Goal: Transaction & Acquisition: Purchase product/service

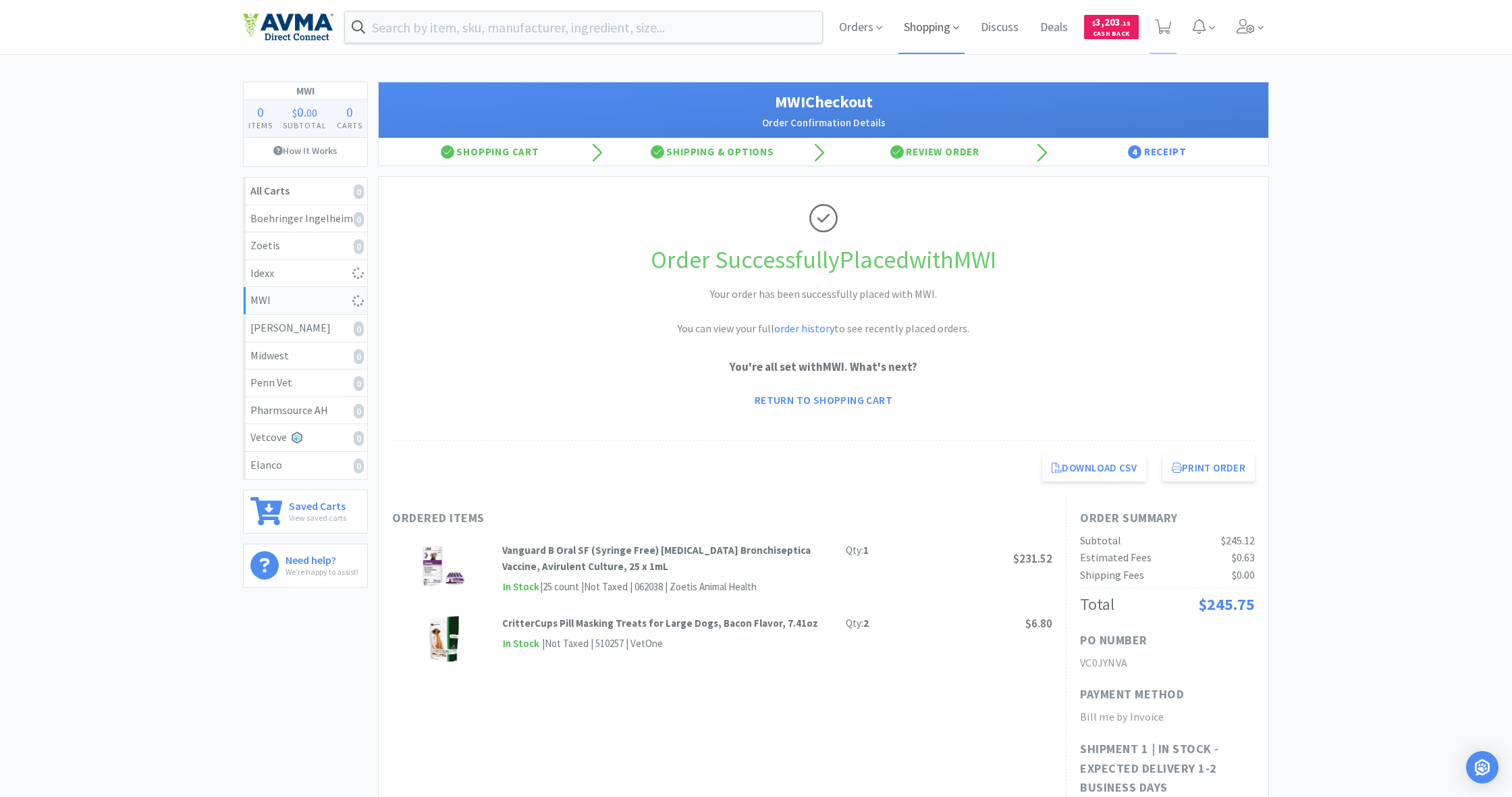
click at [929, 28] on span "Shopping" at bounding box center [931, 27] width 66 height 54
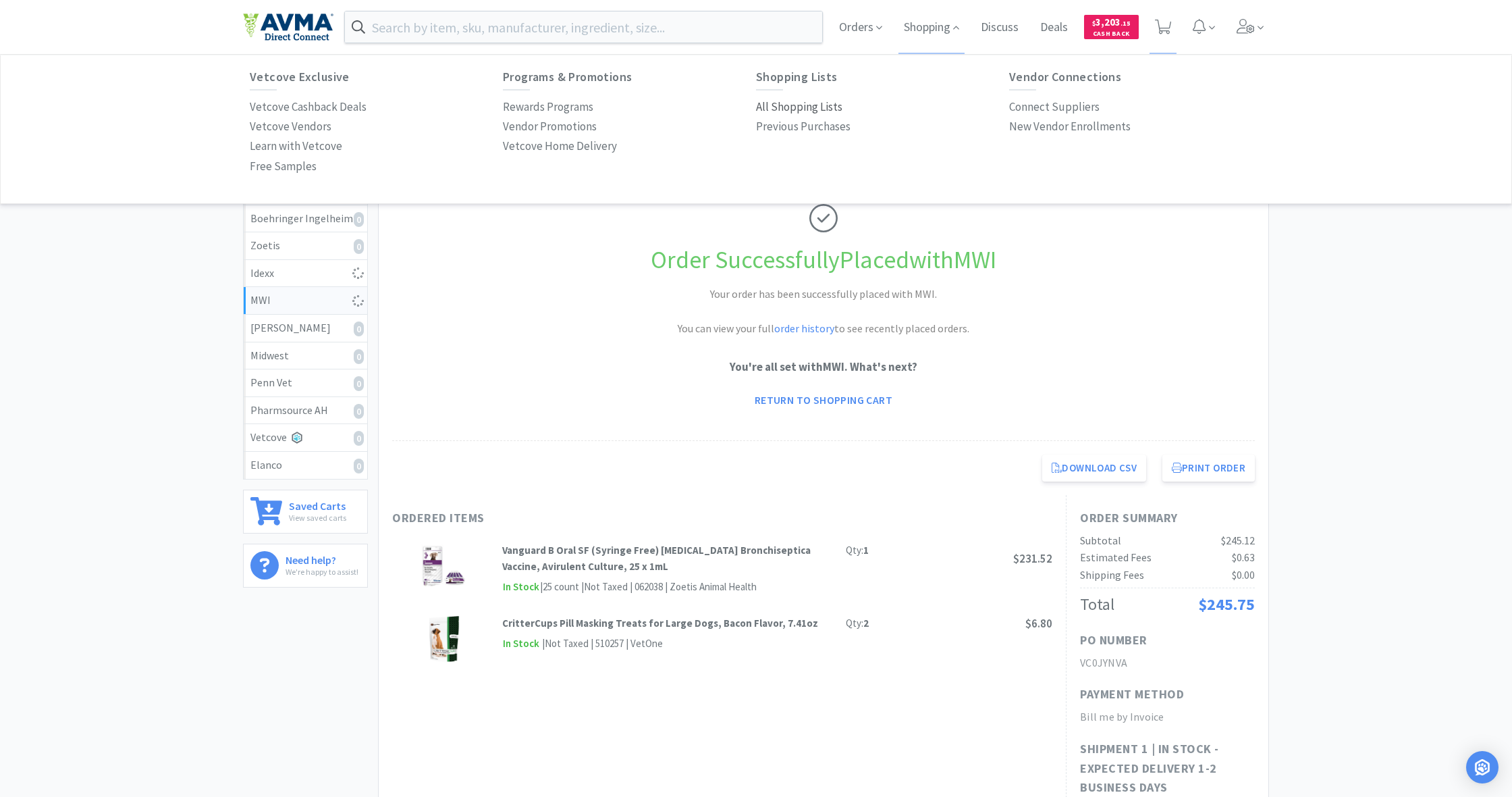
click at [783, 106] on p "All Shopping Lists" at bounding box center [799, 107] width 87 height 18
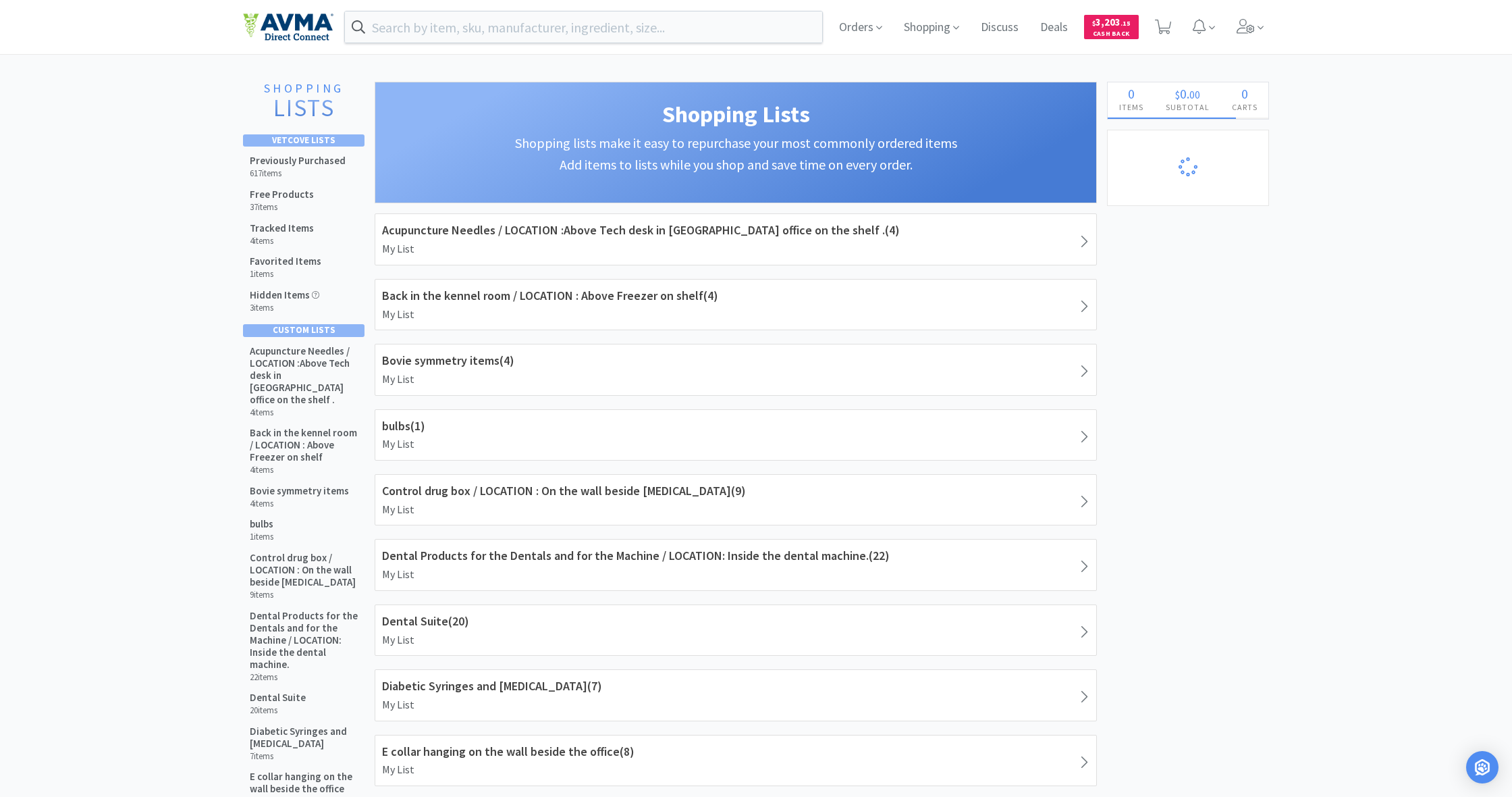
select select "1"
click at [440, 31] on input "text" at bounding box center [583, 27] width 477 height 31
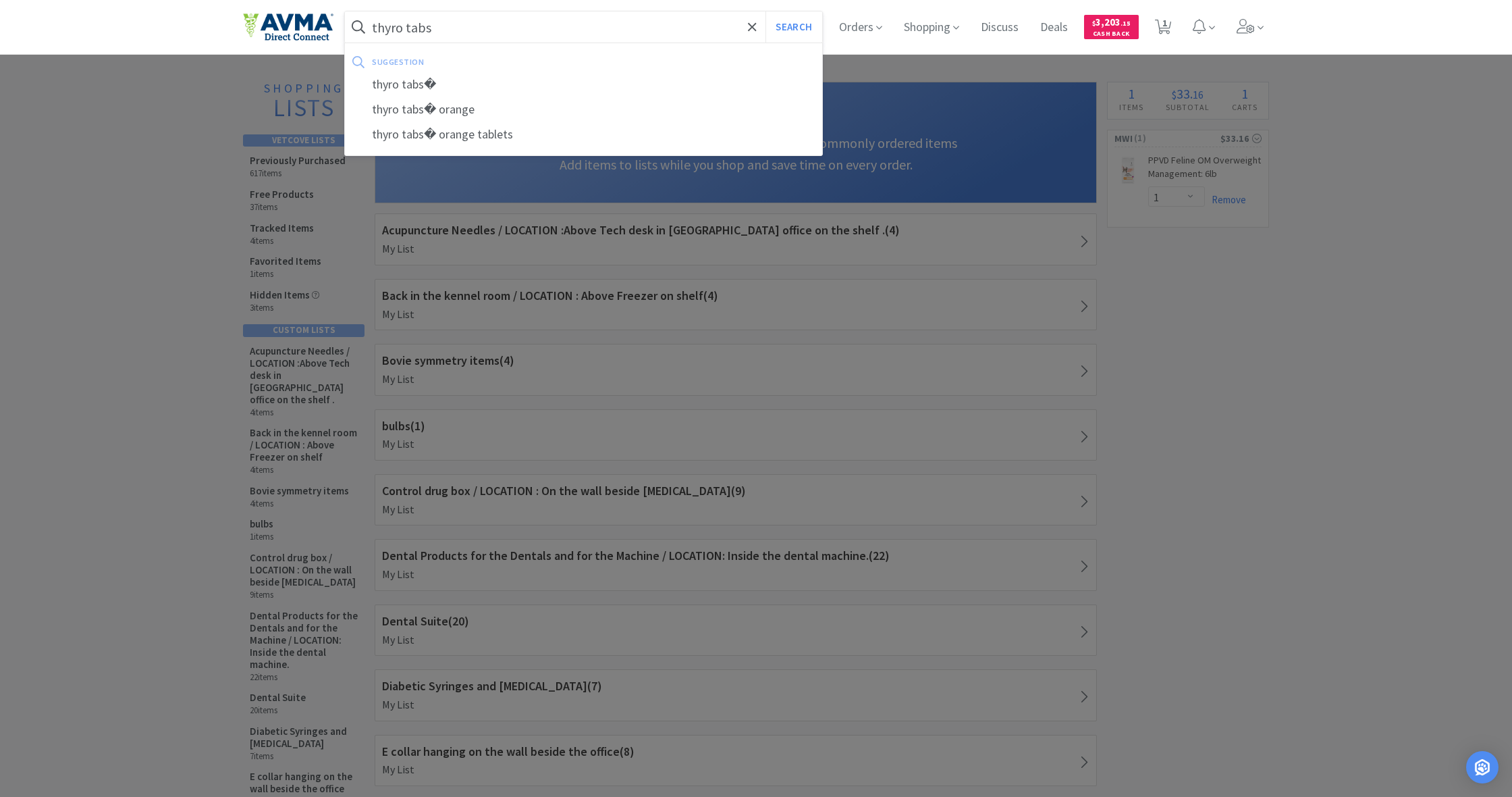
type input "thyro tabs"
click at [792, 27] on button "Search" at bounding box center [793, 27] width 56 height 31
select select "1"
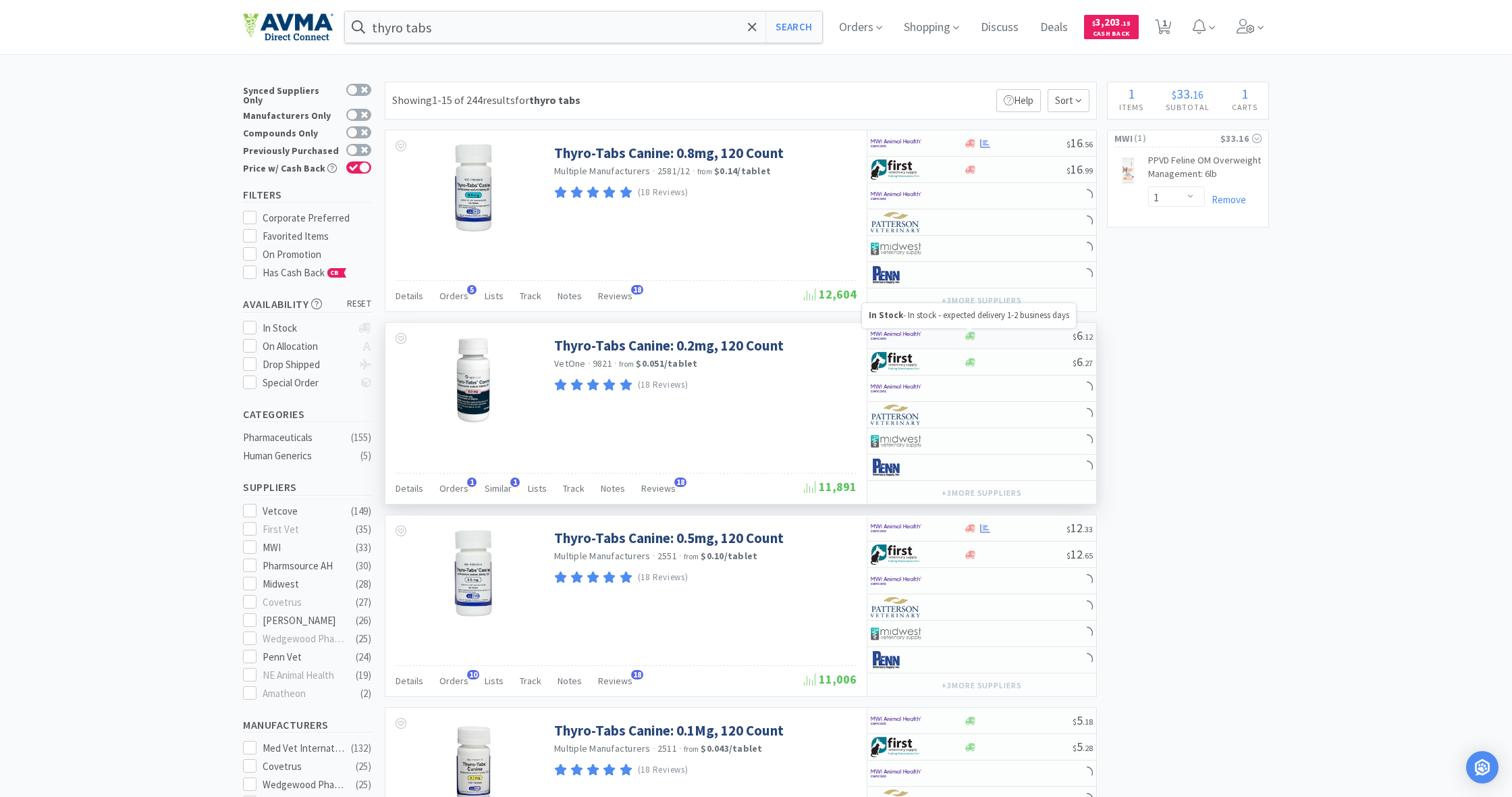
click at [971, 340] on icon at bounding box center [970, 335] width 10 height 10
select select "1"
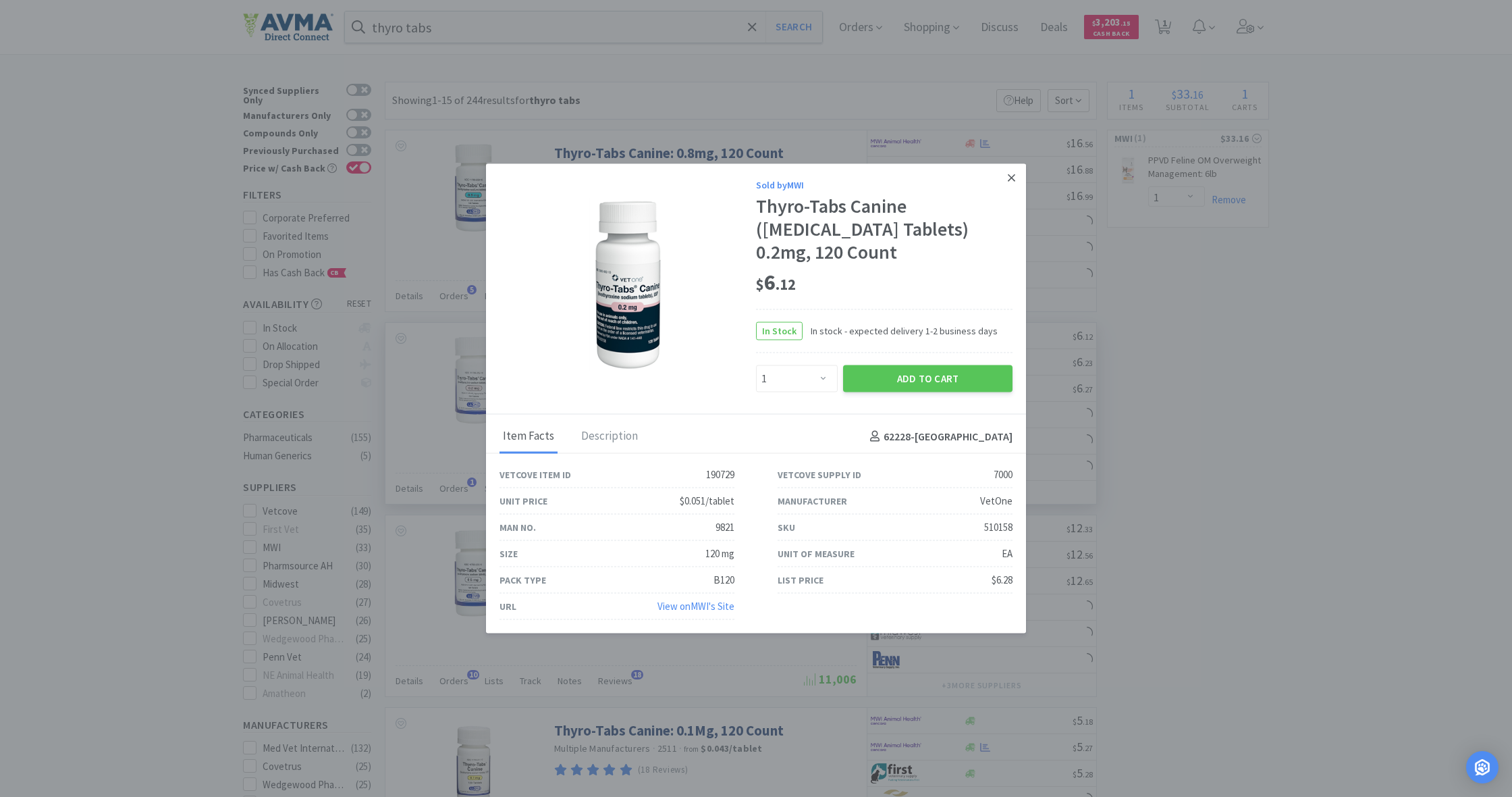
click at [1013, 180] on icon at bounding box center [1012, 178] width 8 height 8
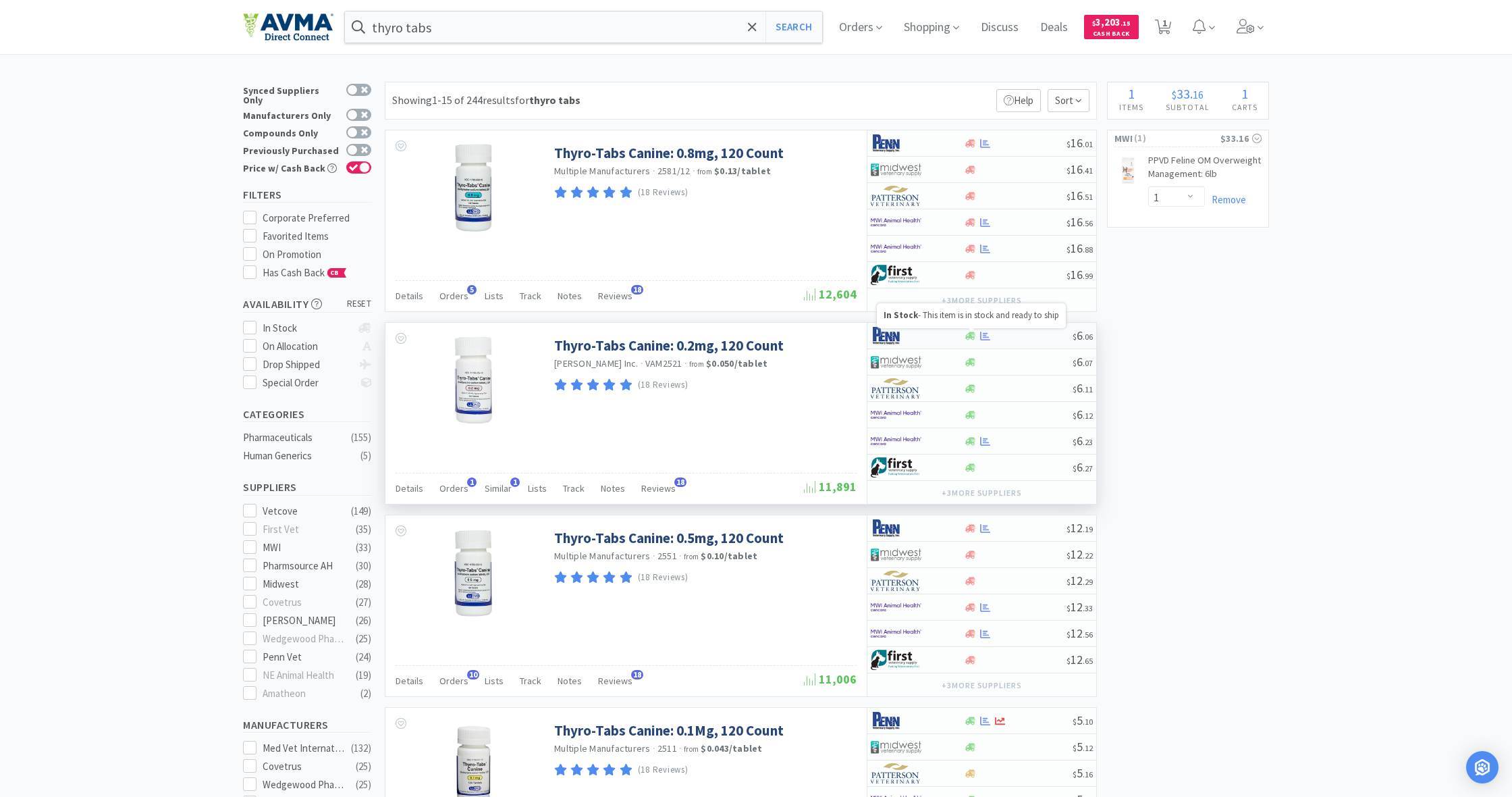
click at [969, 334] on icon at bounding box center [970, 335] width 10 height 9
select select "1"
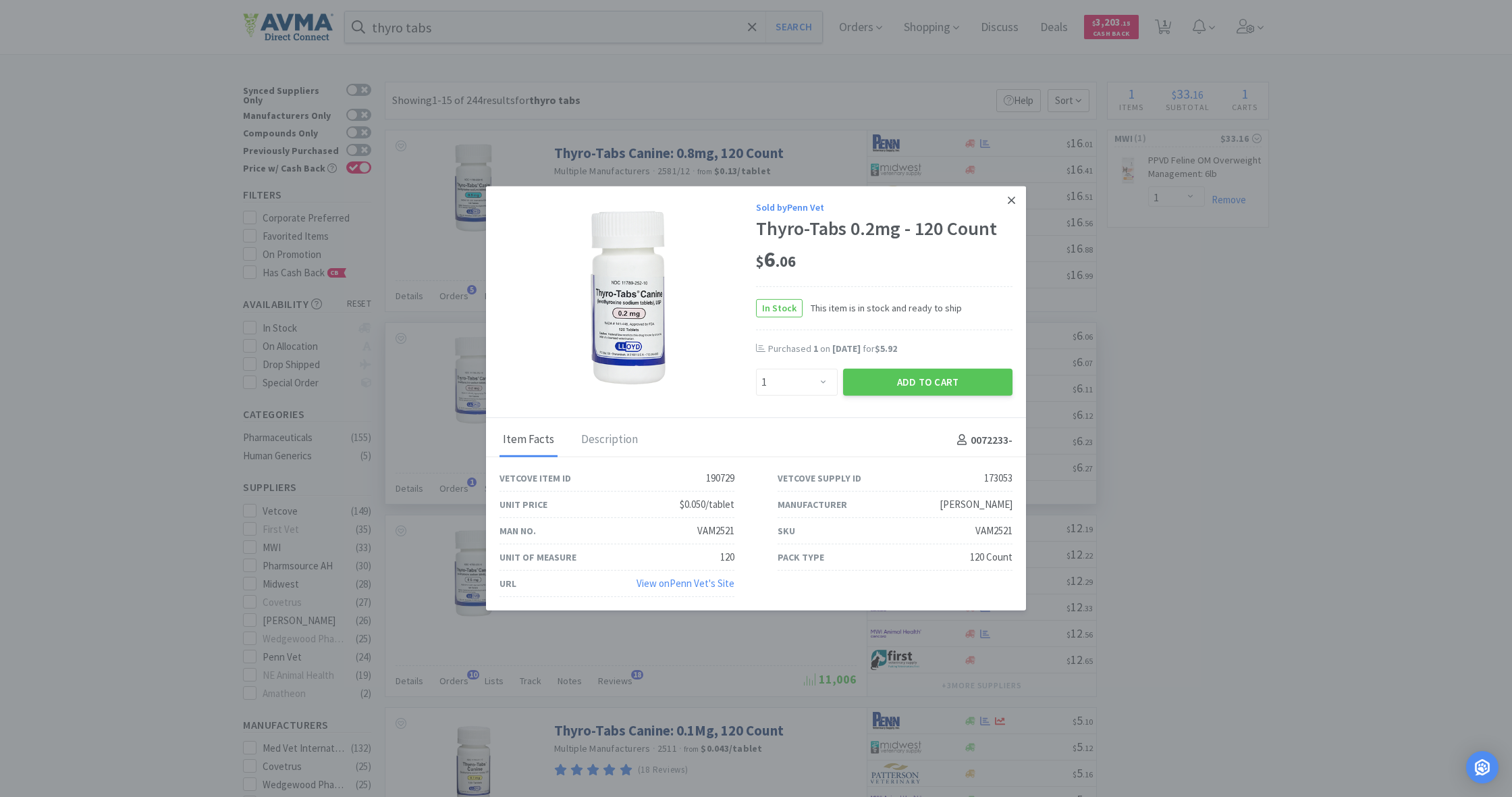
click at [1012, 203] on icon at bounding box center [1012, 200] width 8 height 12
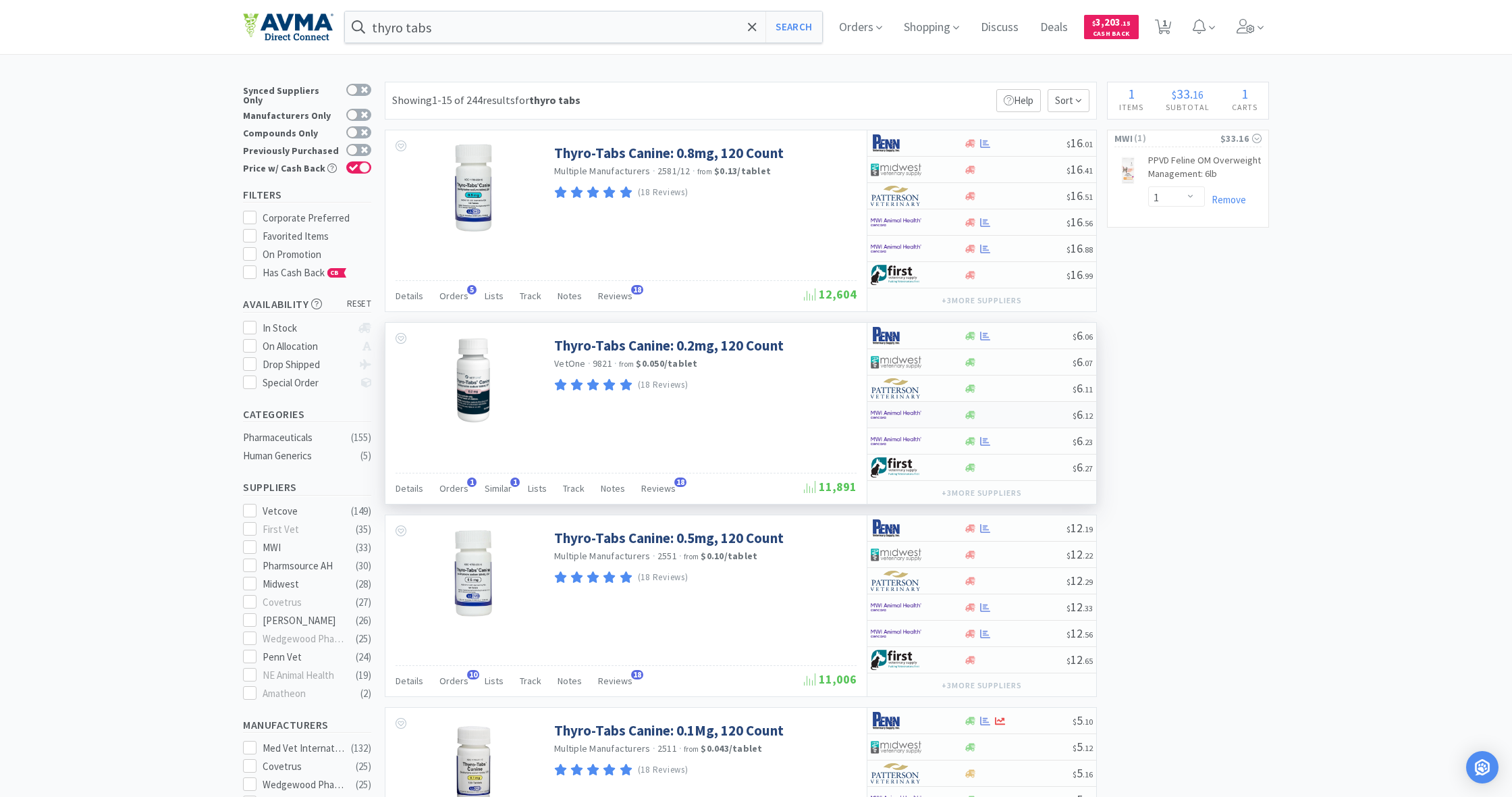
click at [974, 415] on icon at bounding box center [970, 414] width 10 height 10
select select "1"
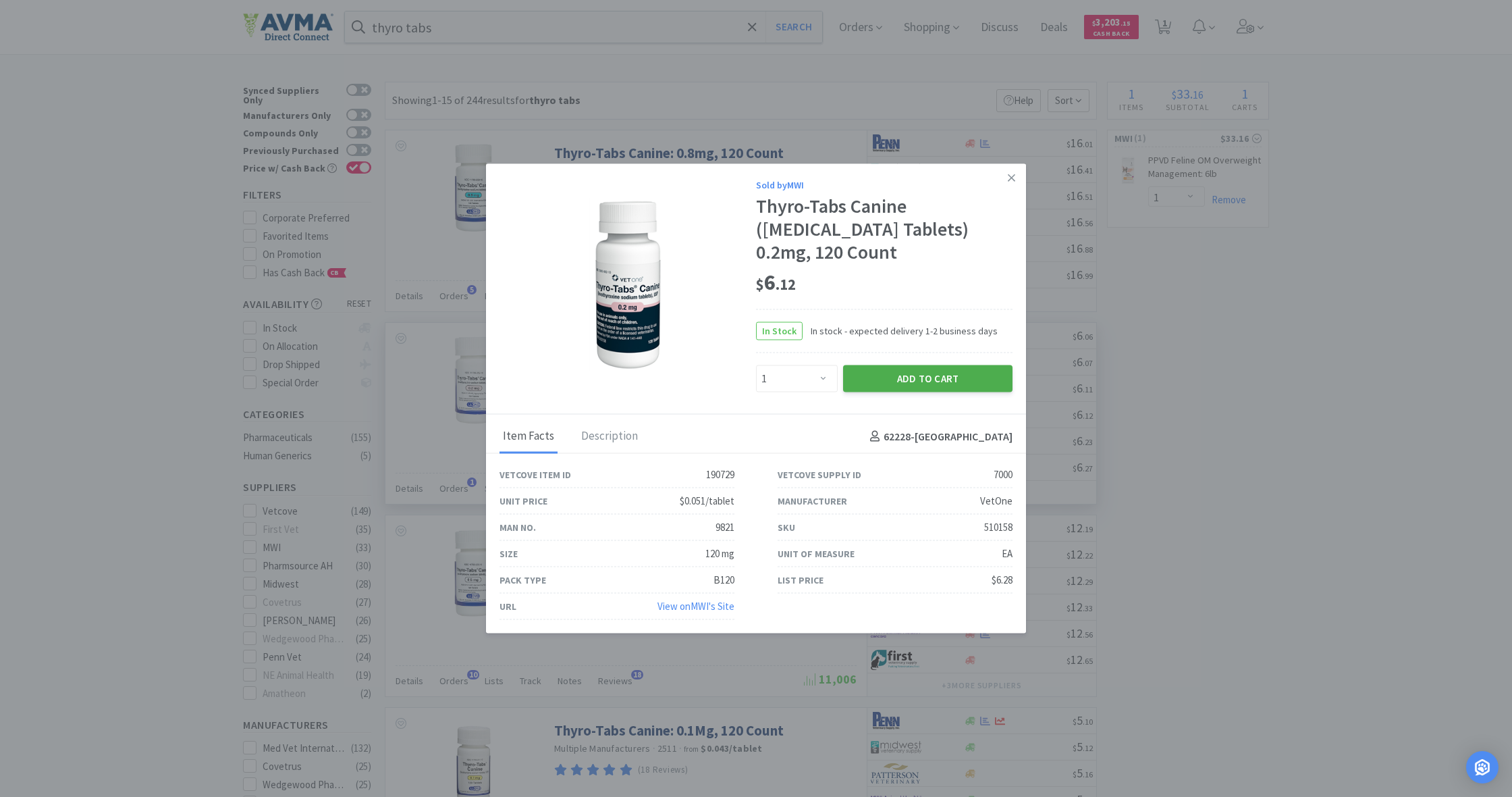
click at [941, 376] on button "Add to Cart" at bounding box center [928, 378] width 169 height 27
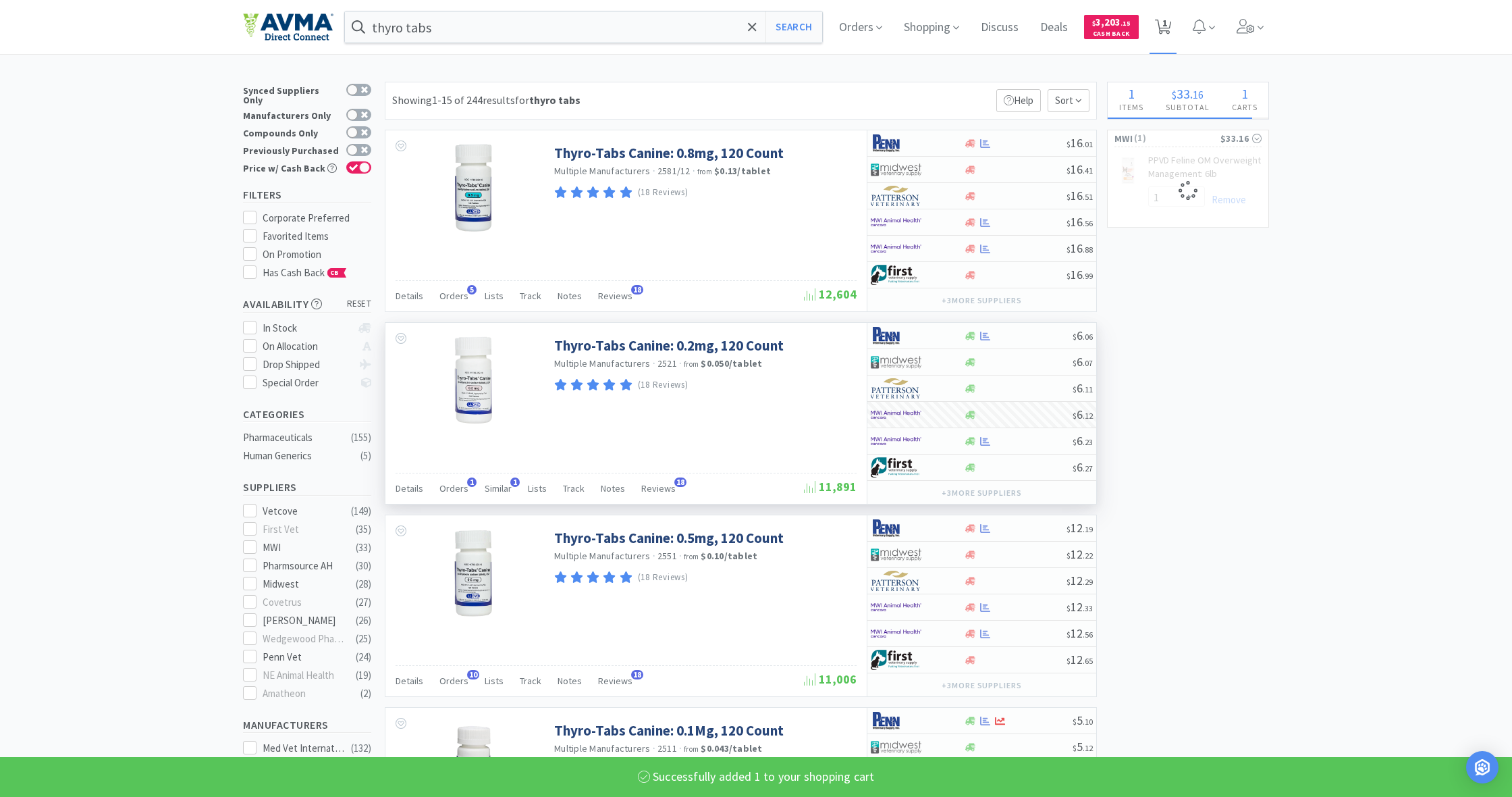
select select "1"
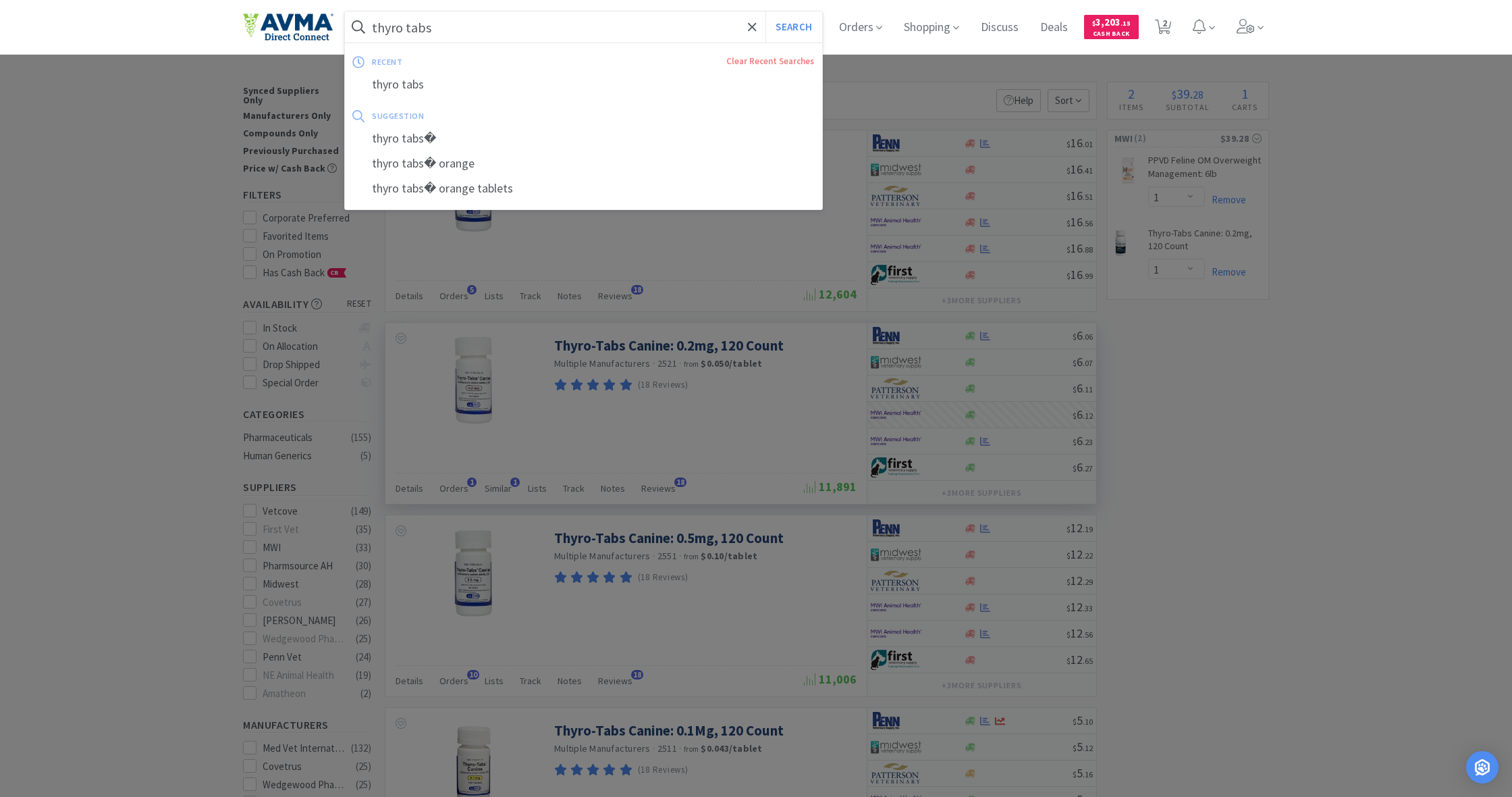
drag, startPoint x: 405, startPoint y: 25, endPoint x: 373, endPoint y: 24, distance: 32.0
click at [373, 24] on input "thyro tabs" at bounding box center [583, 27] width 477 height 31
drag, startPoint x: 442, startPoint y: 31, endPoint x: 330, endPoint y: 20, distance: 112.5
click at [330, 20] on div "thyro tabs Search recent Clear Recent Searches thyro tabs suggestion thyro tabs…" at bounding box center [756, 27] width 1026 height 54
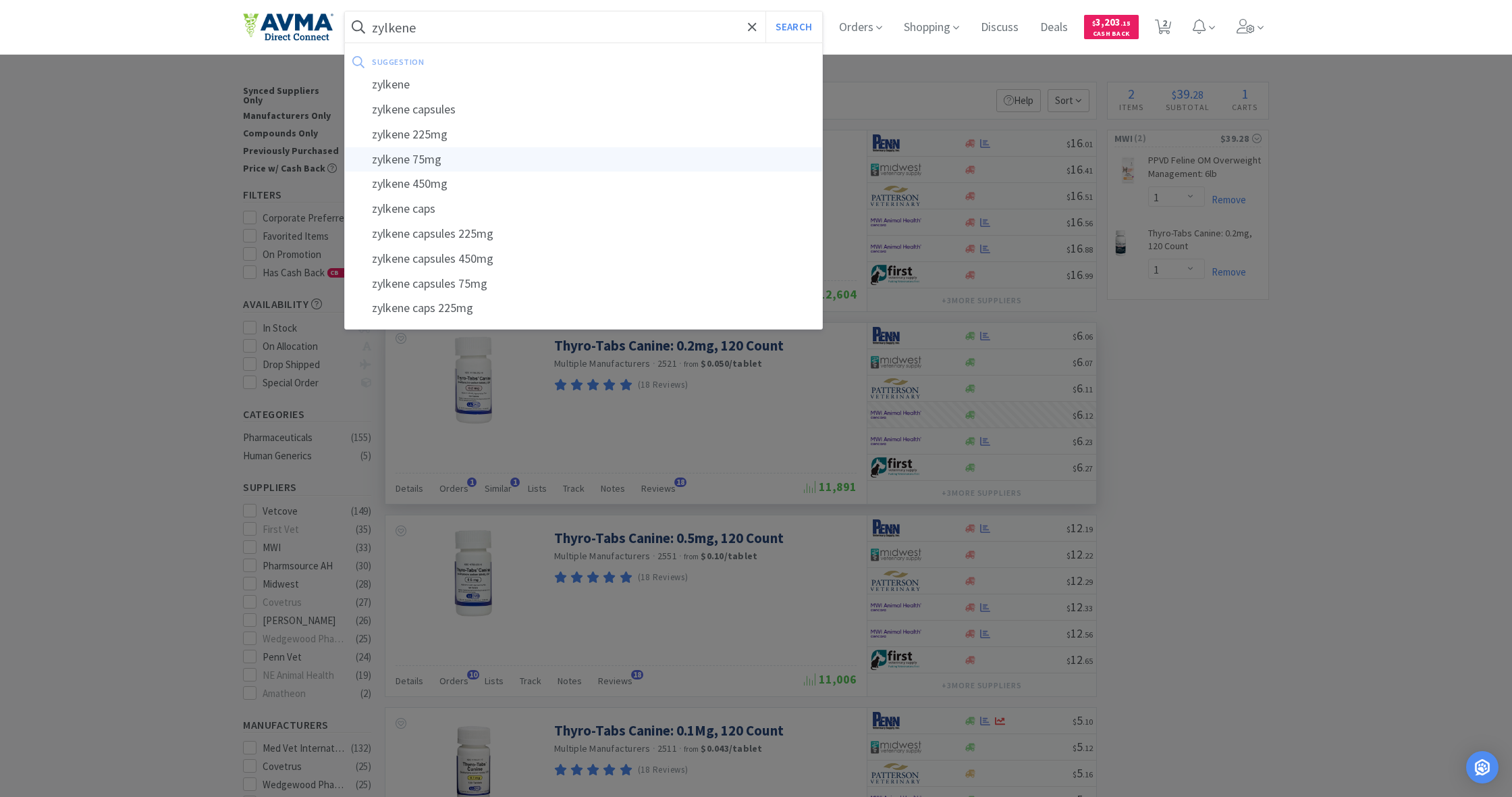
click at [382, 160] on div "zylkene 75mg" at bounding box center [583, 160] width 477 height 25
type input "zylkene 75mg"
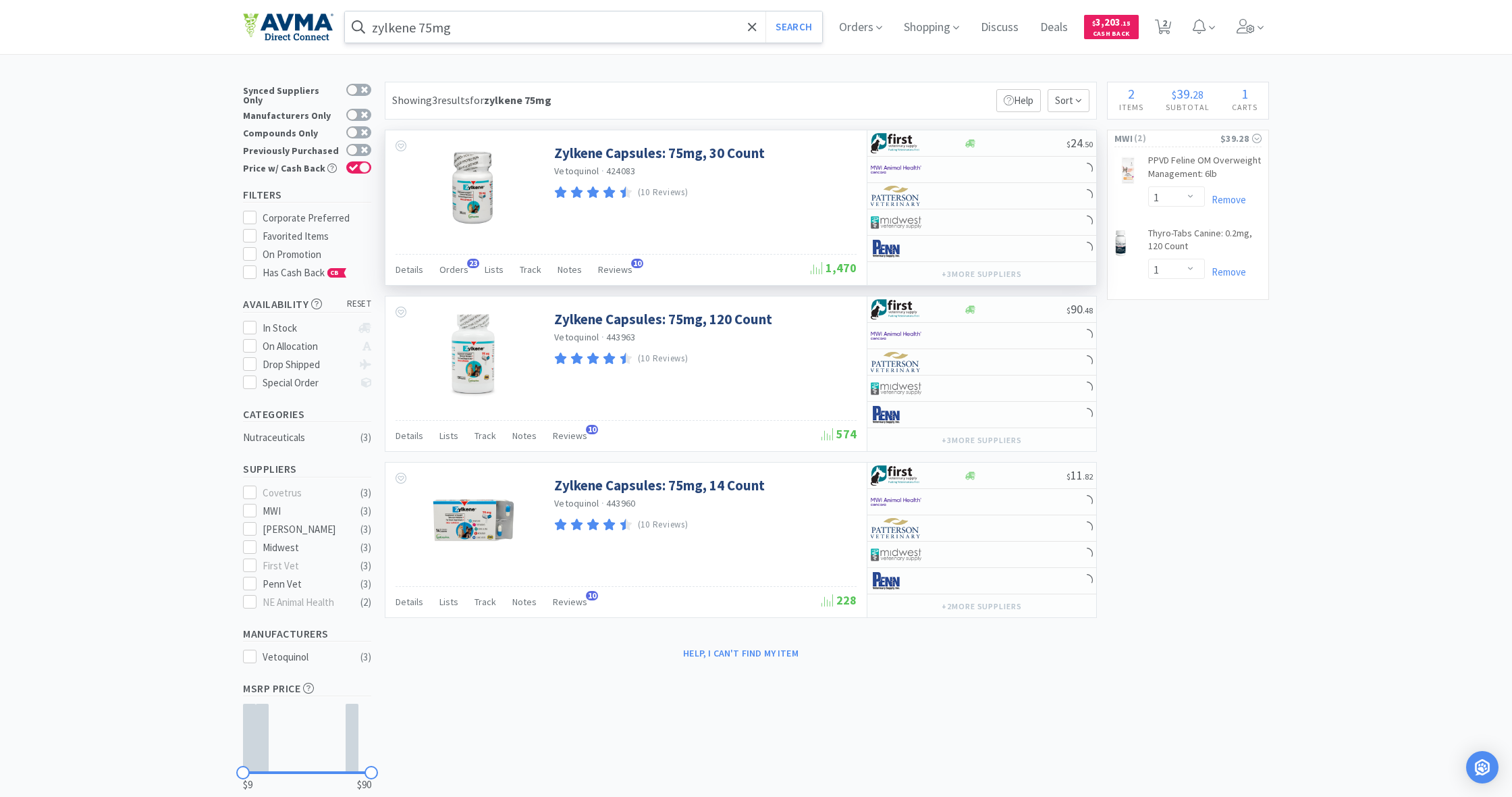
scroll to position [2, 0]
click at [971, 168] on div at bounding box center [982, 168] width 229 height 27
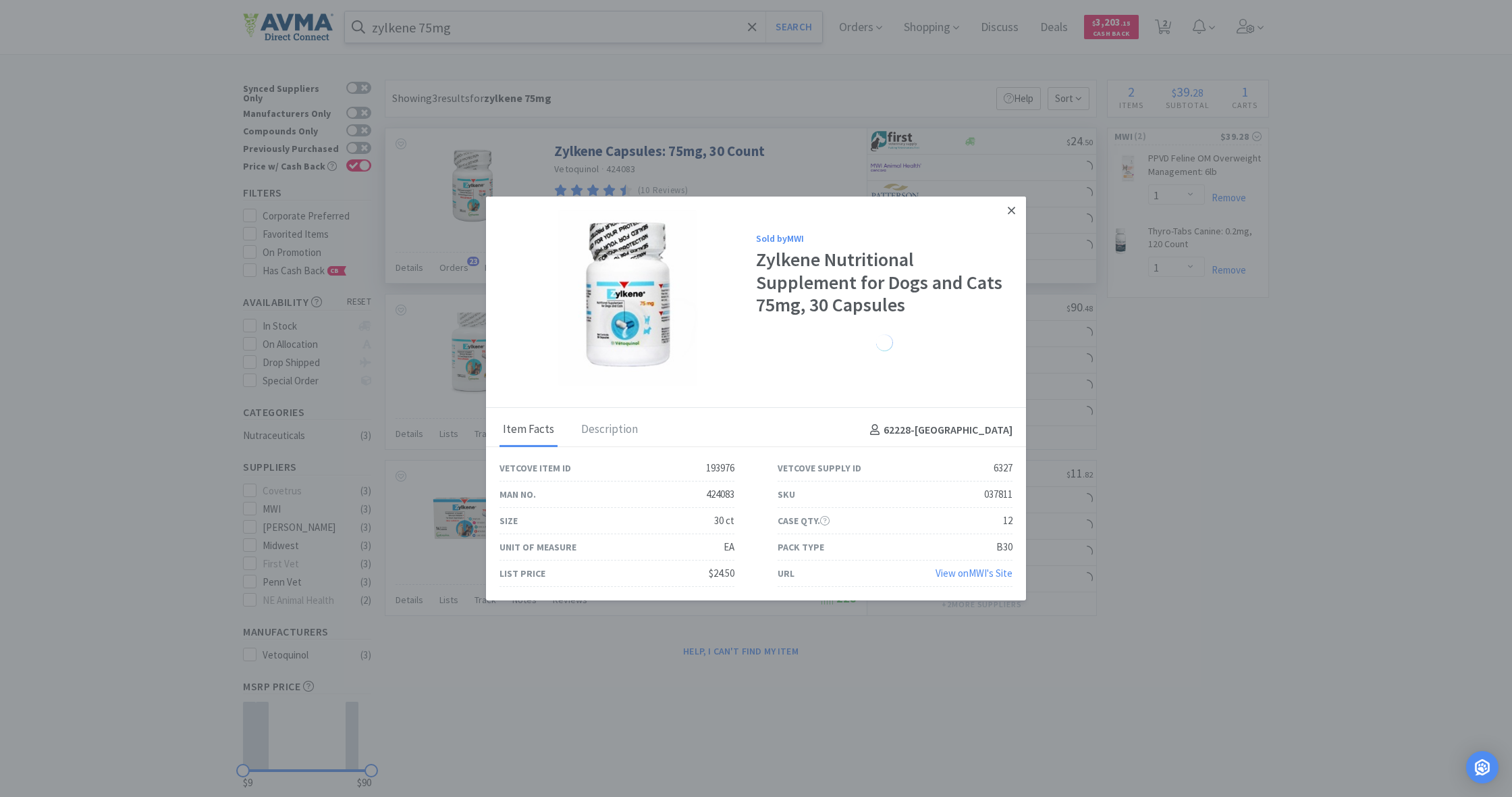
click at [1015, 210] on icon at bounding box center [1012, 210] width 8 height 12
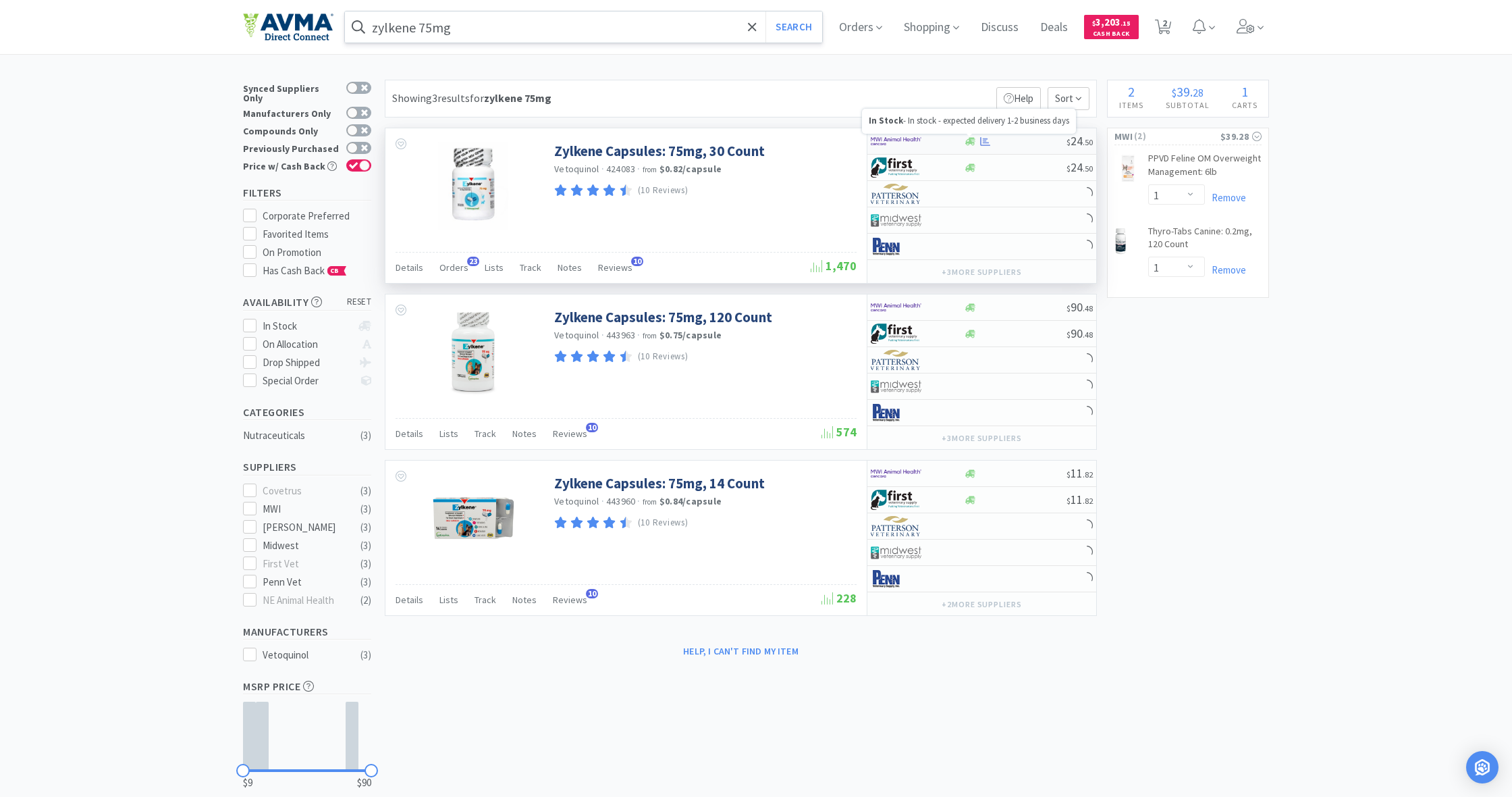
click at [970, 142] on icon at bounding box center [970, 141] width 10 height 9
select select "1"
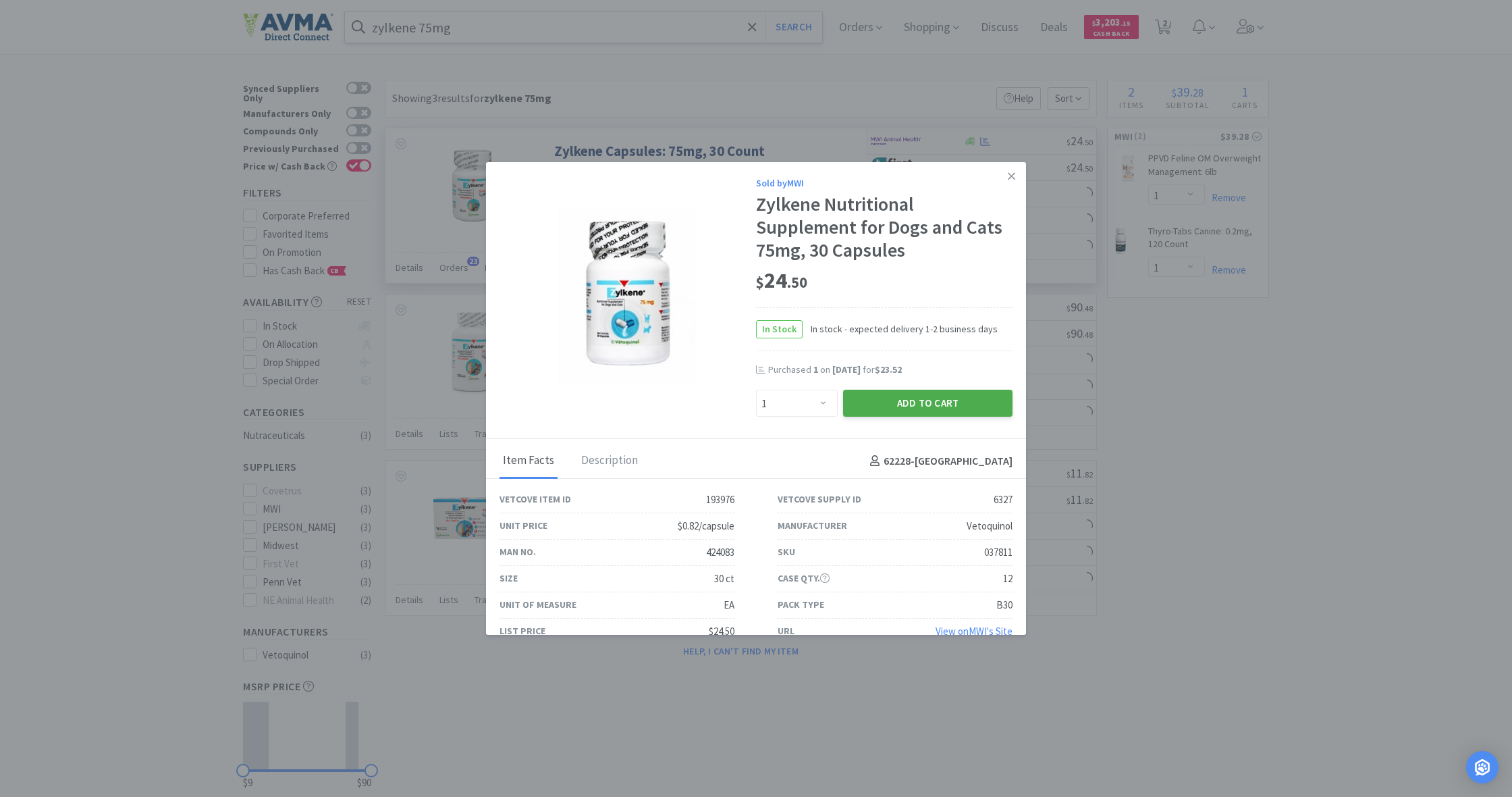
click at [949, 400] on button "Add to Cart" at bounding box center [928, 403] width 169 height 27
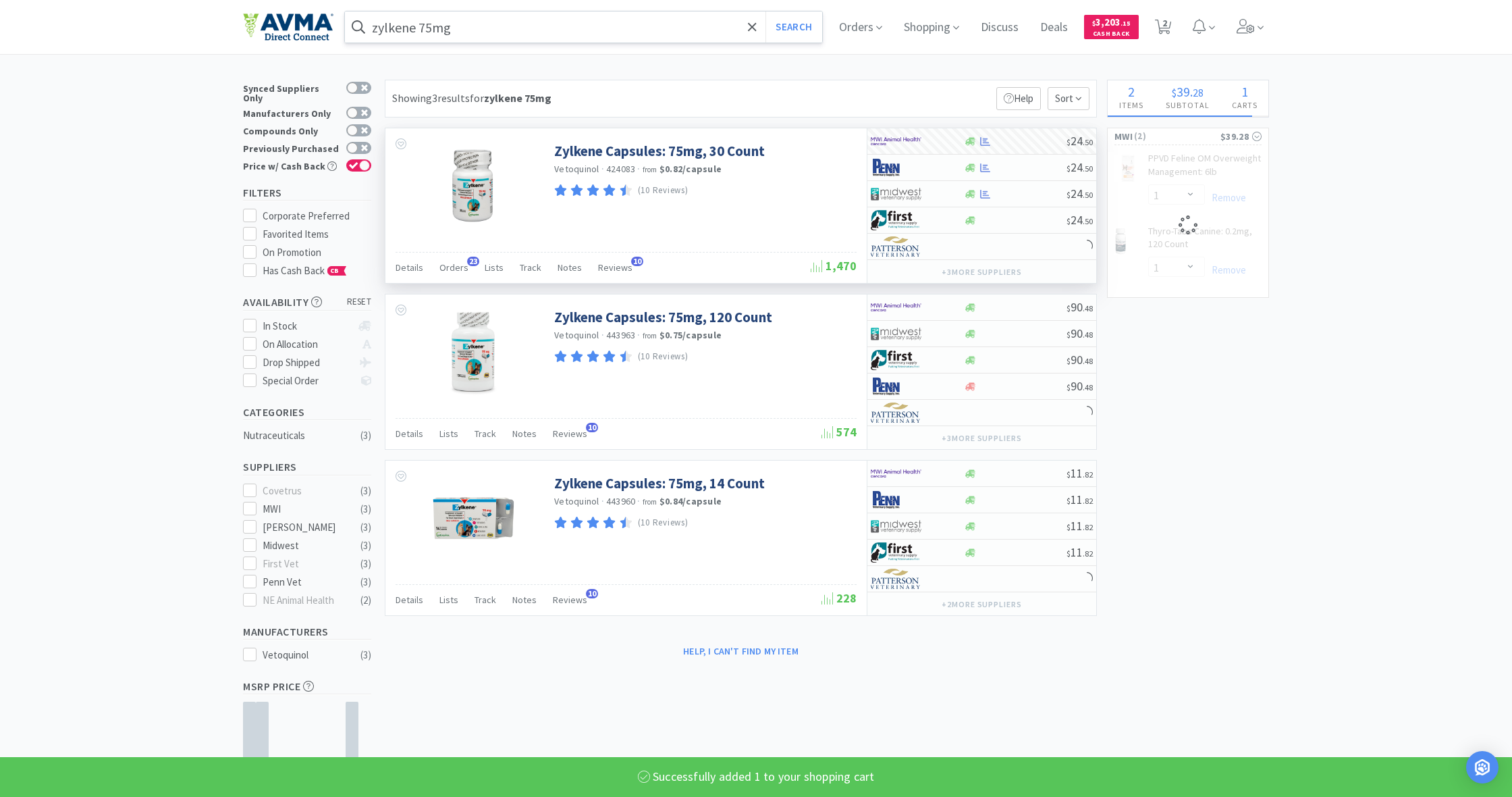
select select "1"
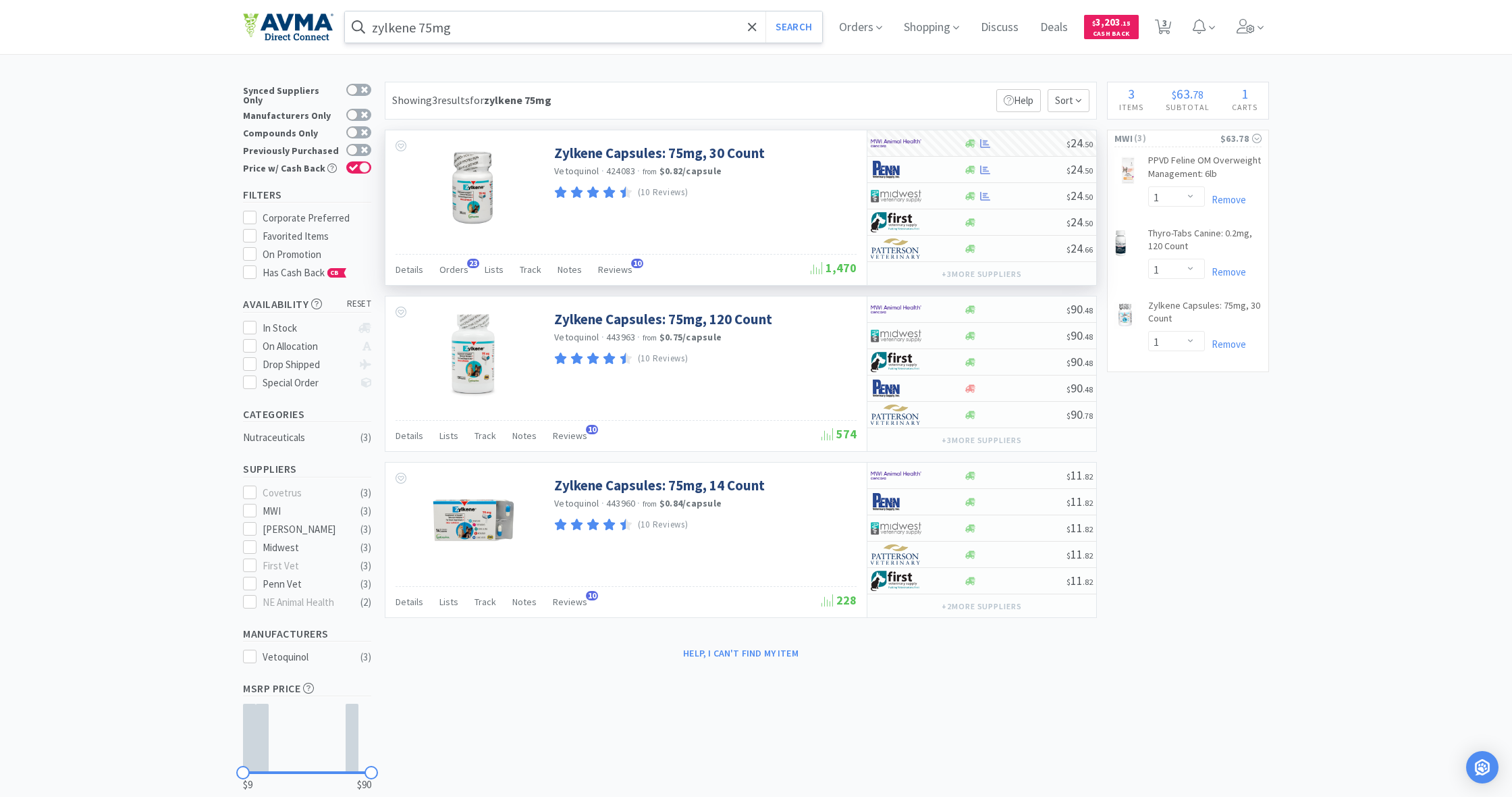
scroll to position [0, 0]
click at [929, 31] on span "Shopping" at bounding box center [931, 27] width 66 height 54
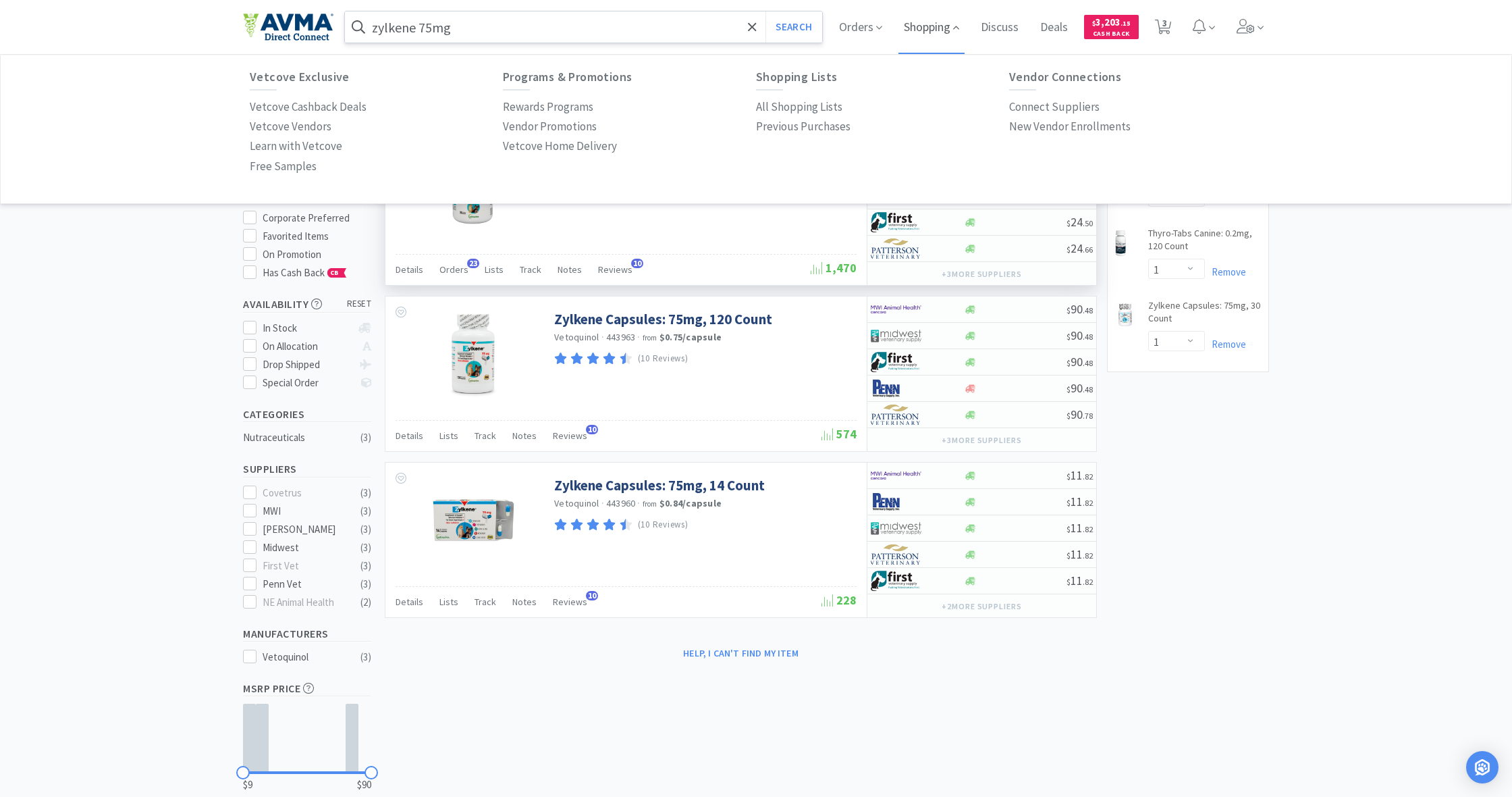
click at [920, 30] on span "Shopping" at bounding box center [931, 27] width 66 height 54
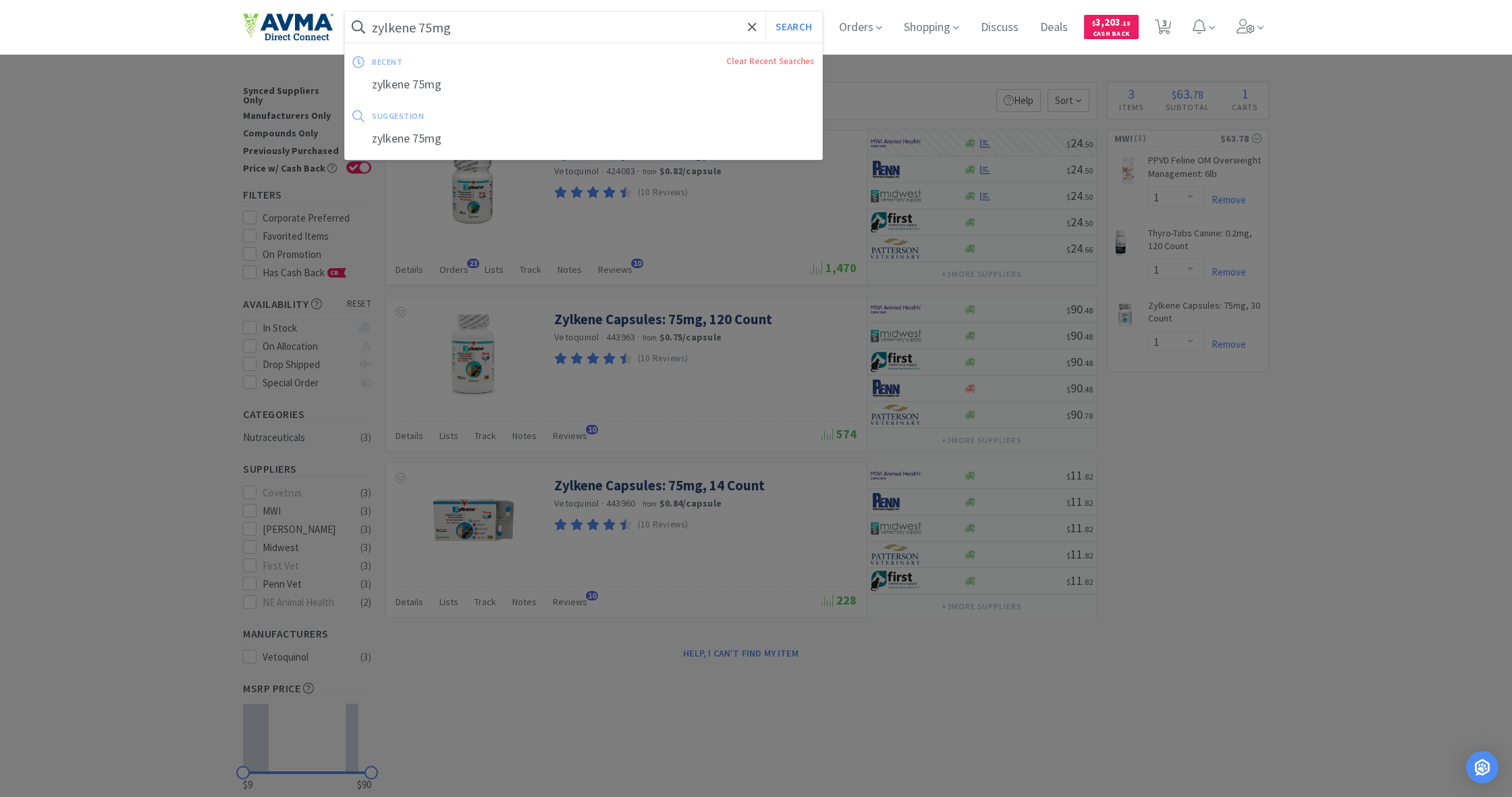
drag, startPoint x: 475, startPoint y: 30, endPoint x: 347, endPoint y: 22, distance: 128.2
click at [347, 22] on form "zylkene 75mg Search" at bounding box center [583, 27] width 477 height 31
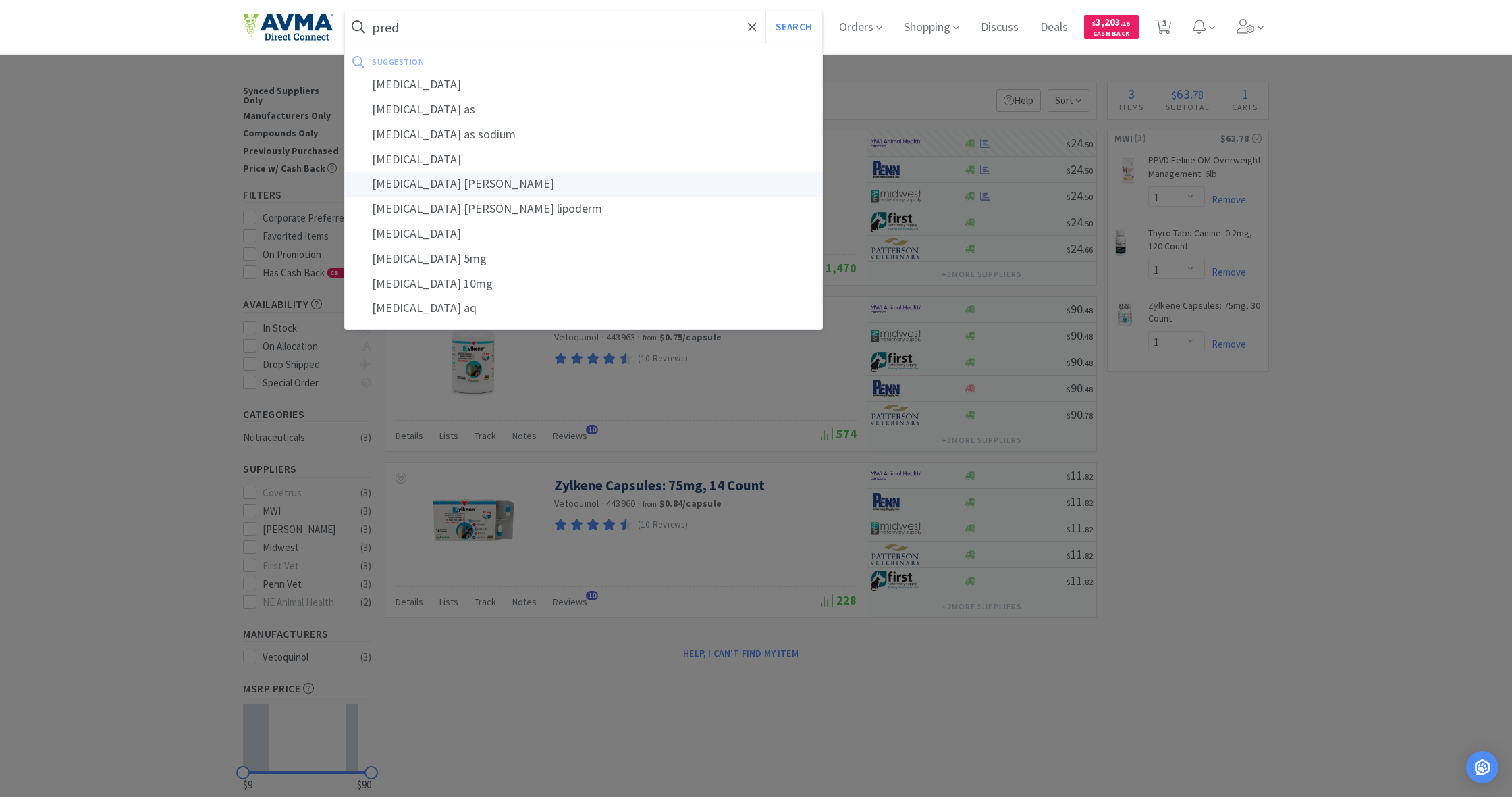
click at [792, 27] on button "Search" at bounding box center [793, 27] width 56 height 31
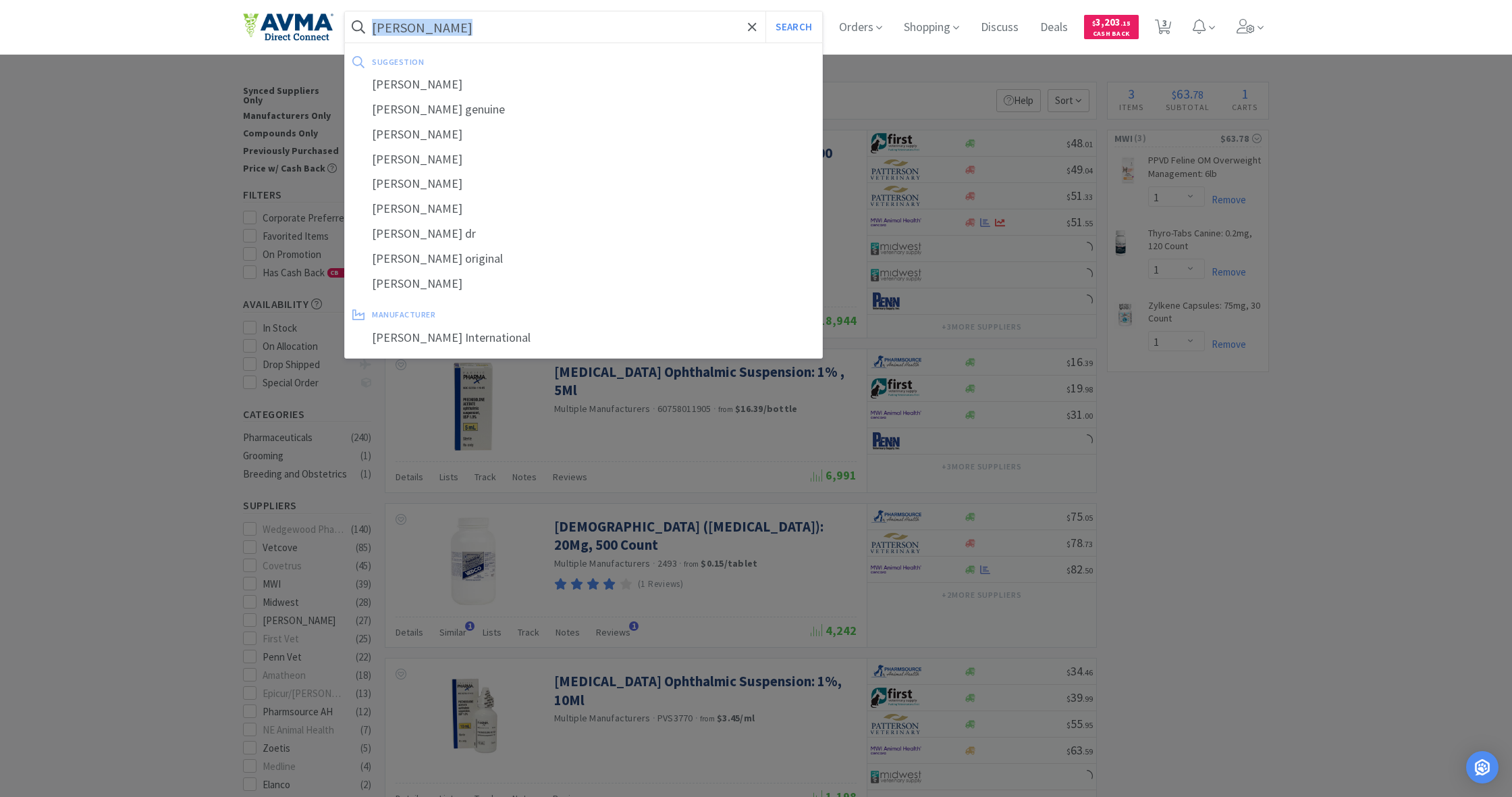
drag, startPoint x: 369, startPoint y: 25, endPoint x: 415, endPoint y: 33, distance: 46.7
click at [415, 33] on form "[PERSON_NAME] Search" at bounding box center [583, 27] width 477 height 31
click at [415, 33] on input "[PERSON_NAME]" at bounding box center [583, 27] width 477 height 31
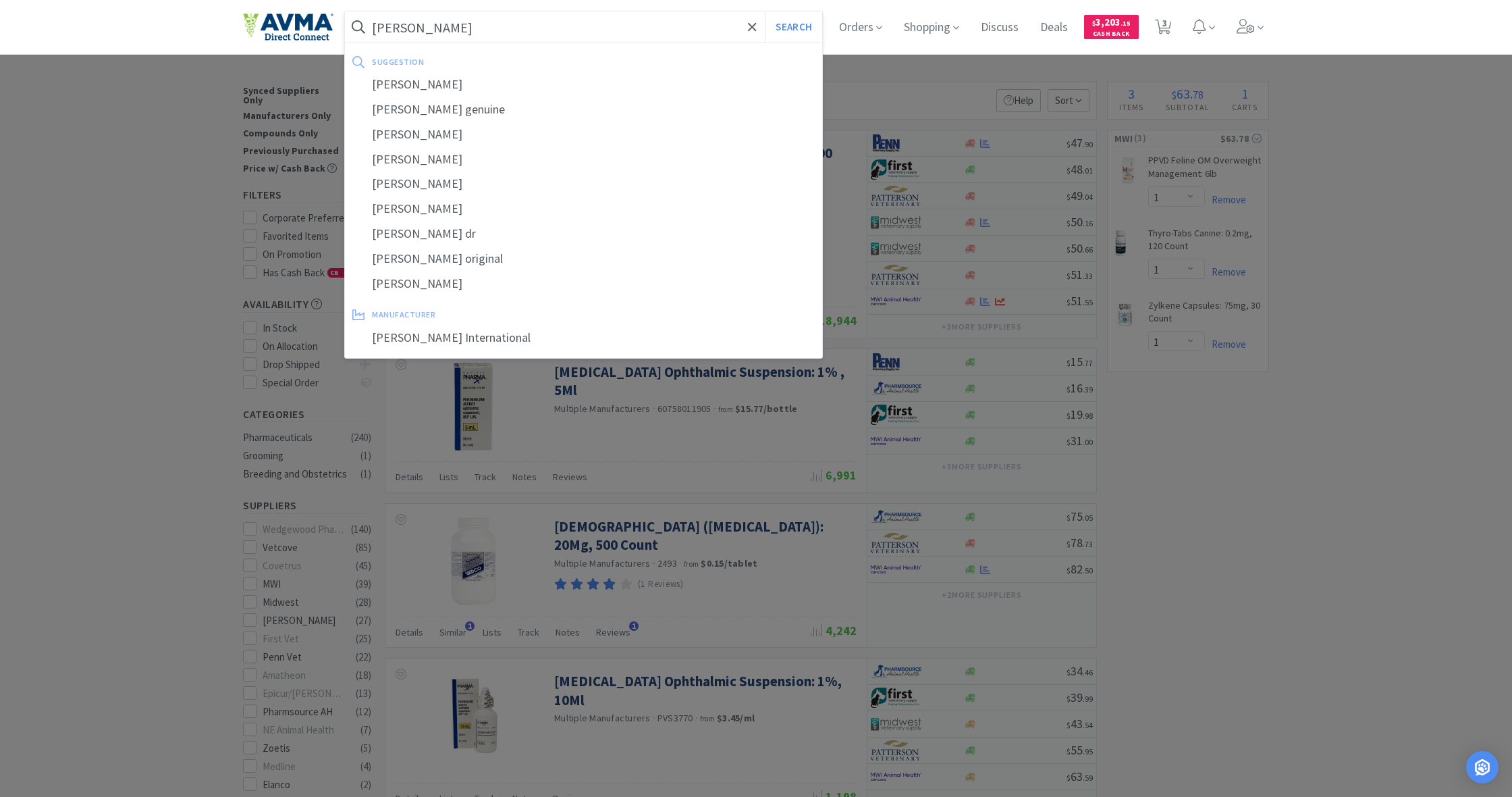
drag, startPoint x: 411, startPoint y: 31, endPoint x: 377, endPoint y: 26, distance: 34.4
click at [377, 26] on input "[PERSON_NAME]" at bounding box center [583, 27] width 477 height 31
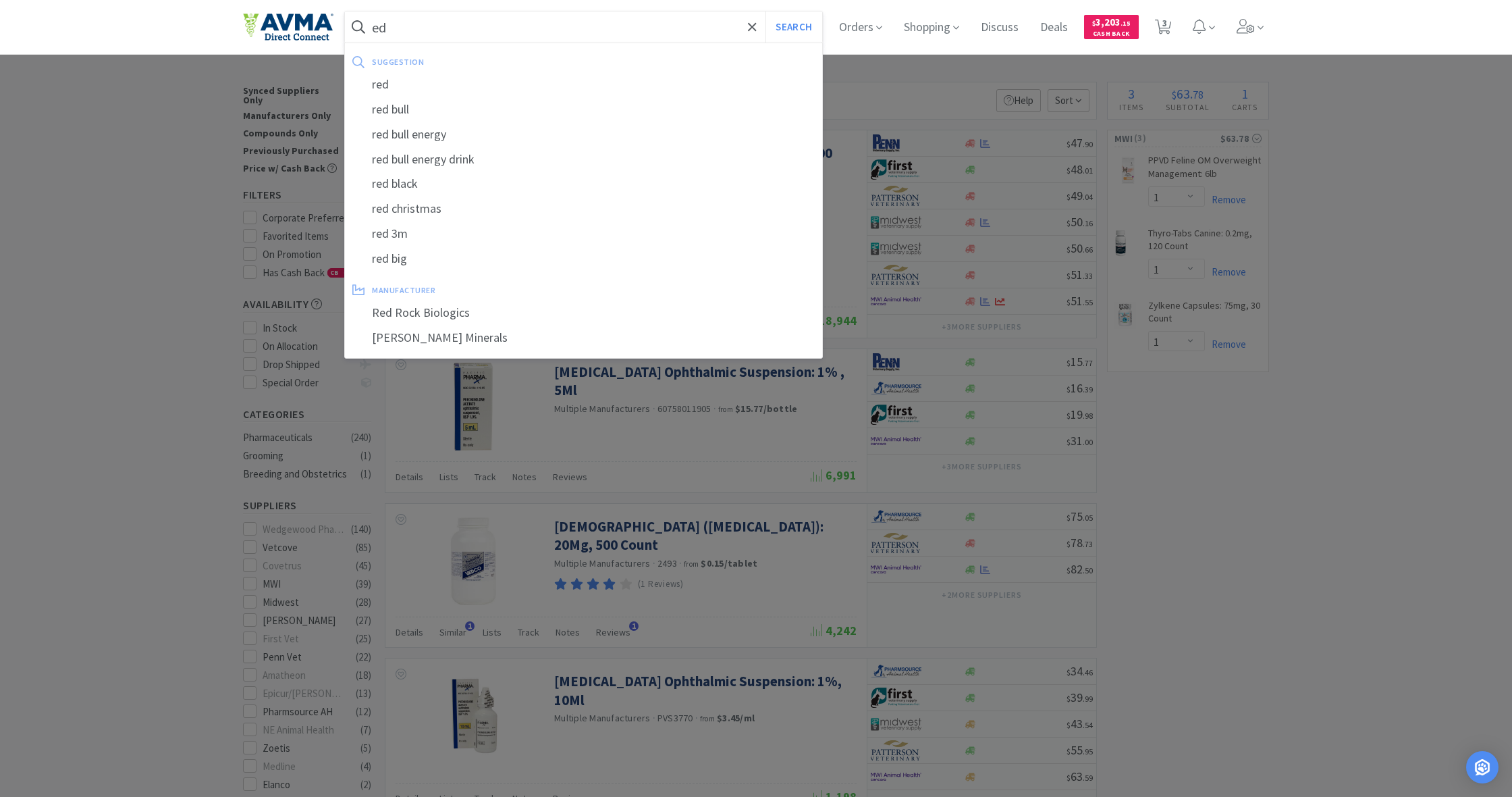
type input "d"
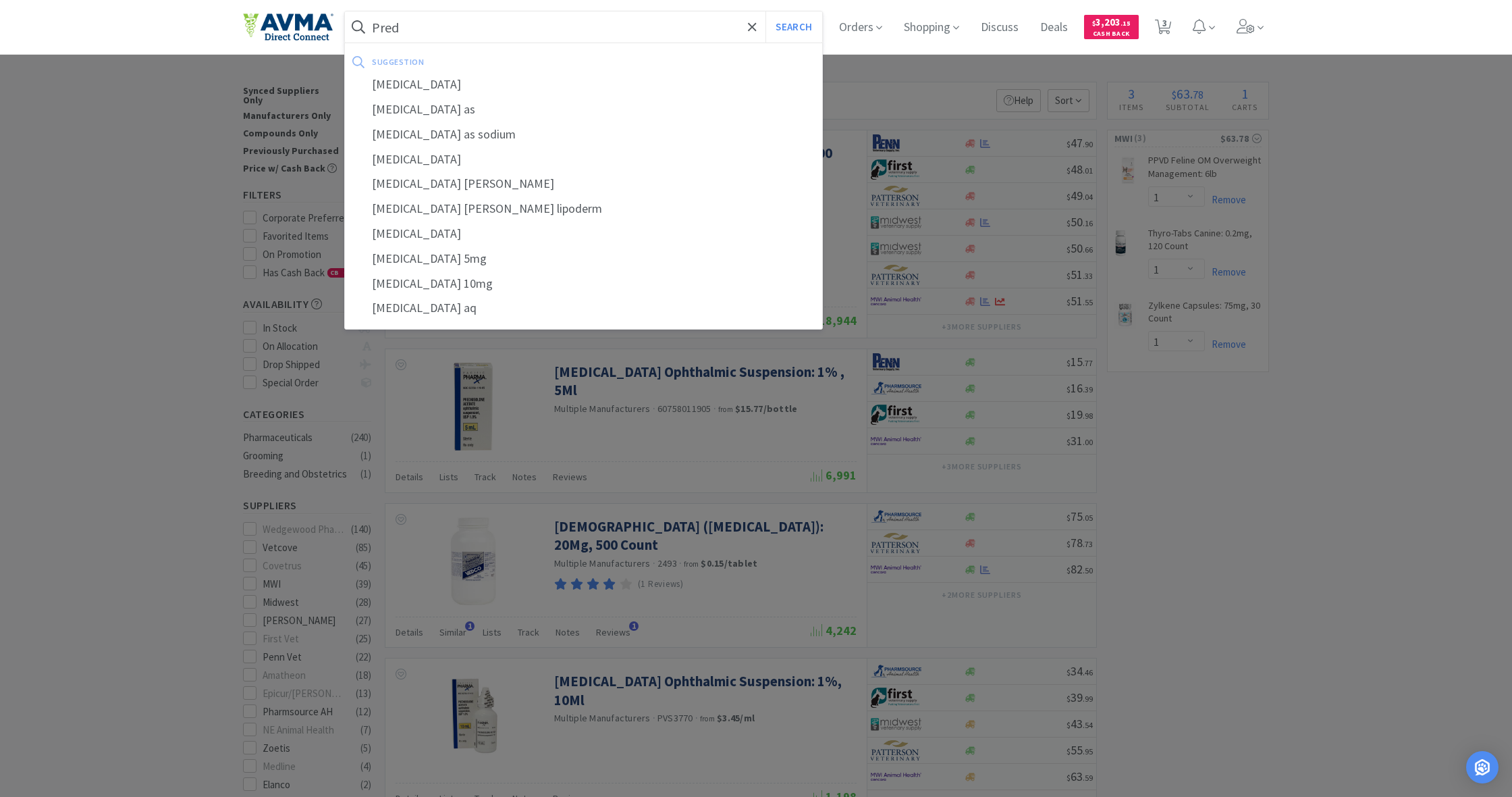
type input "Pred"
click at [792, 27] on button "Search" at bounding box center [793, 27] width 56 height 31
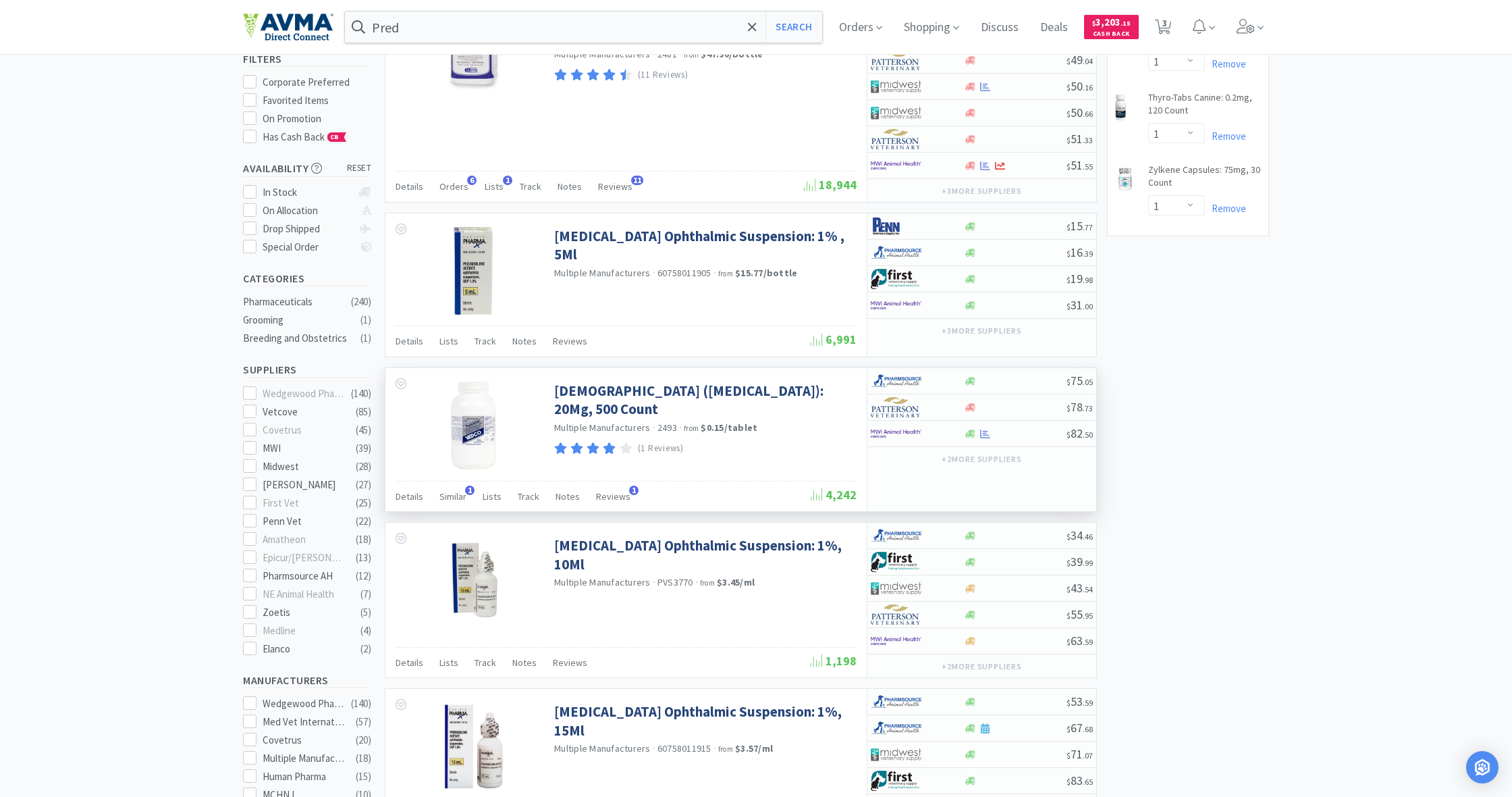
scroll to position [134, 0]
click at [968, 436] on icon at bounding box center [970, 434] width 10 height 9
select select "1"
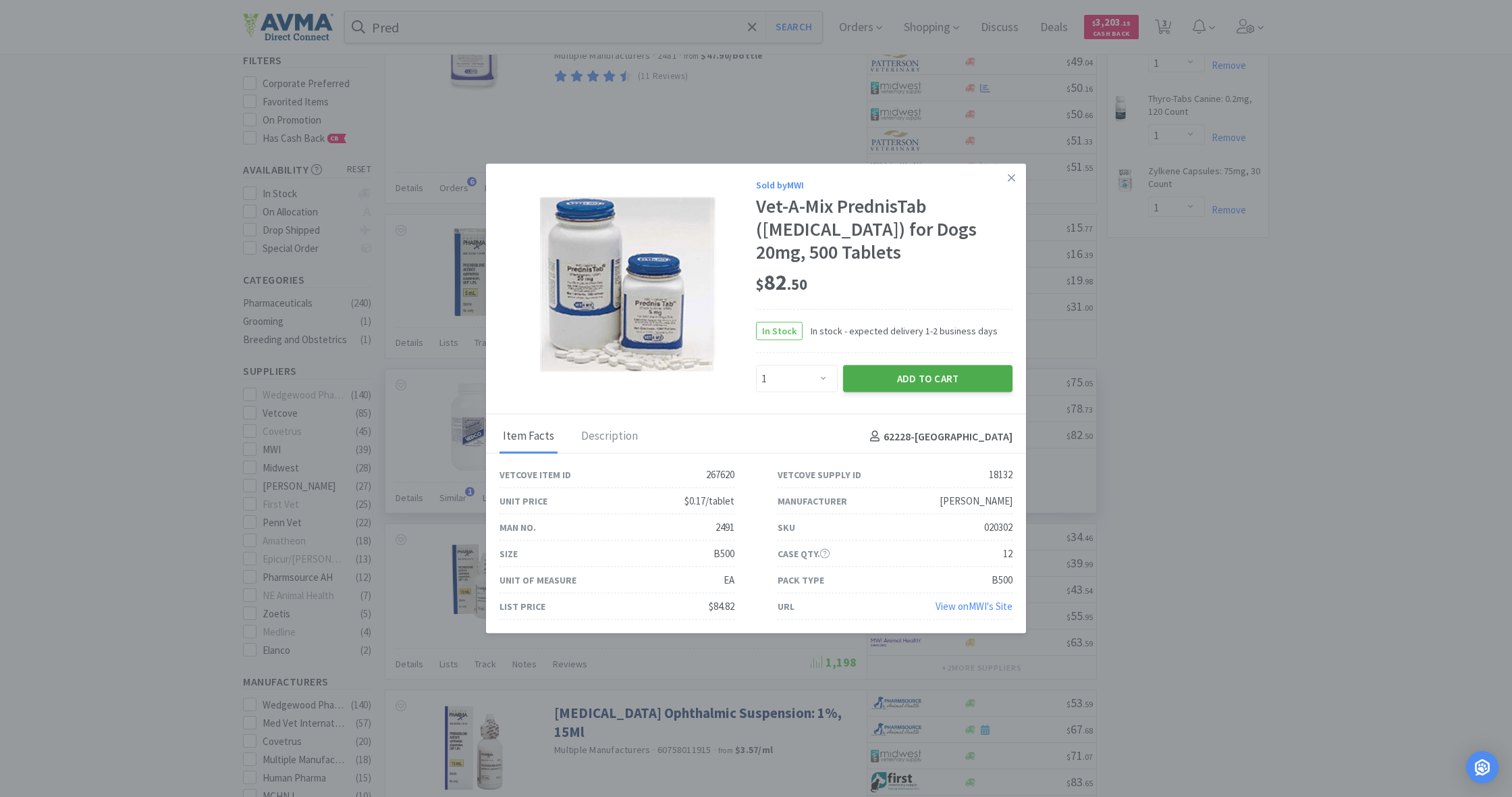
click at [918, 381] on button "Add to Cart" at bounding box center [928, 378] width 169 height 27
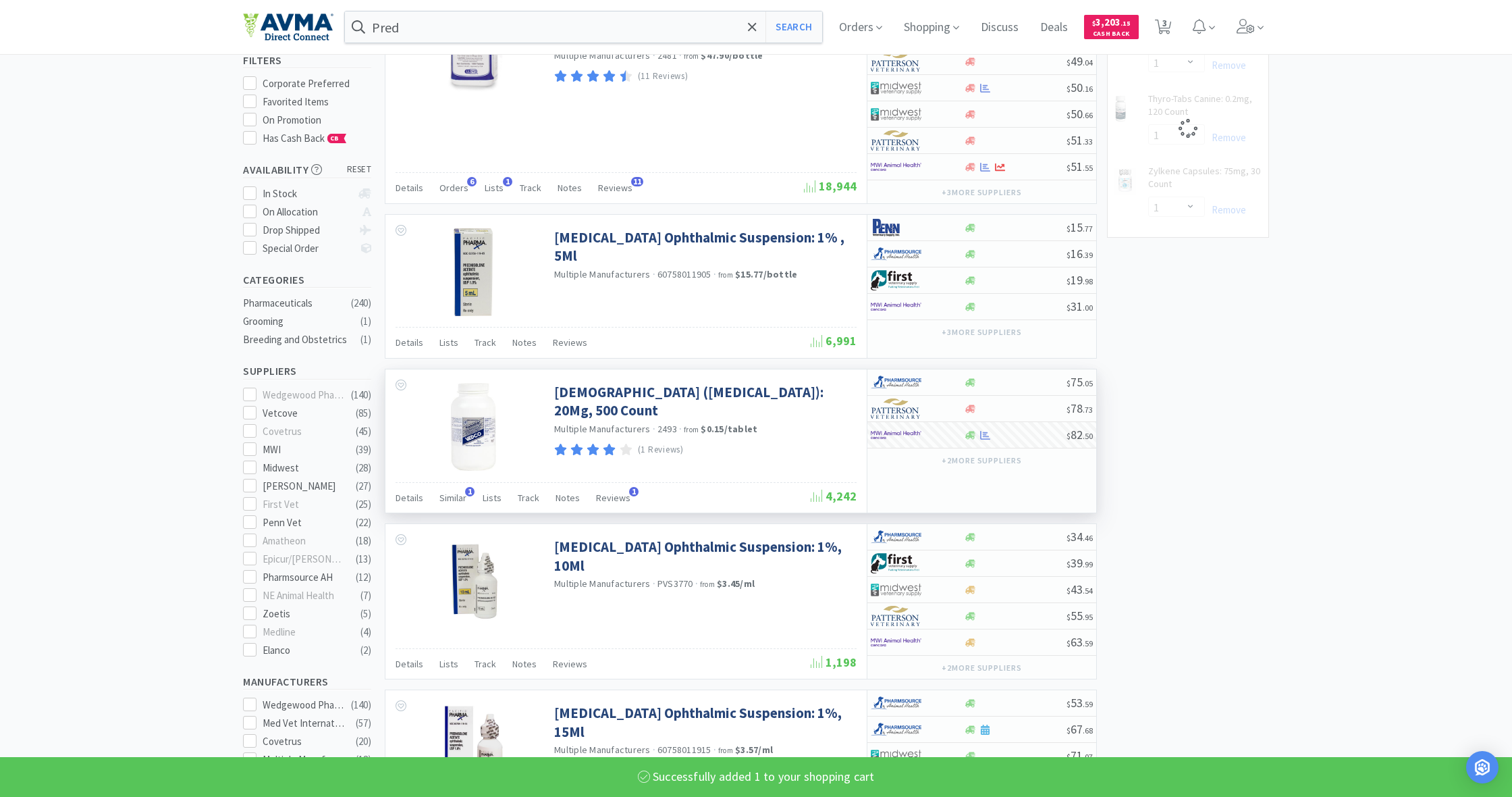
select select "1"
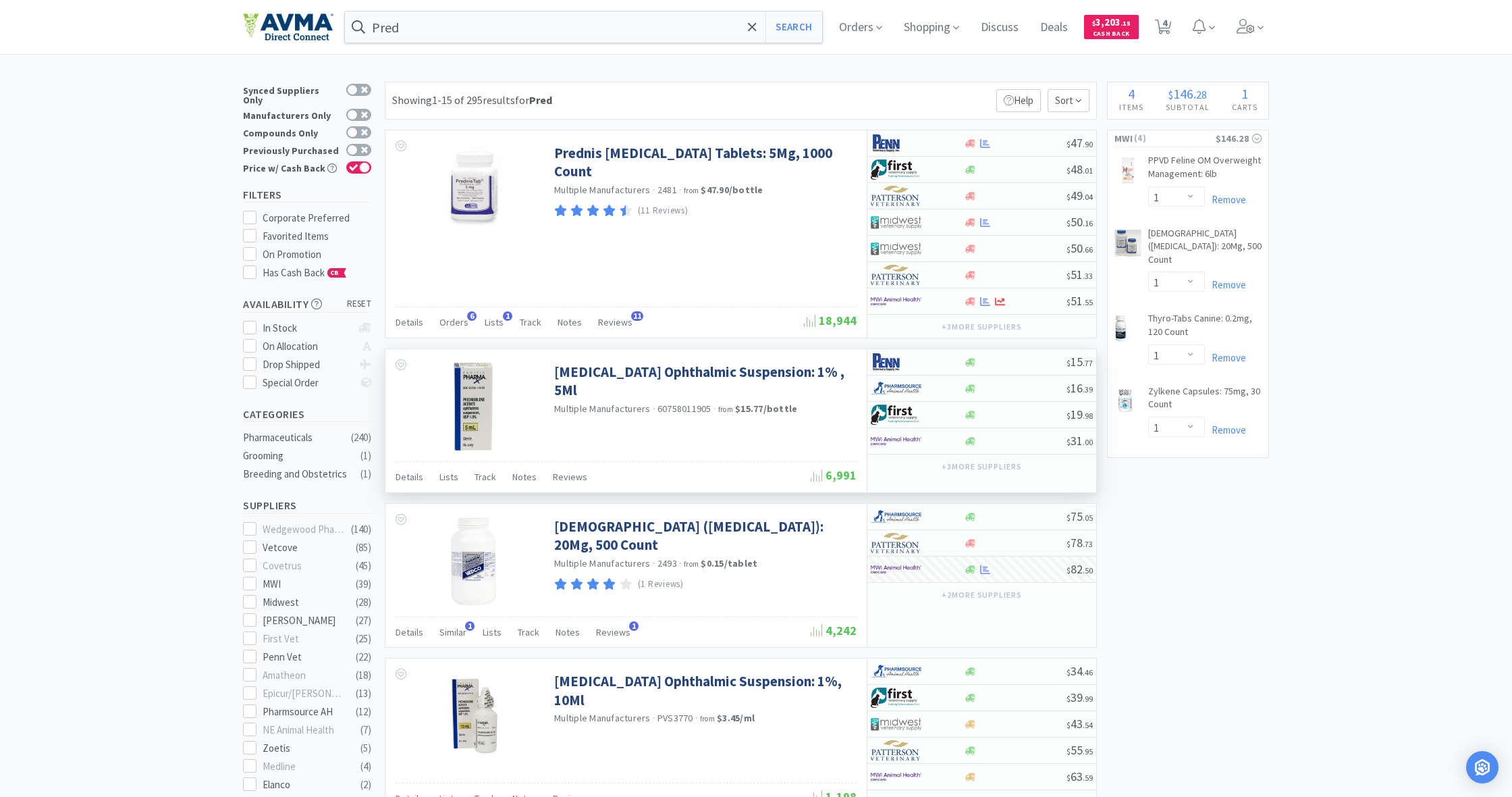
scroll to position [1, 0]
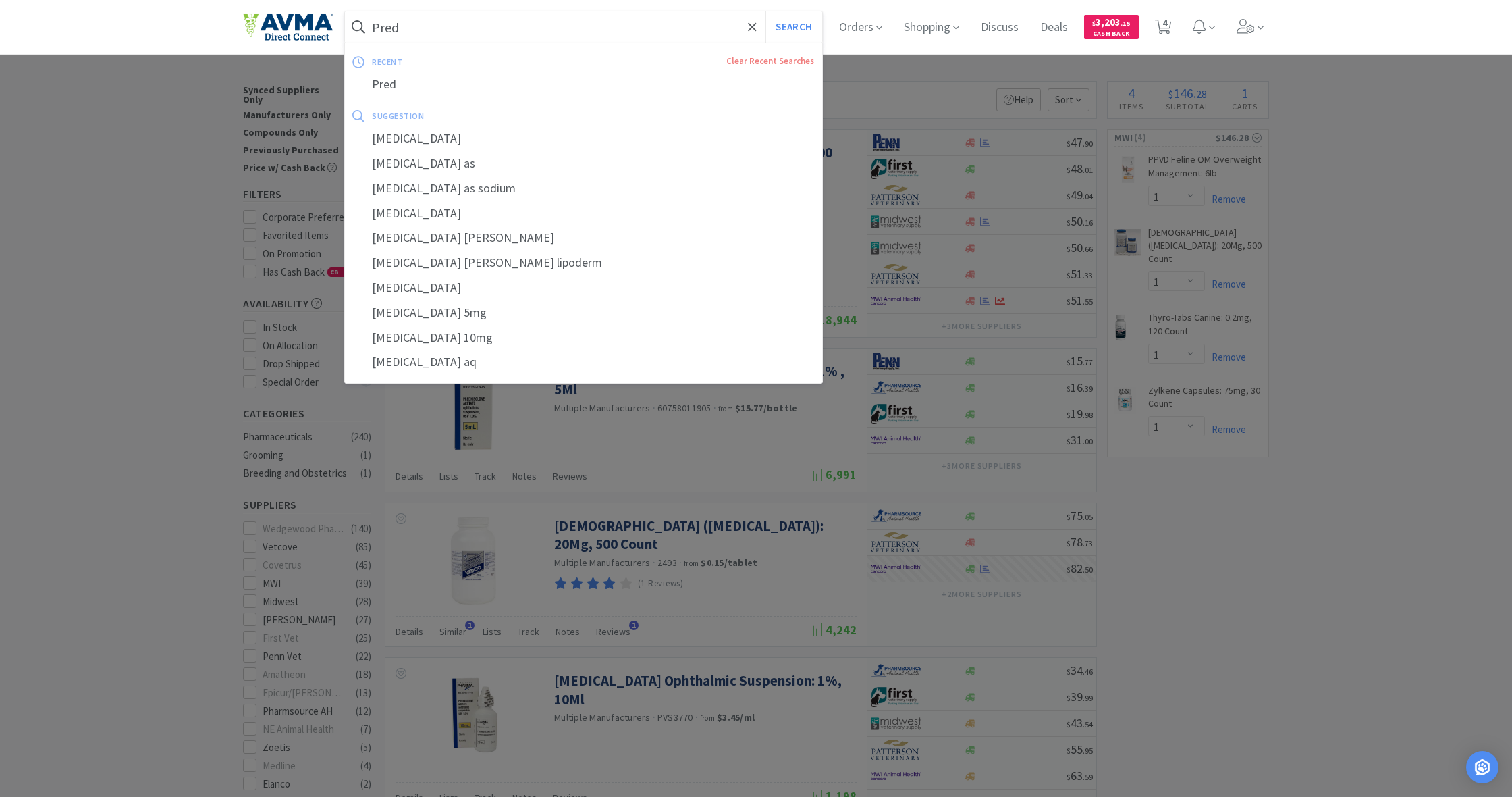
drag, startPoint x: 403, startPoint y: 25, endPoint x: 363, endPoint y: 46, distance: 45.2
click at [342, 28] on div "Pred Search recent Clear Recent Searches Pred suggestion [MEDICAL_DATA] [MEDICA…" at bounding box center [756, 27] width 1026 height 54
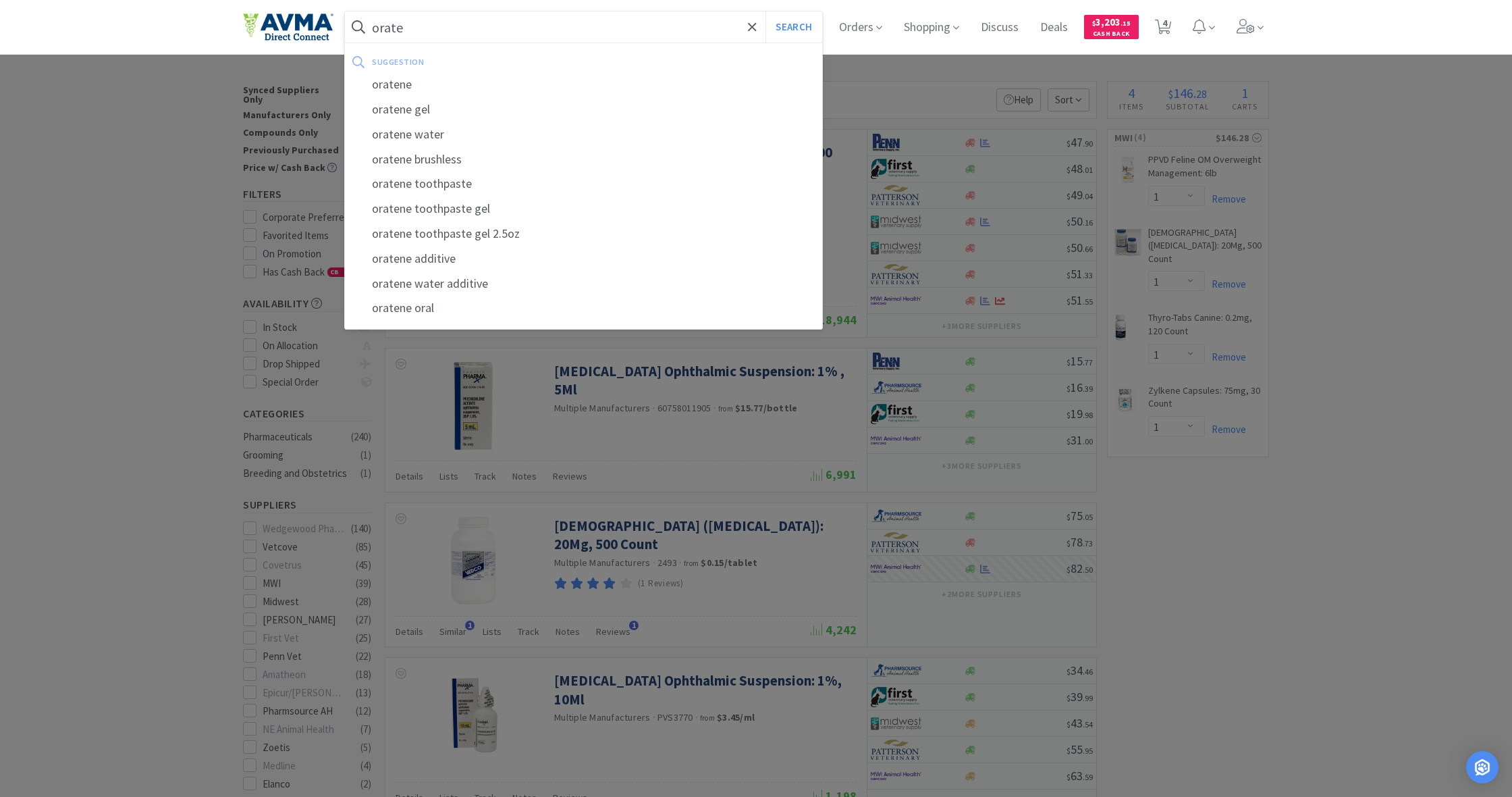
click at [792, 27] on button "Search" at bounding box center [793, 27] width 56 height 31
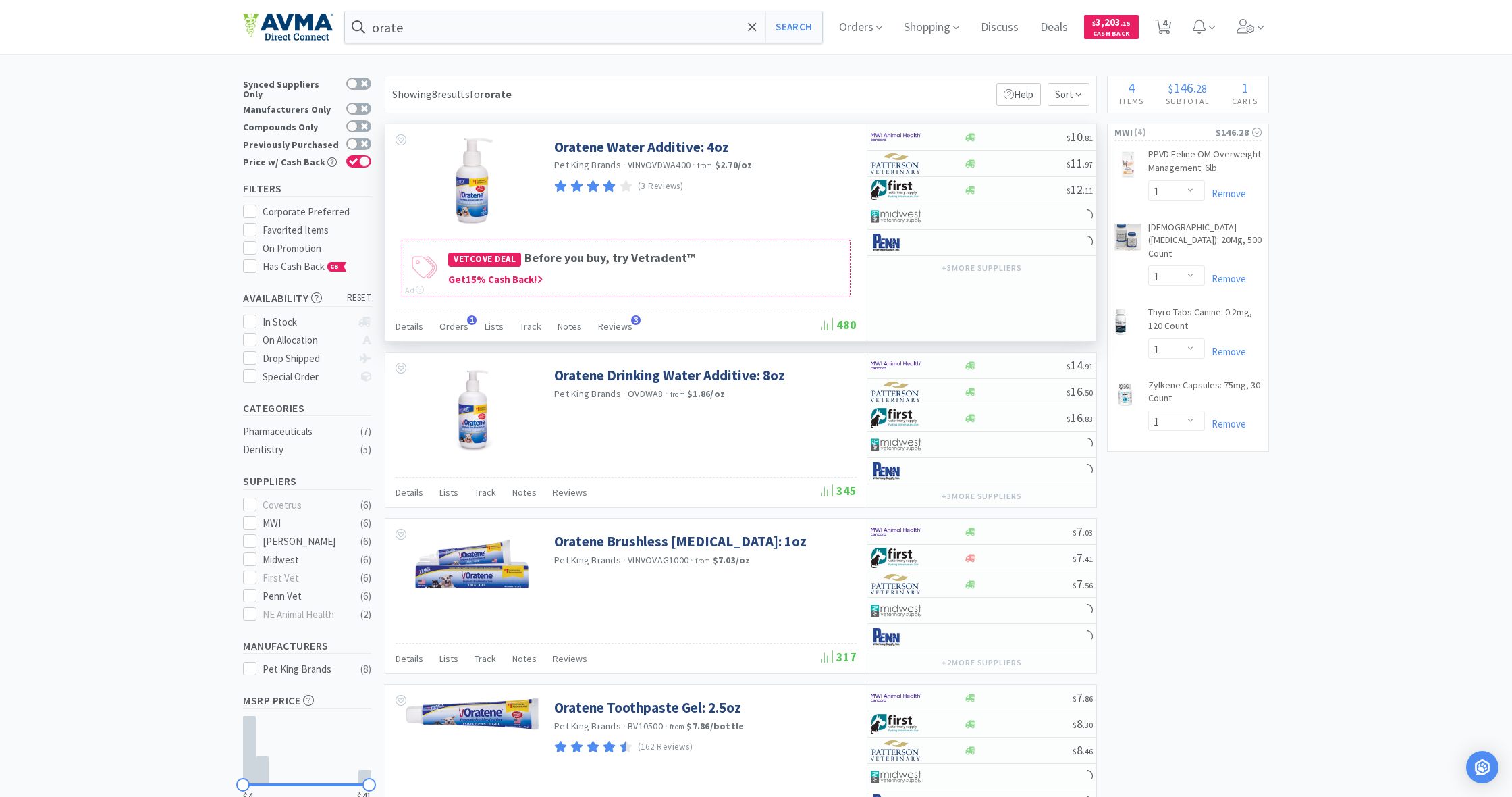
scroll to position [10, 0]
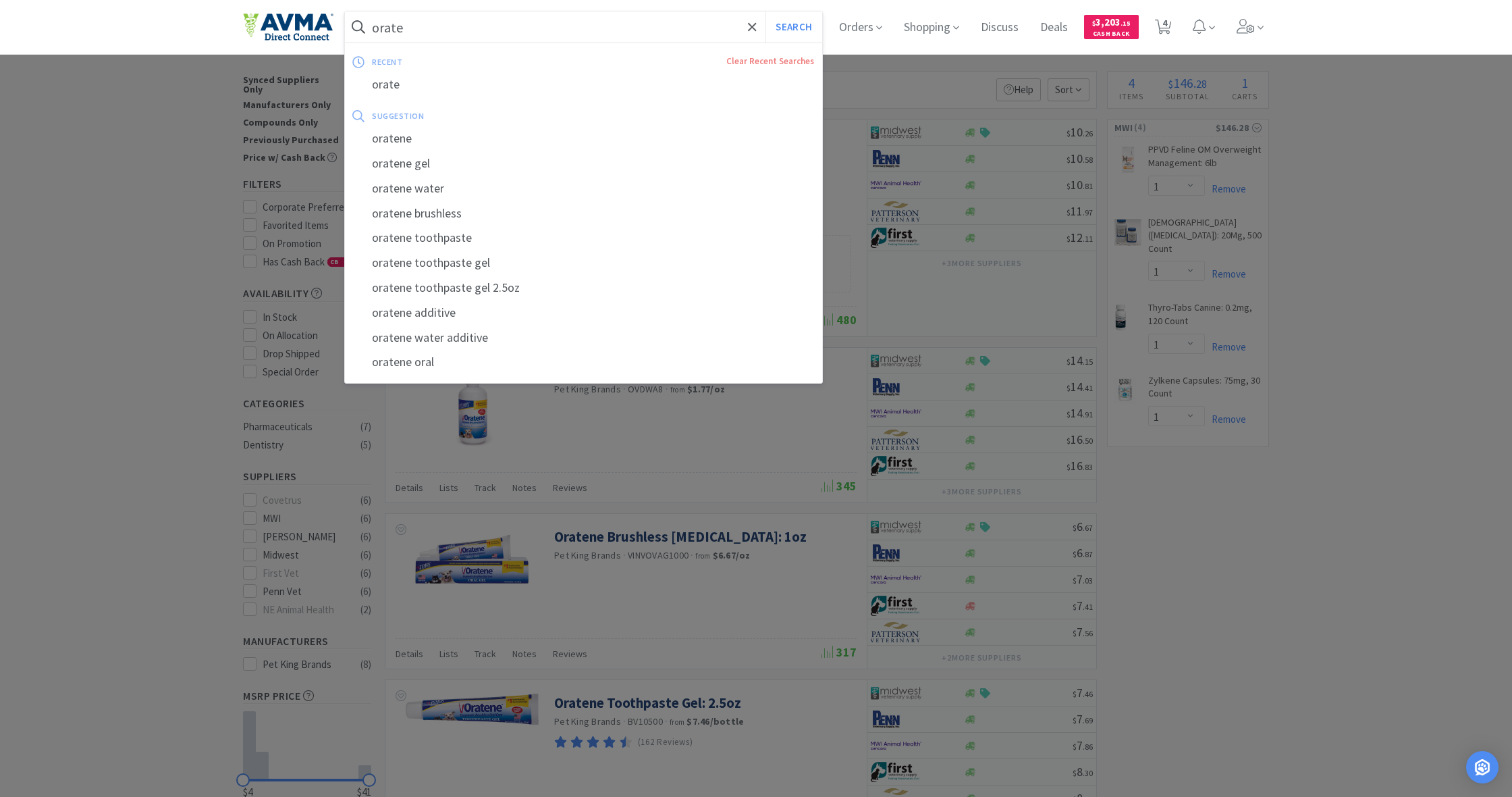
drag, startPoint x: 406, startPoint y: 27, endPoint x: 319, endPoint y: 15, distance: 87.8
click at [319, 15] on div "orate Search recent Clear Recent Searches orate suggestion oratene oratene gel …" at bounding box center [756, 27] width 1026 height 54
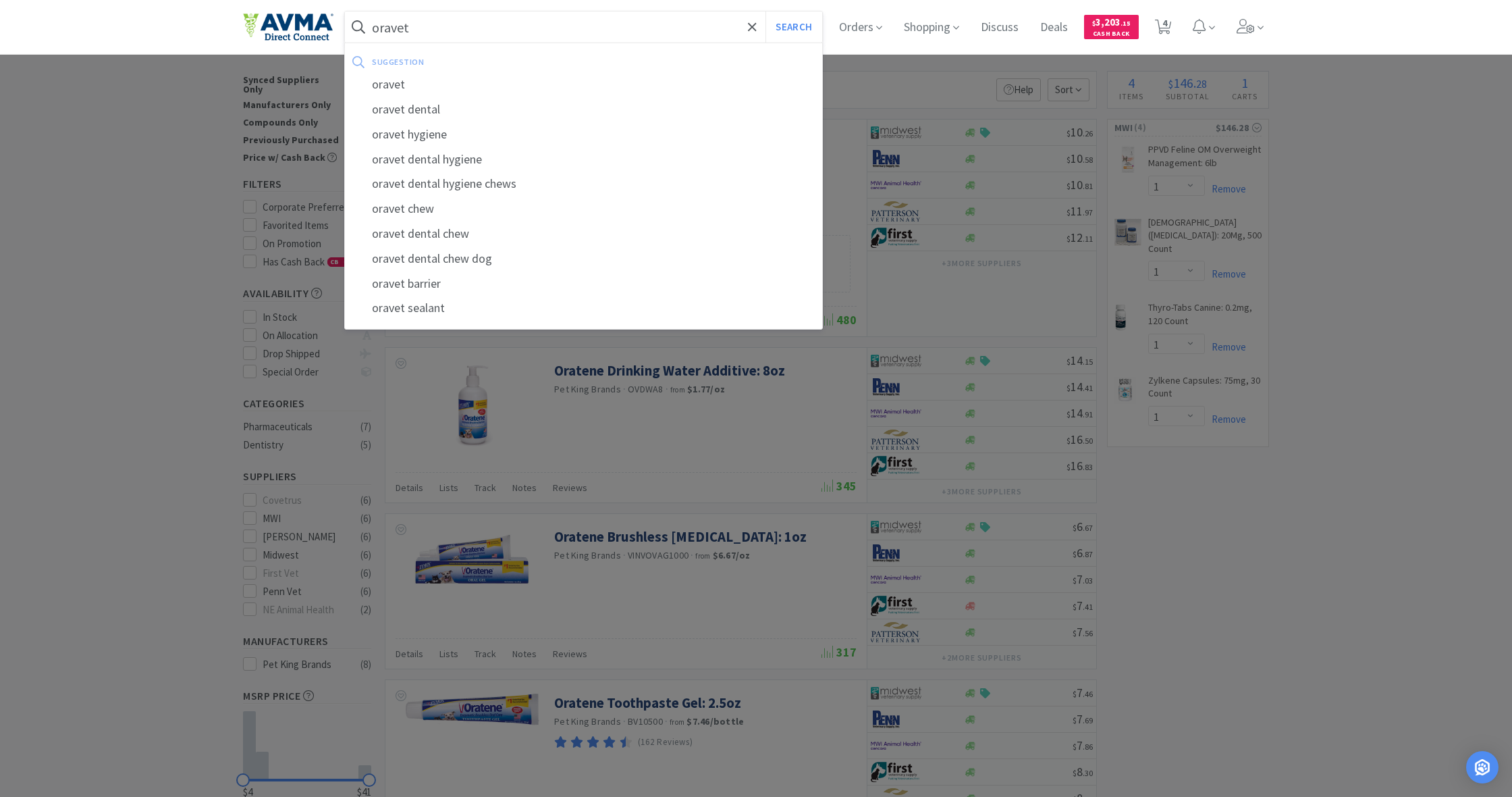
type input "oravet"
click at [792, 27] on button "Search" at bounding box center [793, 27] width 56 height 31
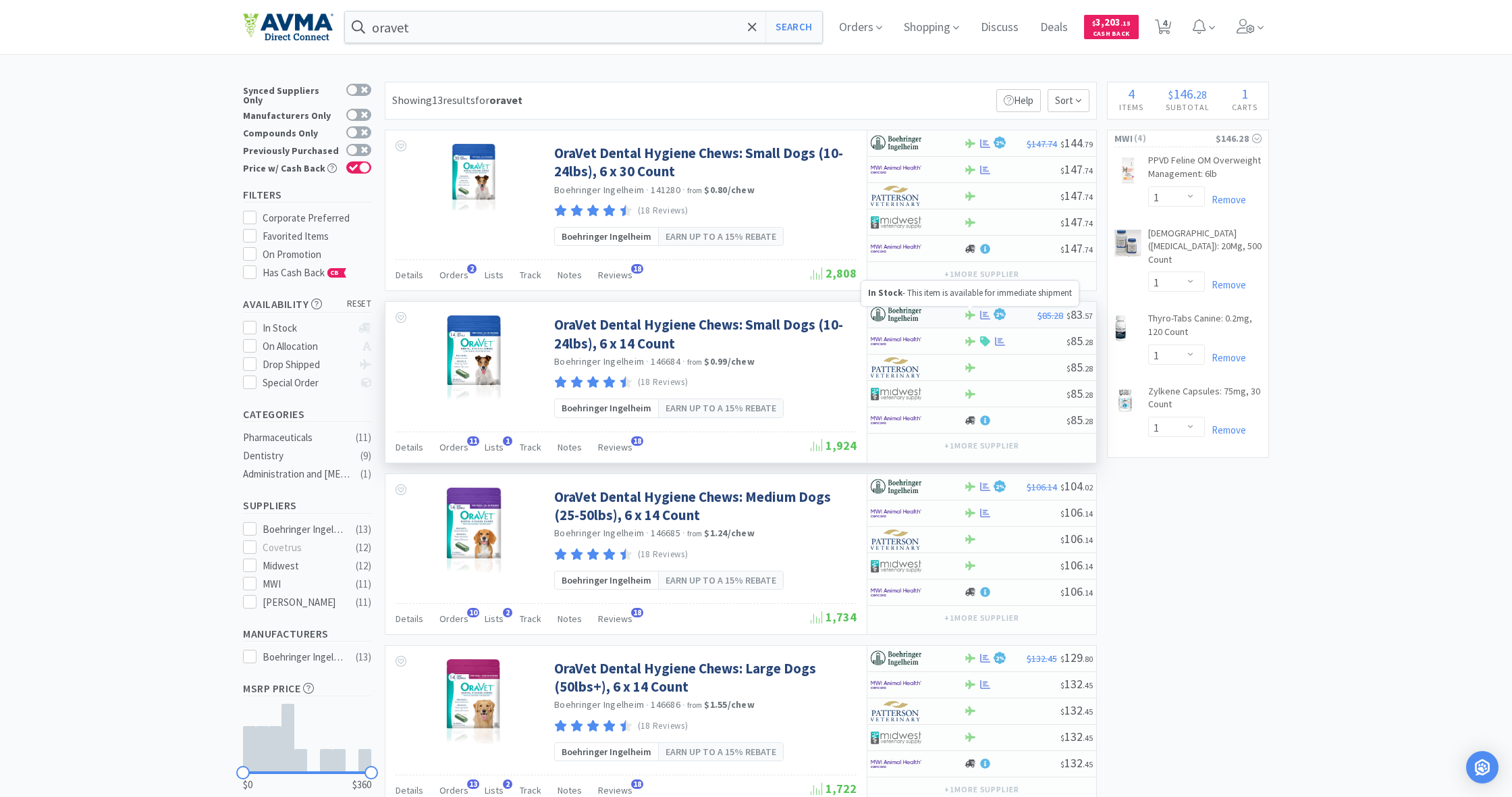
click at [966, 311] on icon at bounding box center [970, 314] width 10 height 10
select select "1"
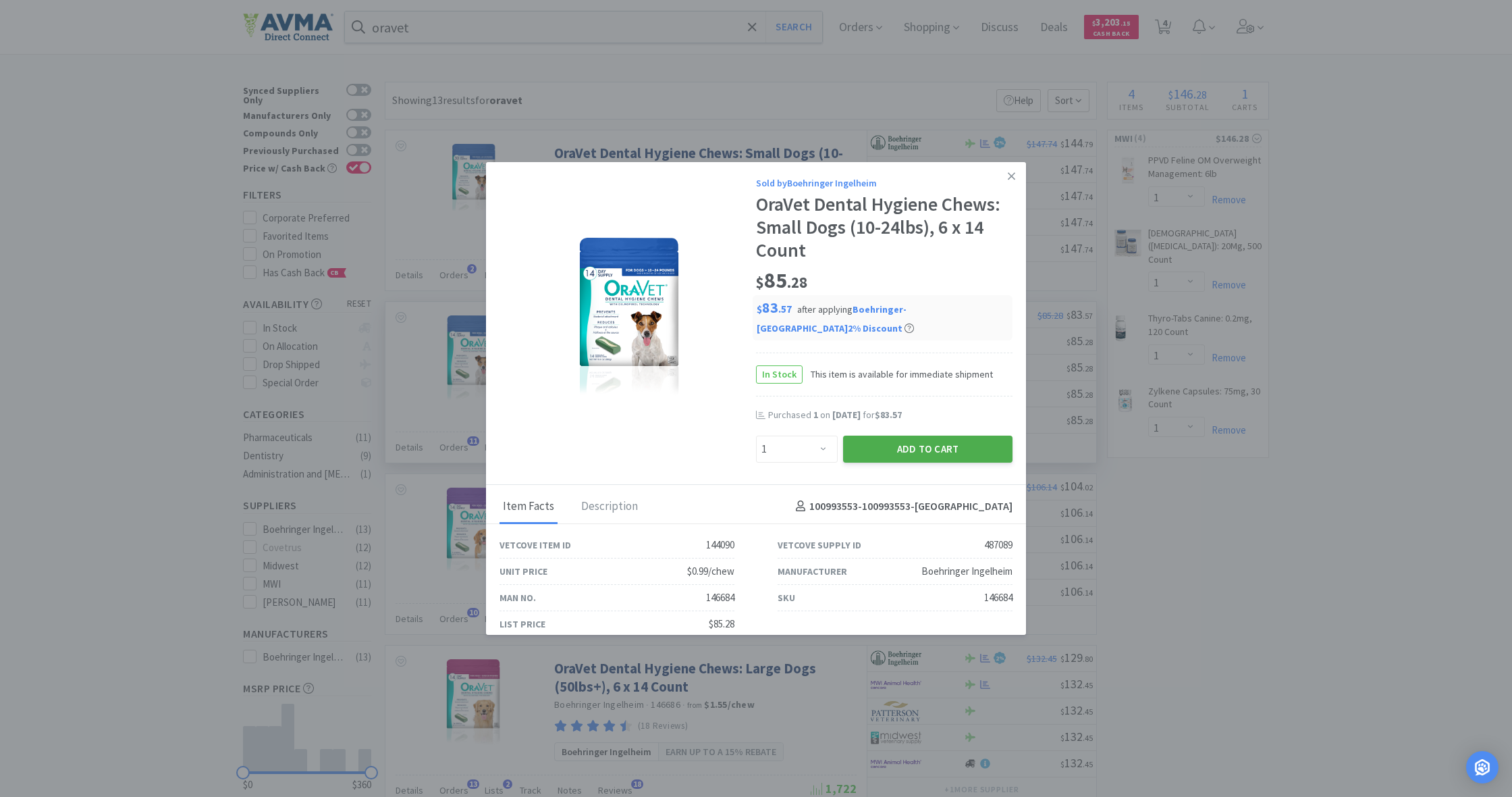
click at [952, 435] on button "Add to Cart" at bounding box center [928, 448] width 169 height 27
select select "1"
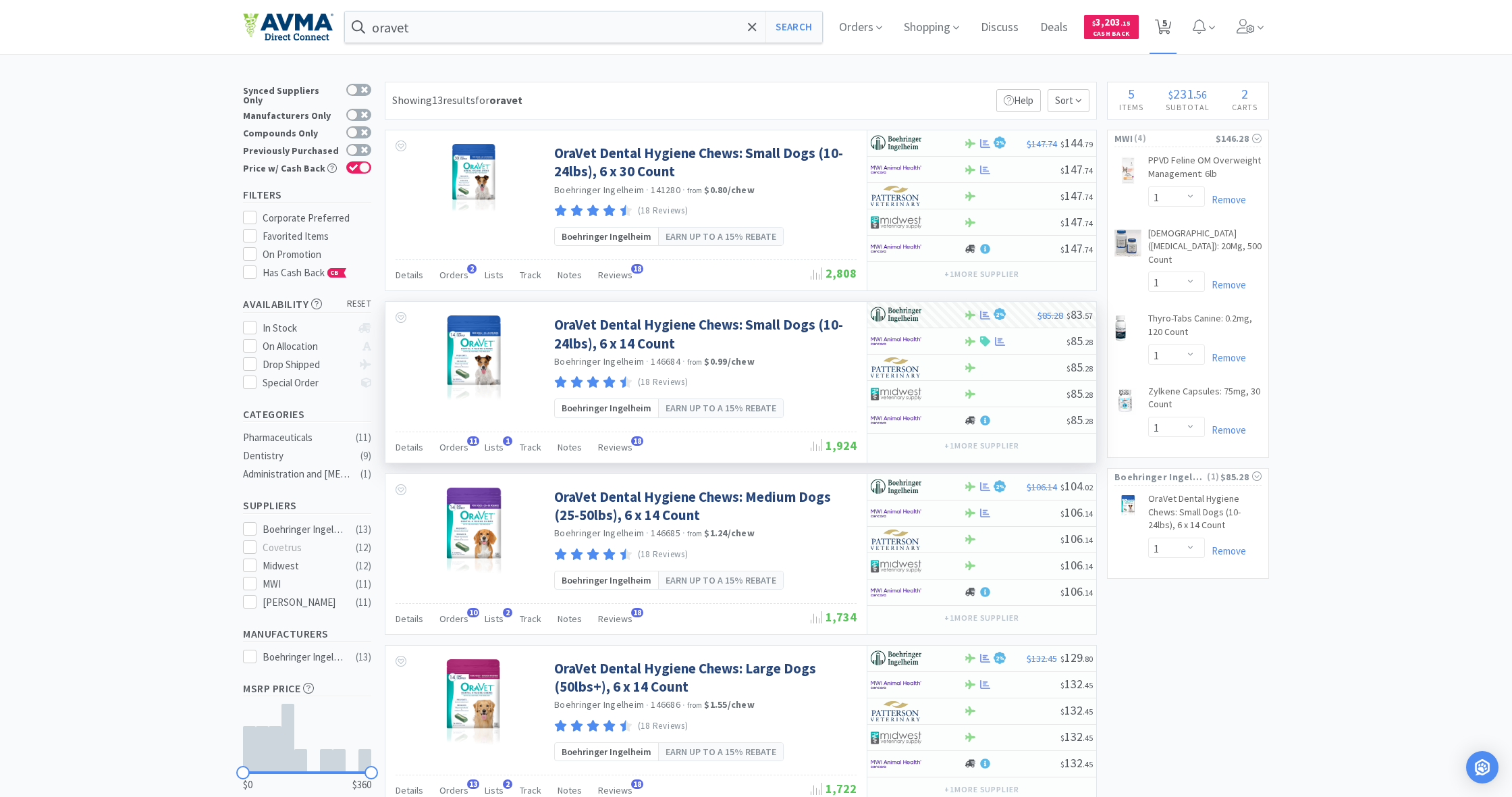
click at [1165, 30] on span "5" at bounding box center [1164, 23] width 5 height 54
select select "1"
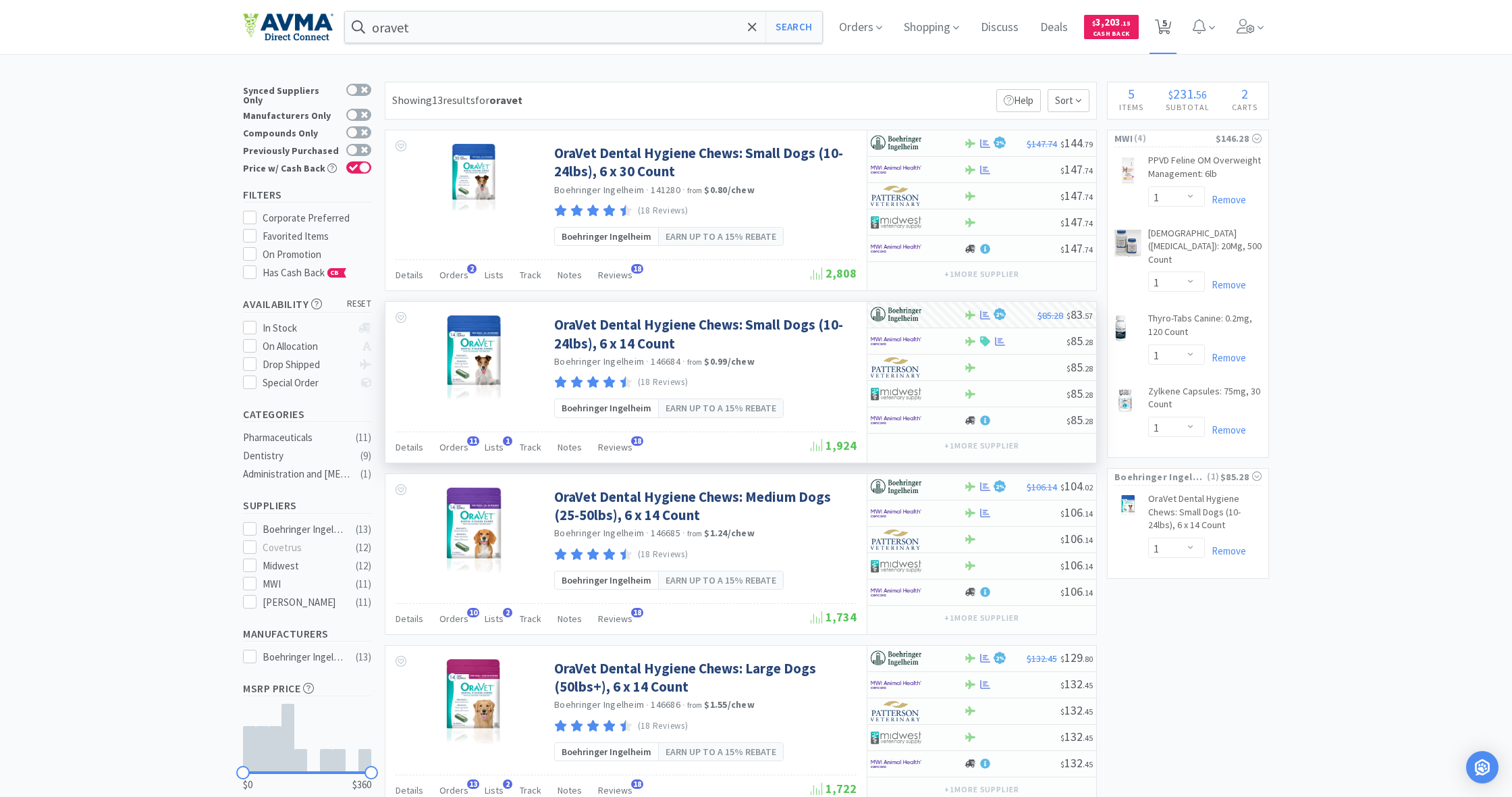
select select "1"
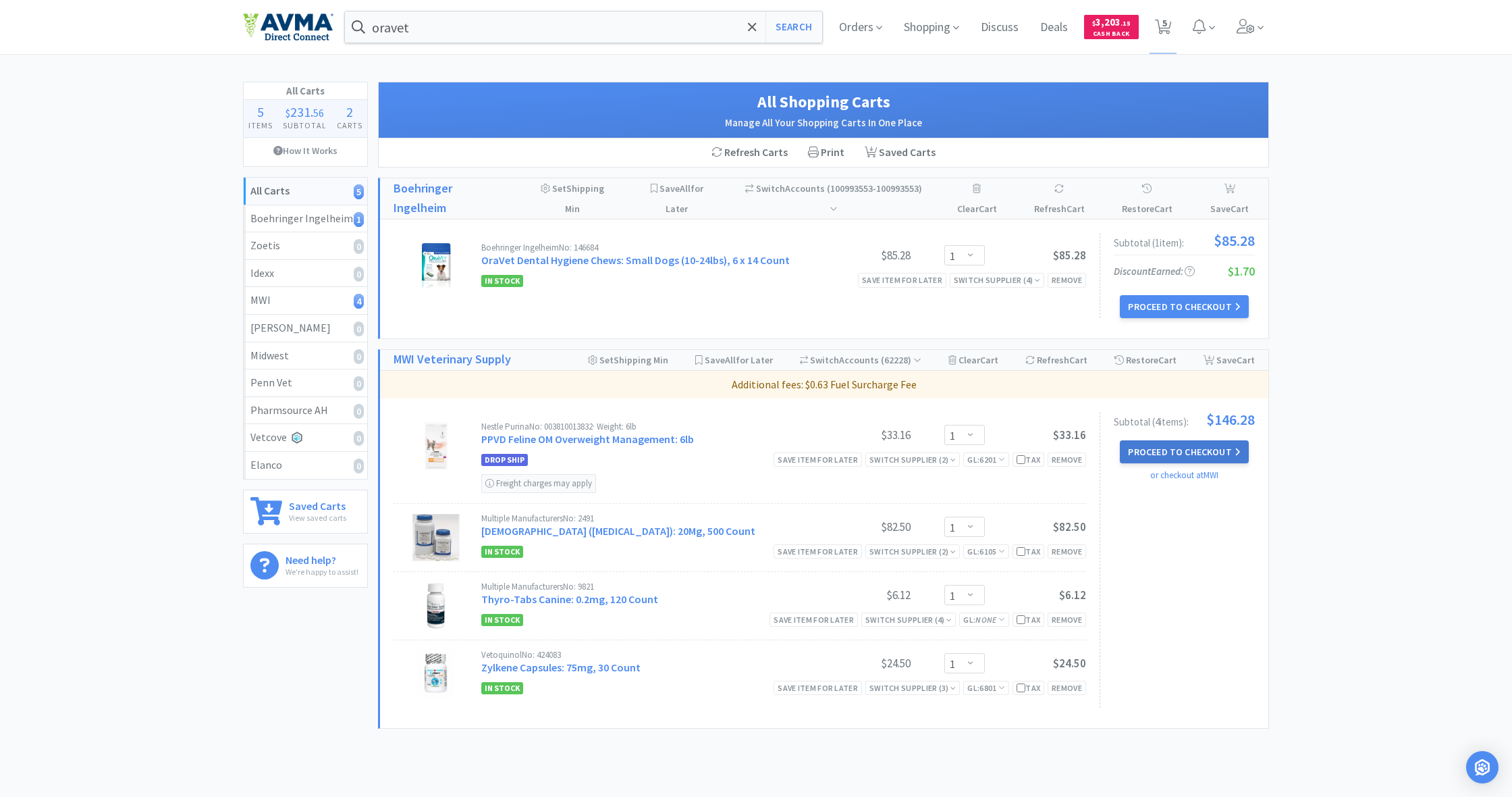
click at [1180, 451] on button "Proceed to Checkout" at bounding box center [1184, 451] width 129 height 23
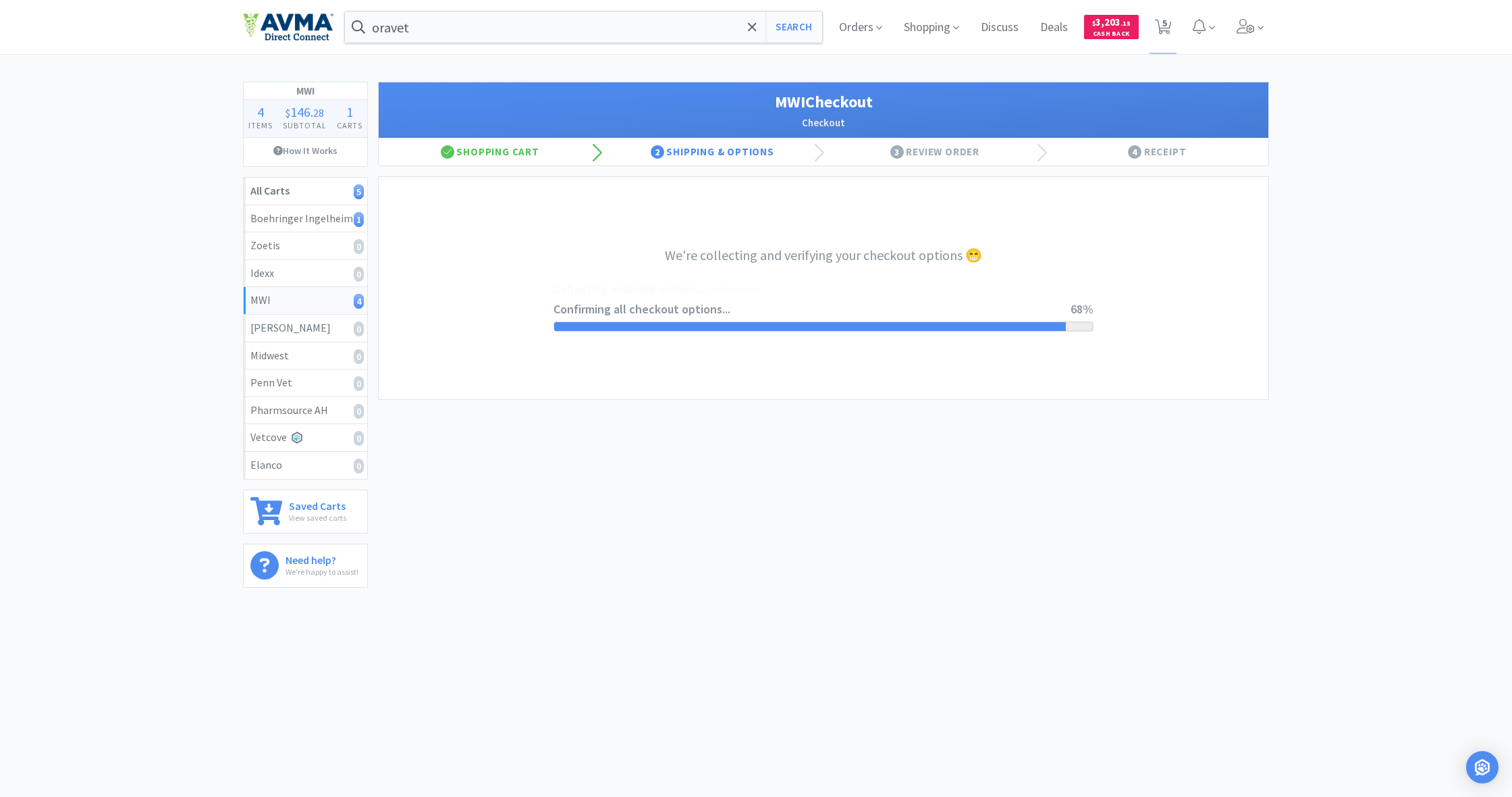
select select "STD_"
select select "FX9"
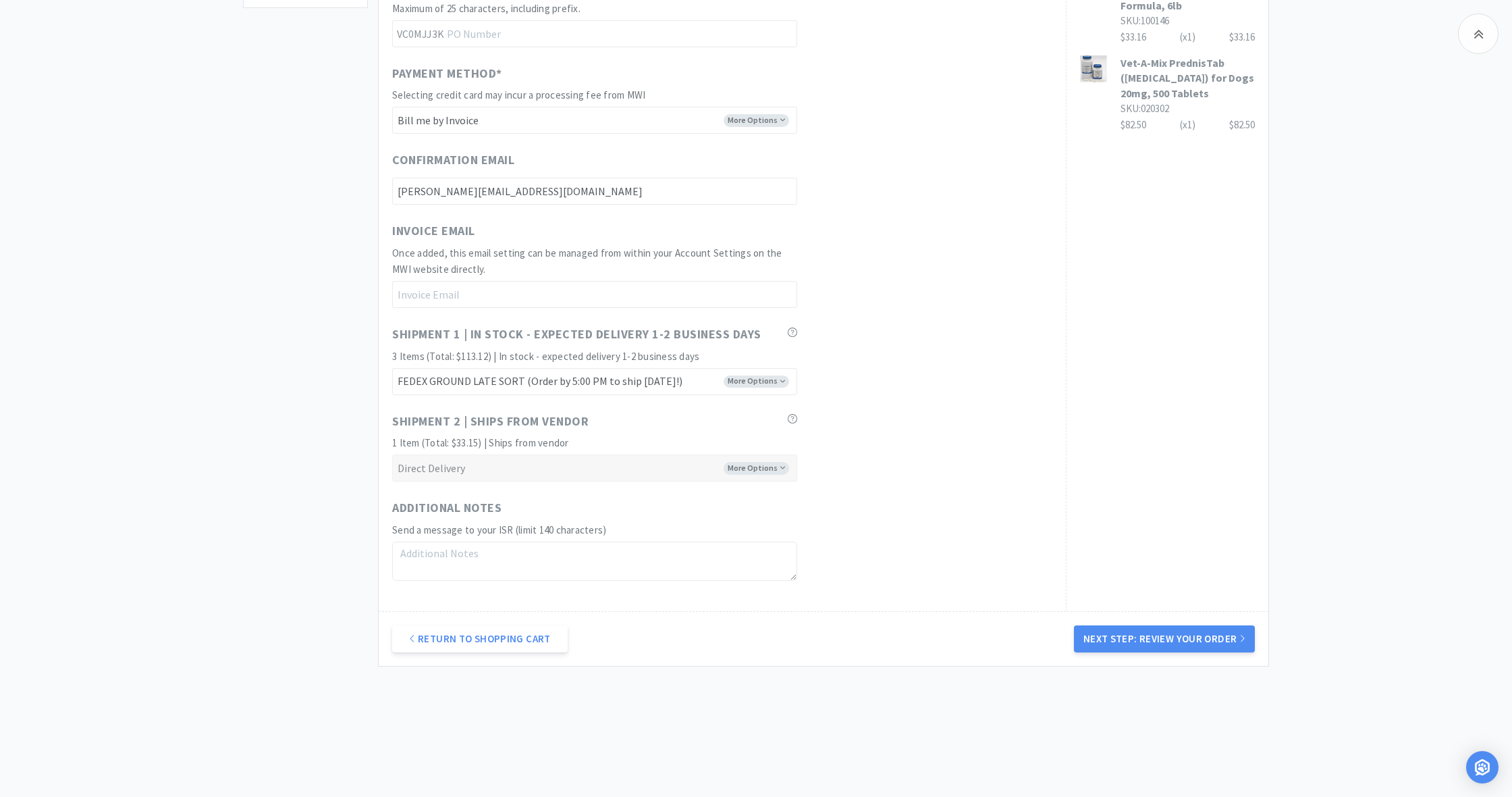
scroll to position [579, 0]
click at [1190, 629] on button "Next Step: Review Your Order" at bounding box center [1164, 641] width 181 height 27
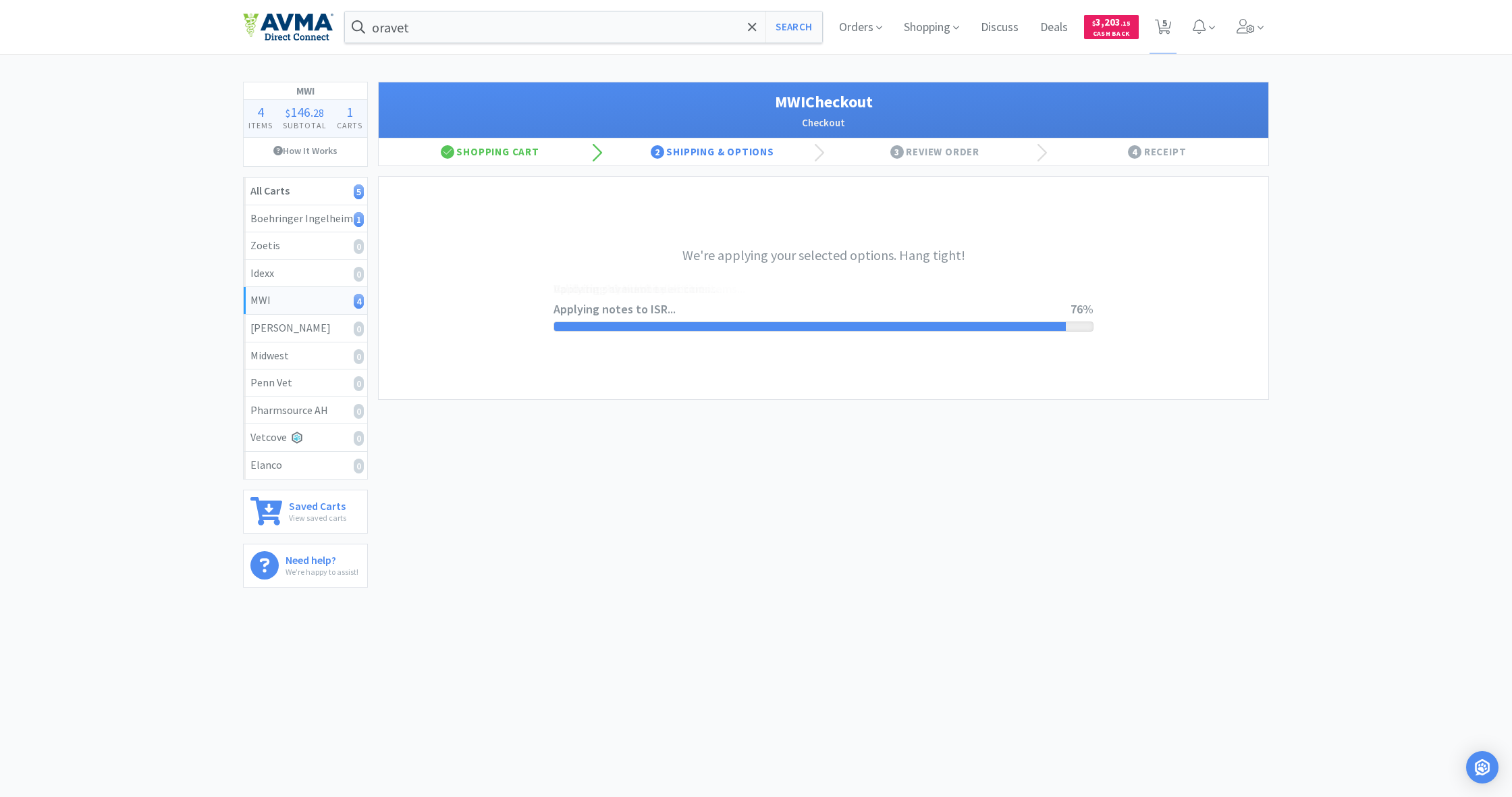
scroll to position [0, 0]
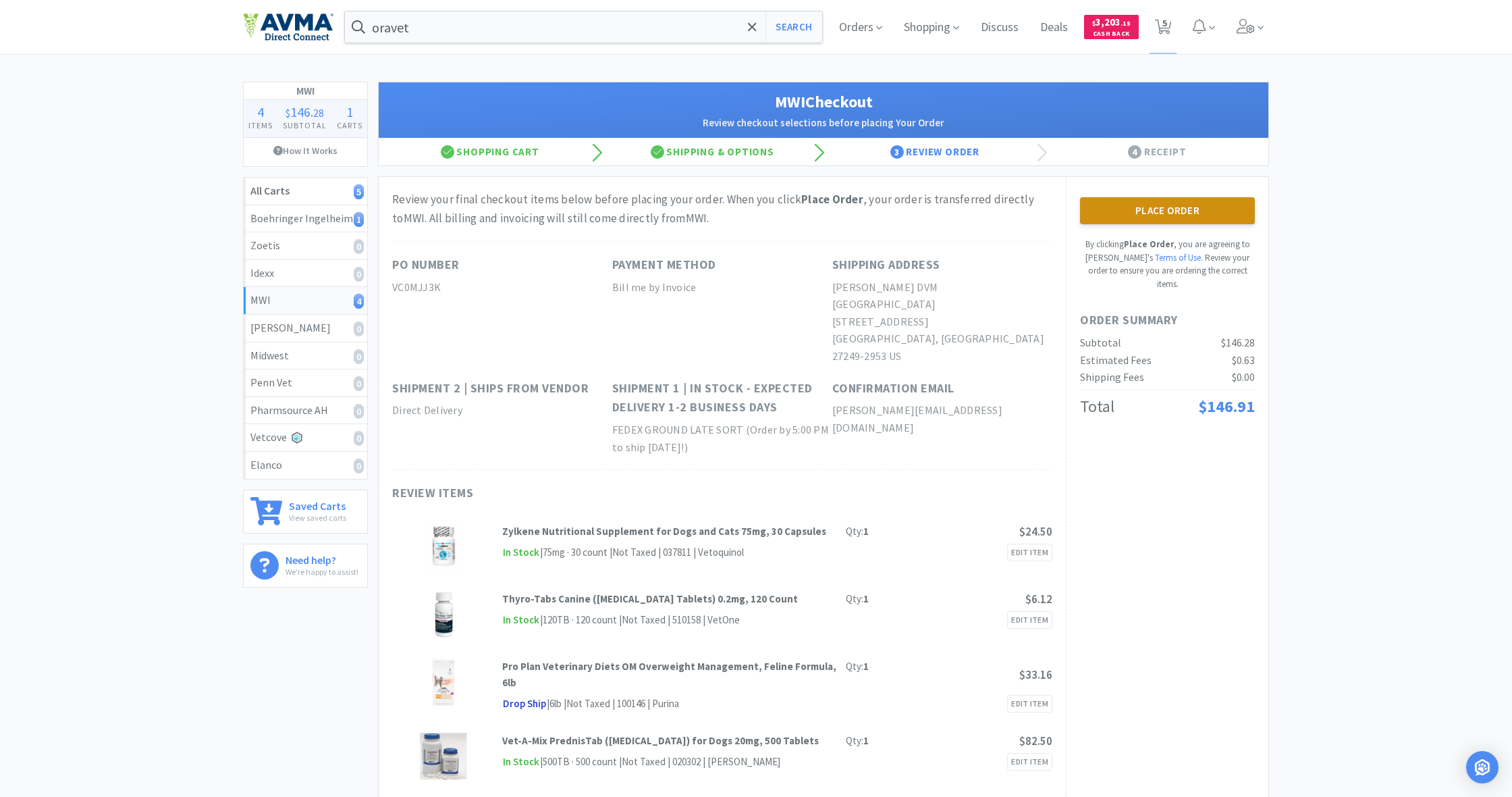
click at [1155, 210] on button "Place Order" at bounding box center [1167, 210] width 175 height 27
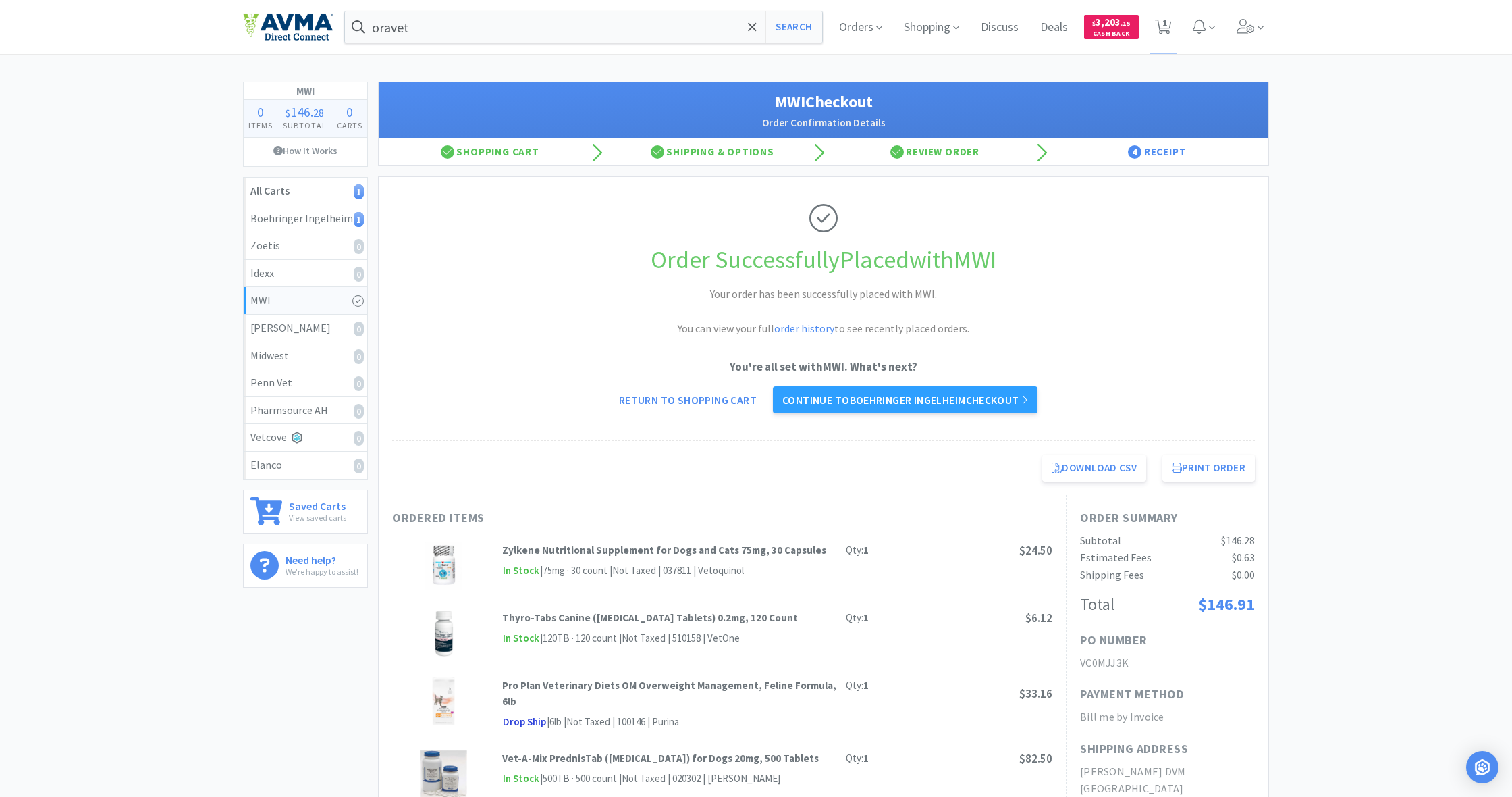
click at [902, 411] on div "Order Successfully Placed with MWI Your order has been successfully placed with…" at bounding box center [824, 309] width 863 height 264
click at [899, 400] on link "Continue to Boehringer Ingelheim checkout" at bounding box center [905, 400] width 265 height 27
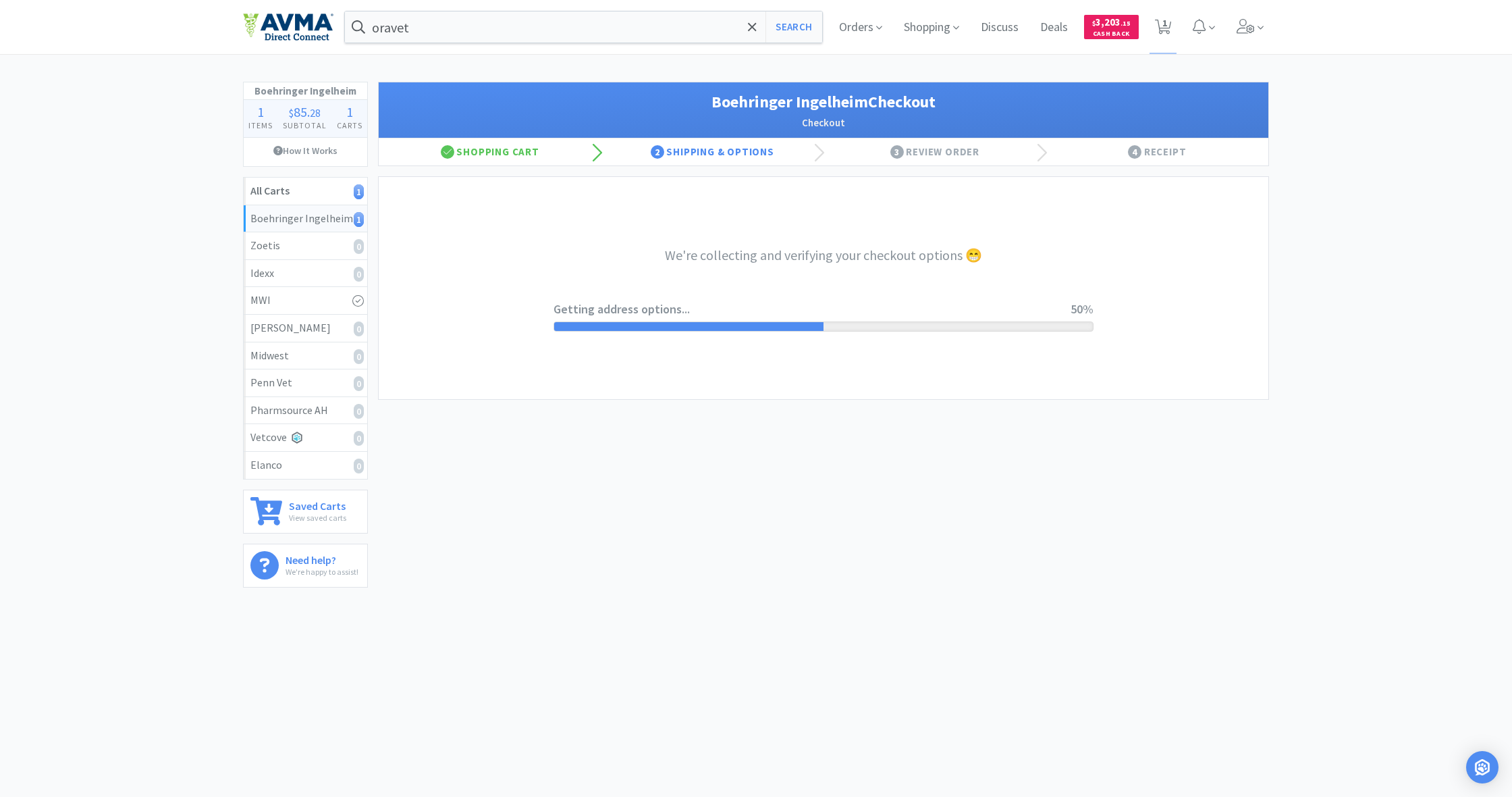
select select "invoice"
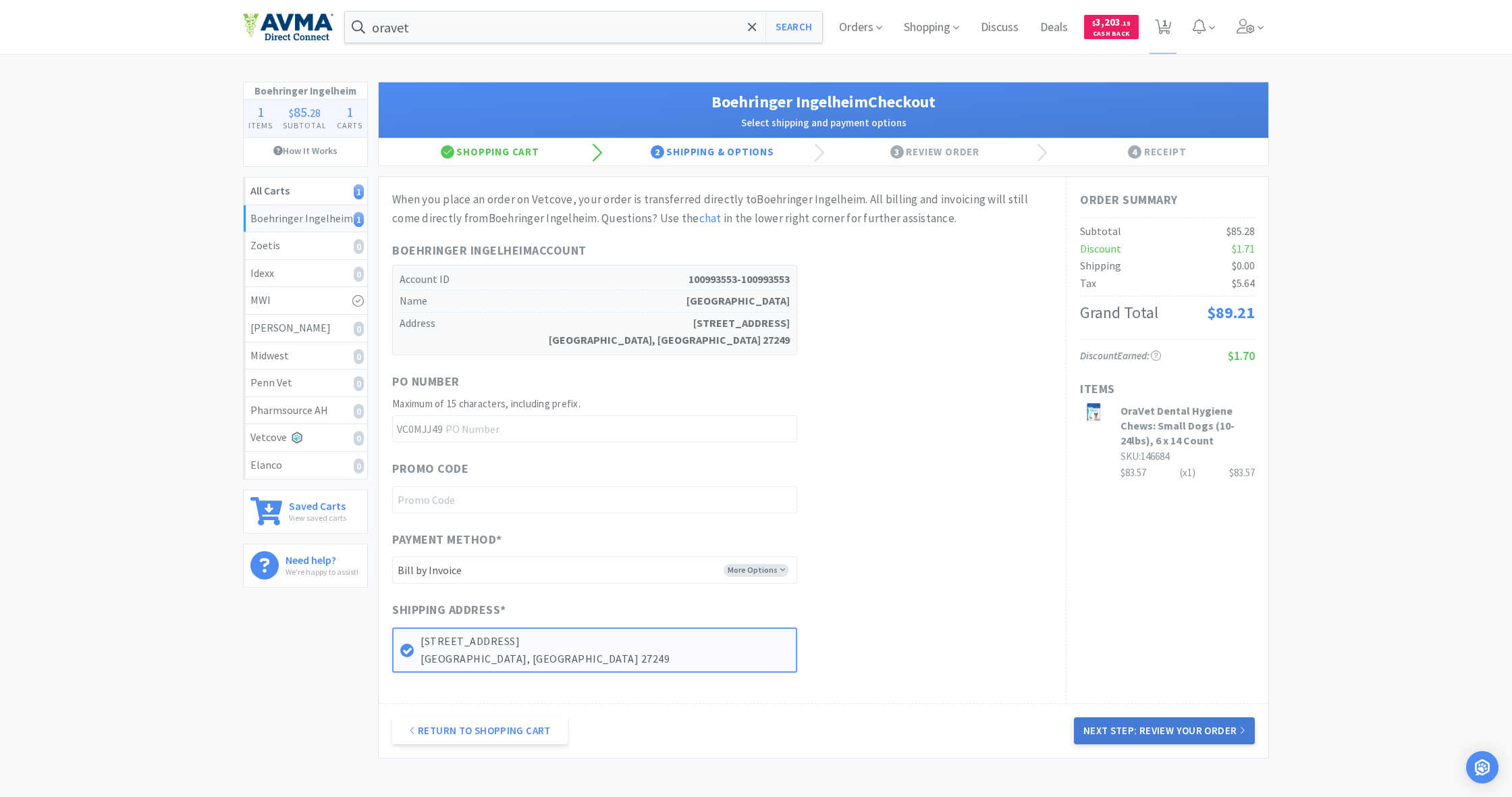
click at [1193, 722] on button "Next Step: Review Your Order" at bounding box center [1164, 730] width 181 height 27
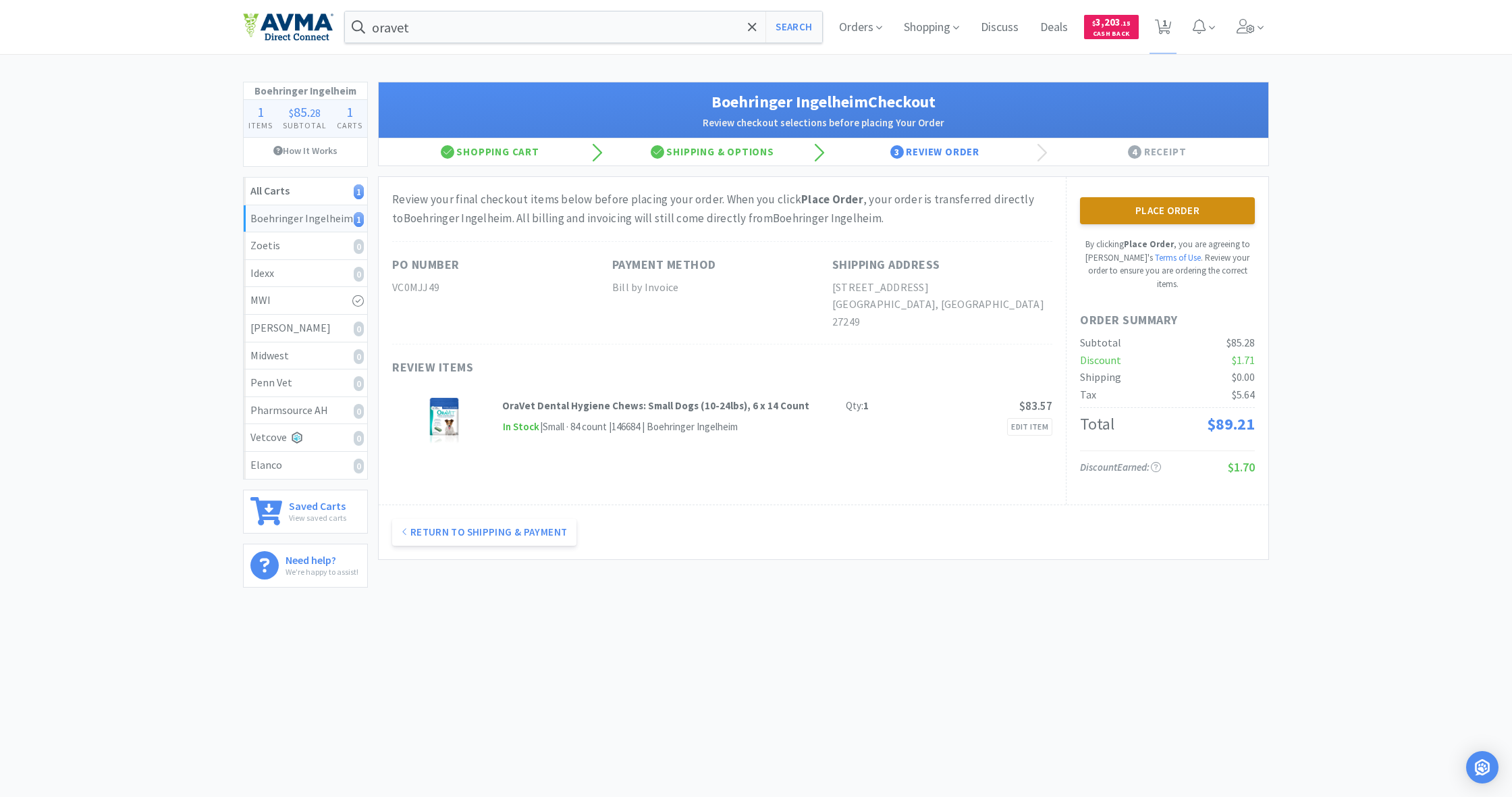
click at [1164, 212] on button "Place Order" at bounding box center [1167, 210] width 175 height 27
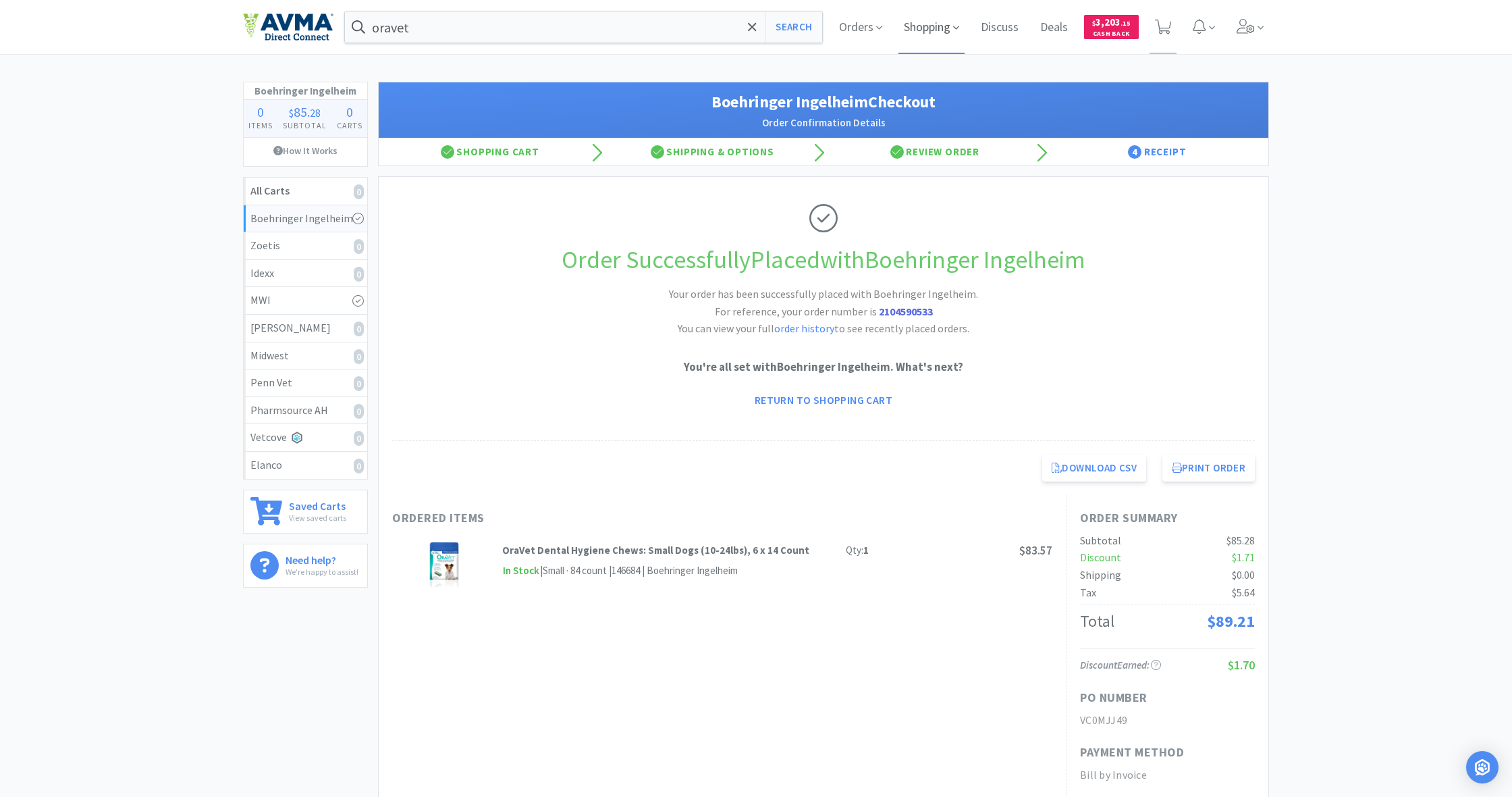
click at [928, 30] on span "Shopping" at bounding box center [931, 27] width 66 height 54
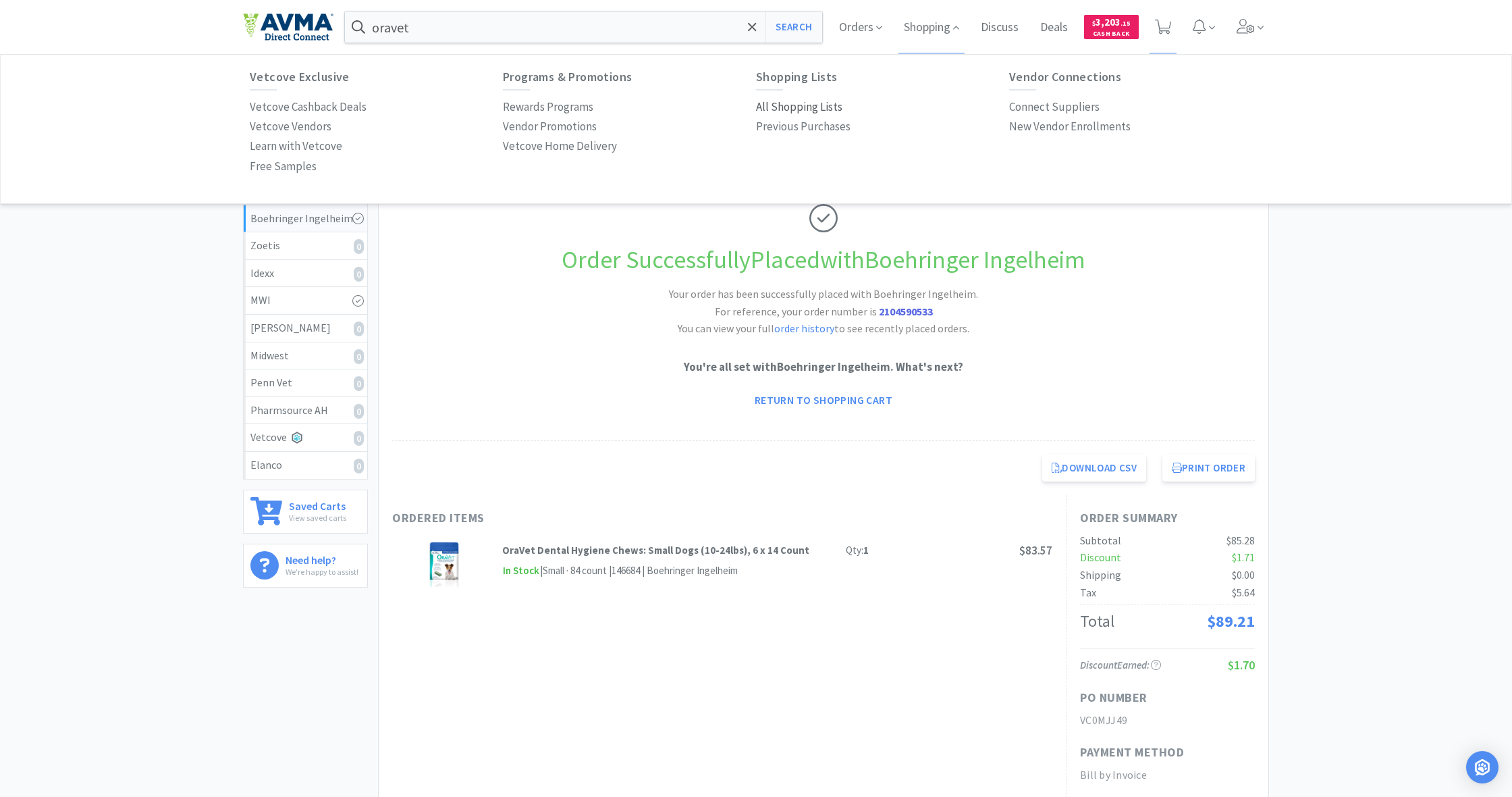
drag, startPoint x: 802, startPoint y: 103, endPoint x: 792, endPoint y: 106, distance: 10.4
click at [802, 103] on p "All Shopping Lists" at bounding box center [799, 107] width 87 height 18
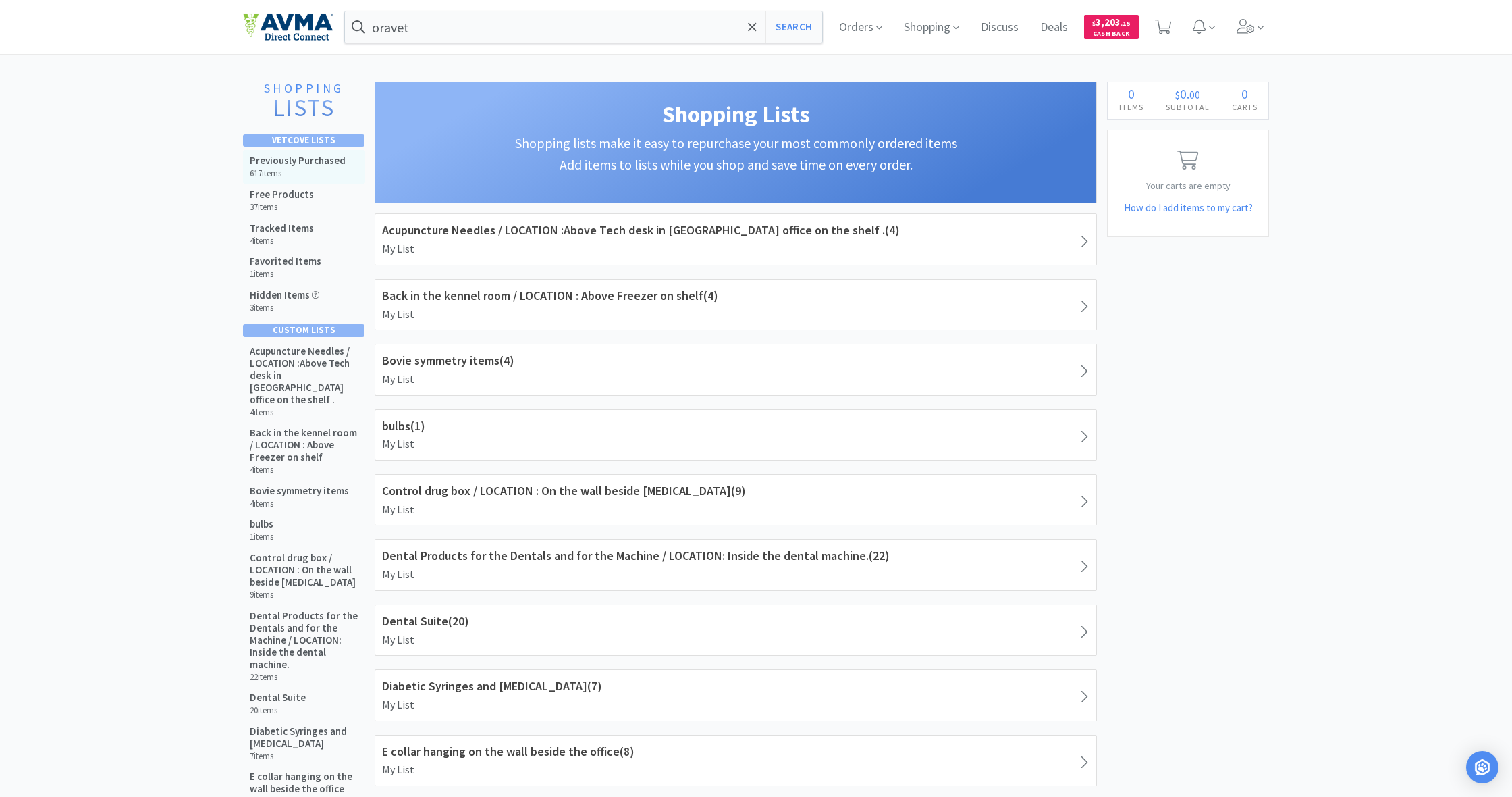
click at [287, 166] on div "Previously Purchased 617 items" at bounding box center [297, 167] width 96 height 25
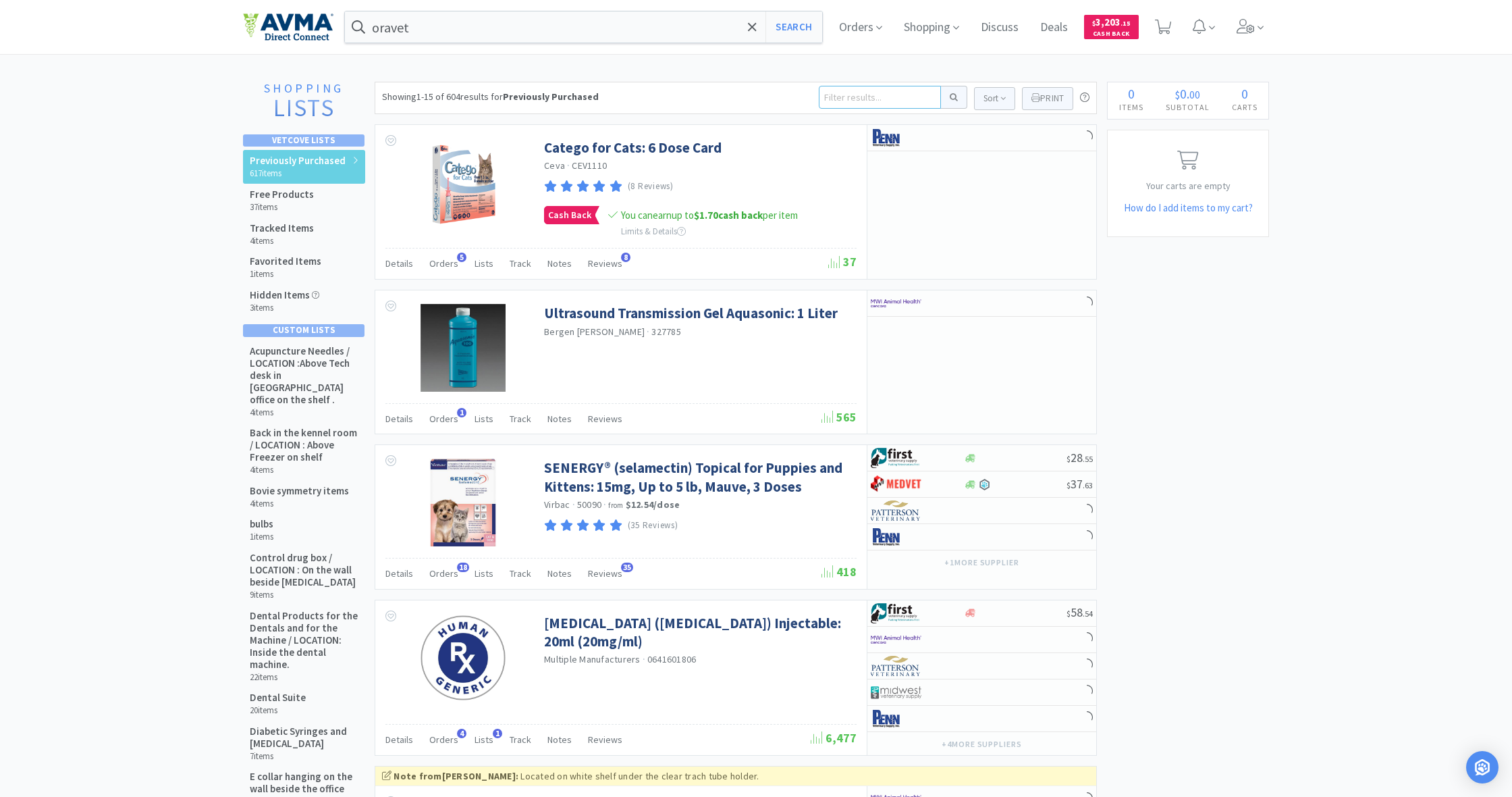
click at [839, 99] on input at bounding box center [880, 97] width 122 height 23
type input "[MEDICAL_DATA]"
click at [952, 97] on button at bounding box center [954, 97] width 27 height 23
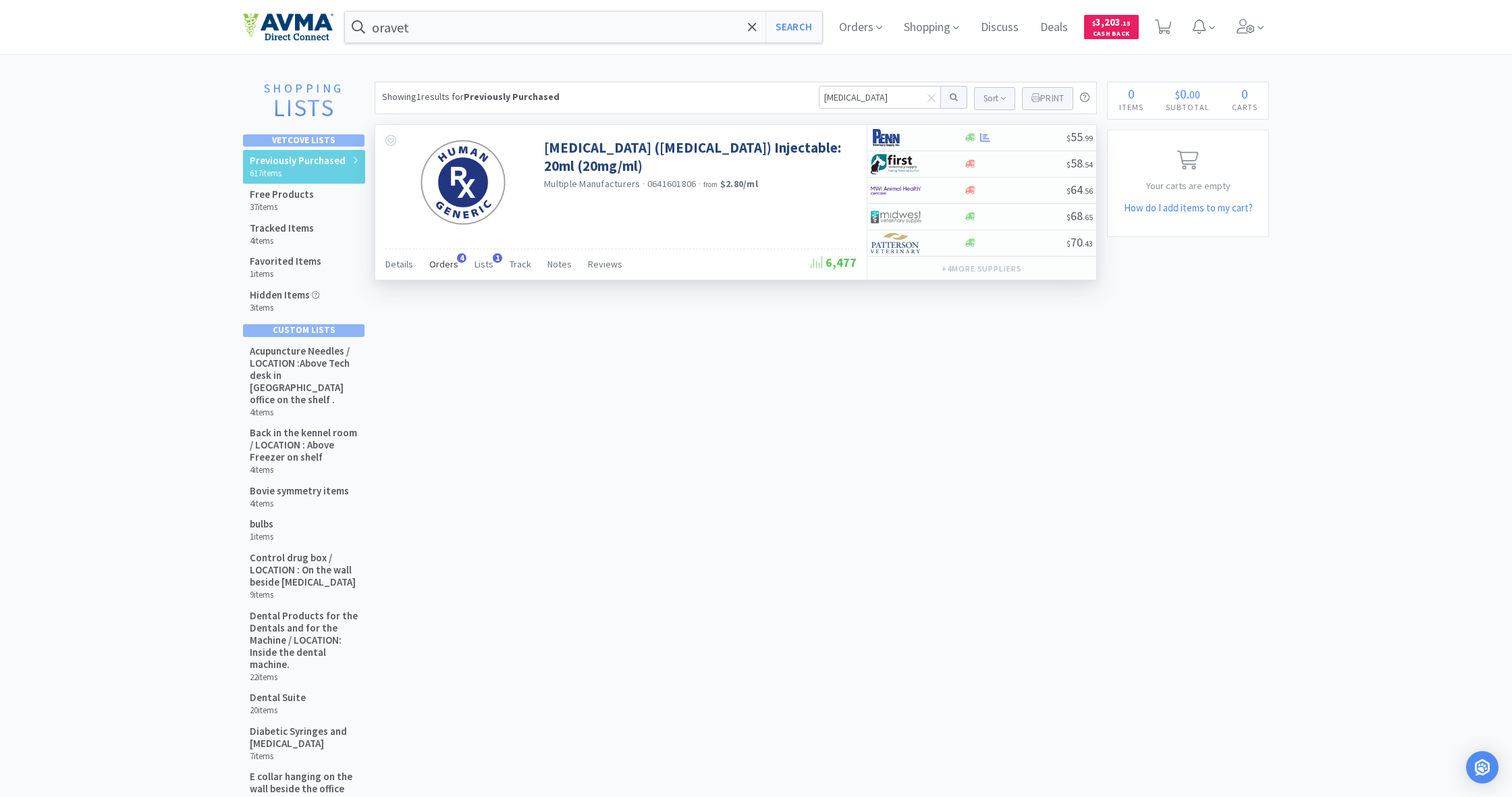
click at [447, 272] on div "Orders 4" at bounding box center [444, 266] width 29 height 26
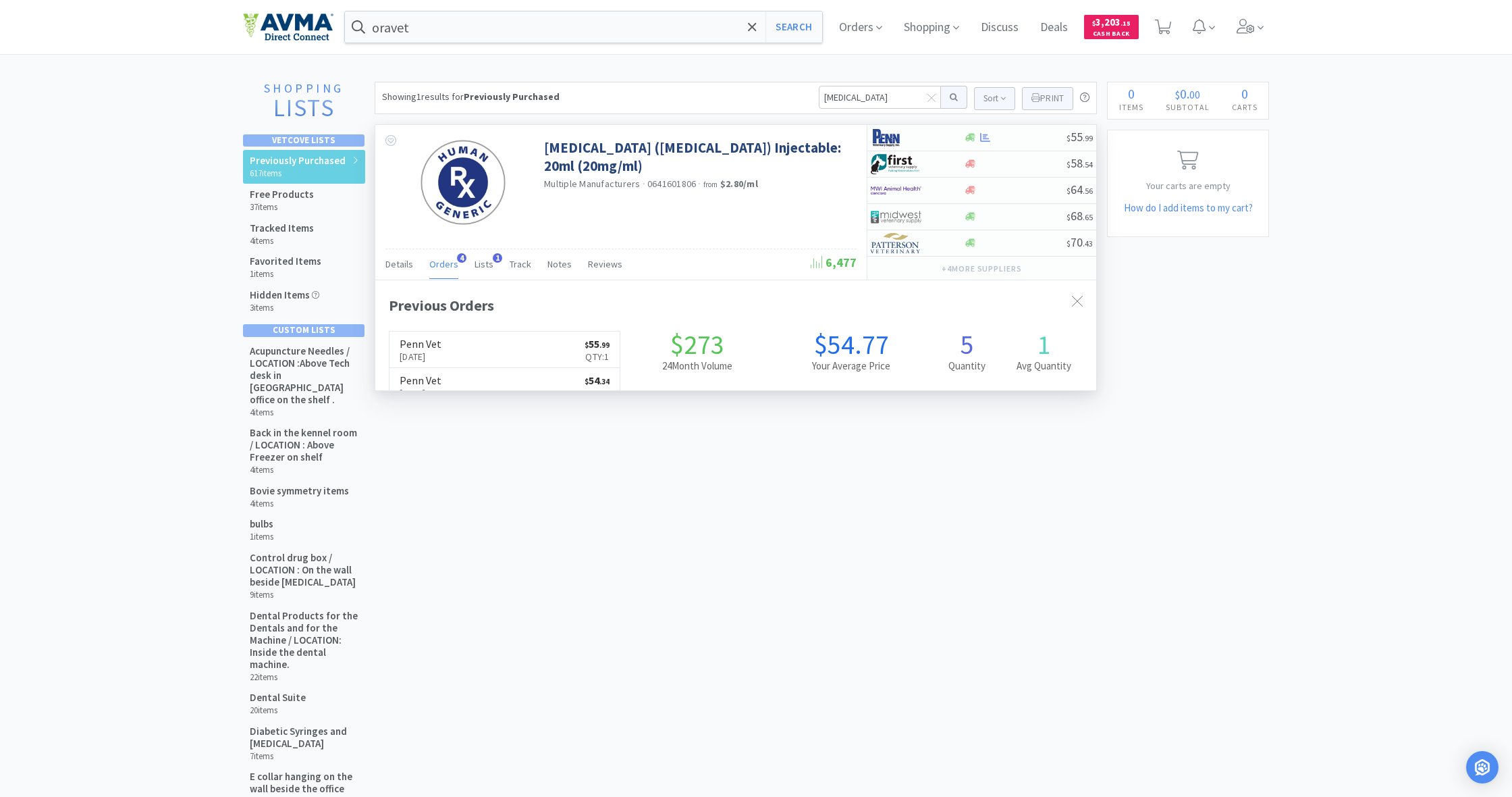
scroll to position [351, 721]
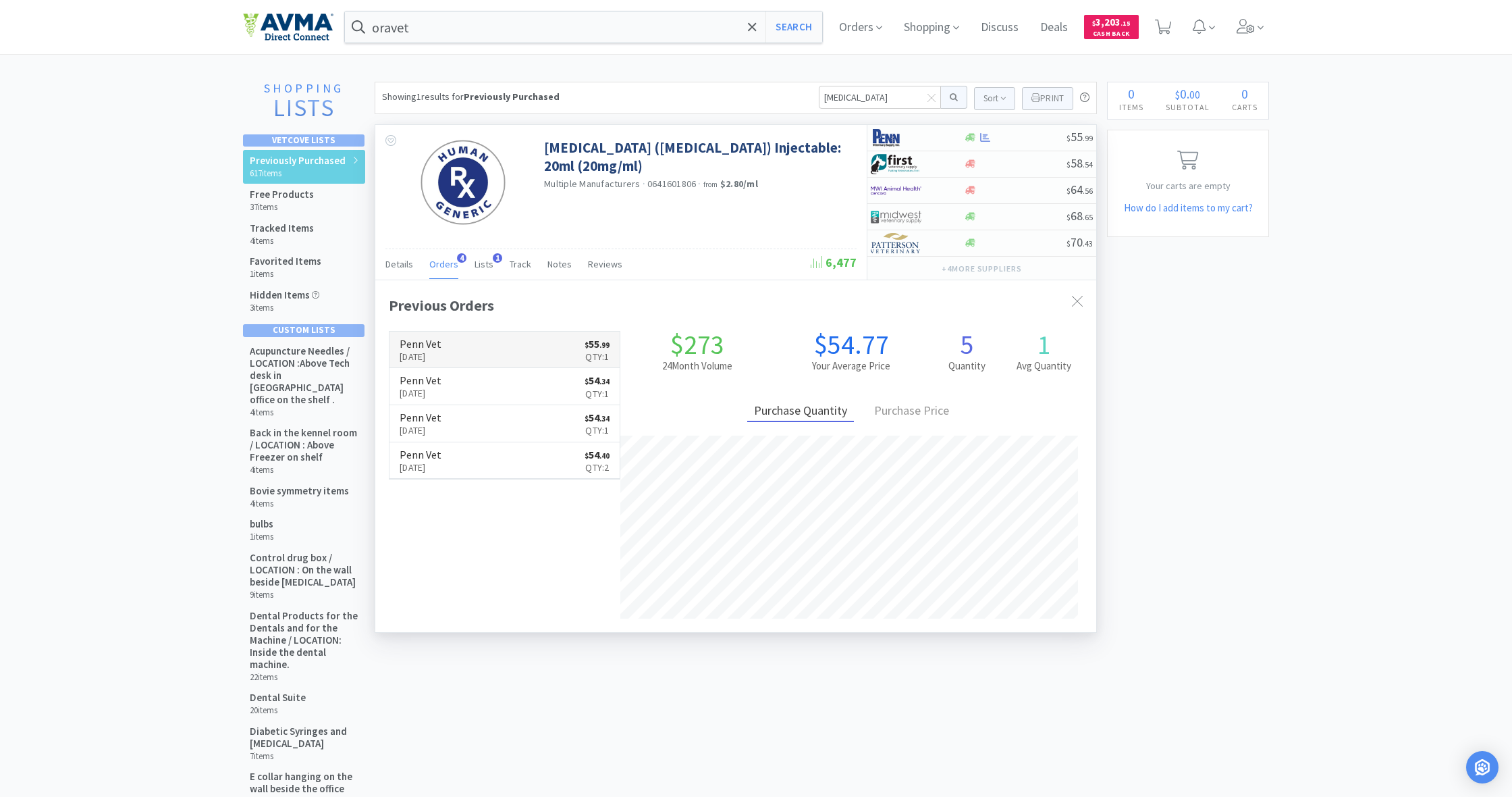
click at [500, 353] on link "Penn Vet [DATE] $ 55 . 99 Qty: 1" at bounding box center [505, 349] width 230 height 37
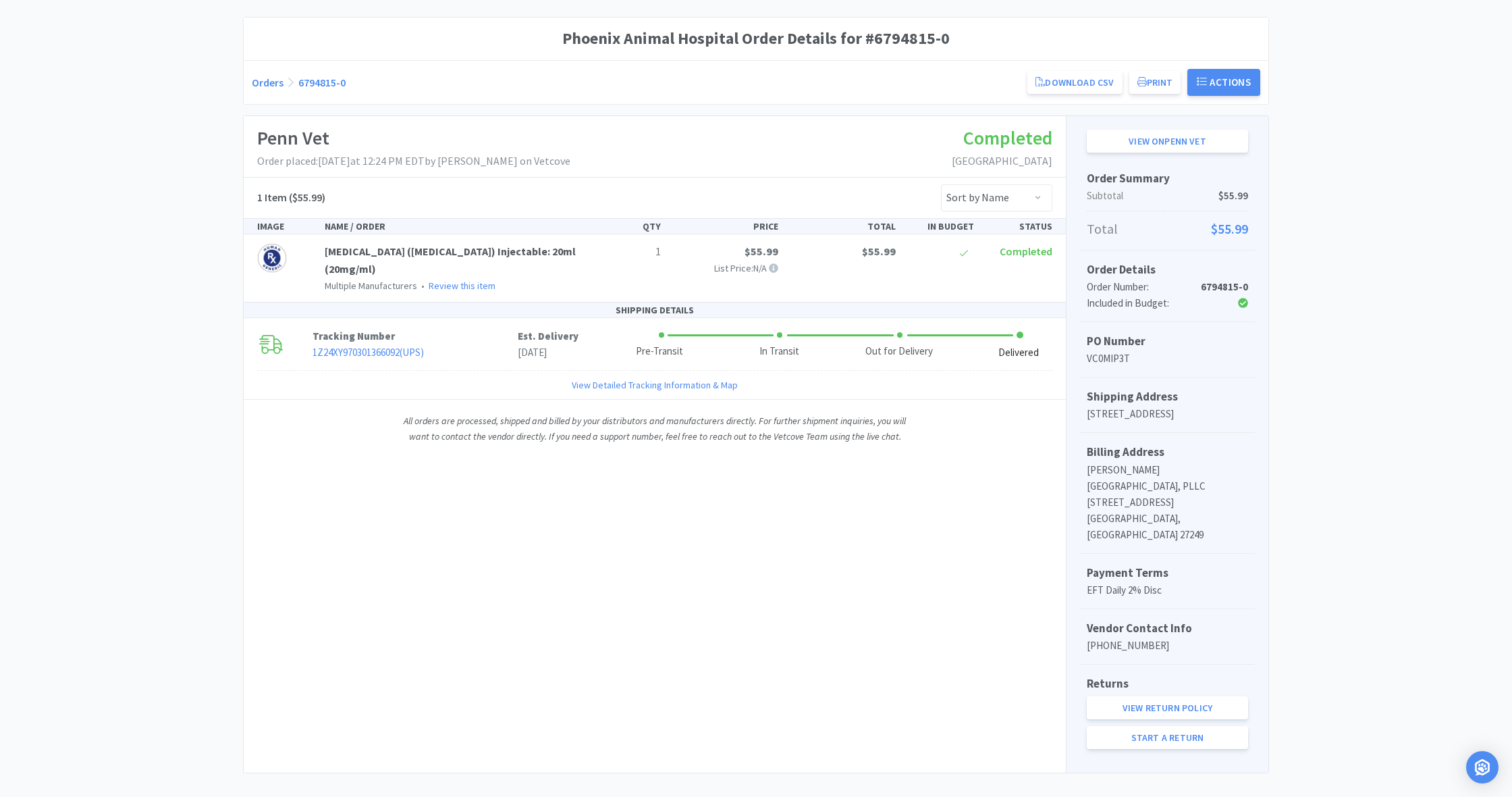
scroll to position [106, 0]
click at [1165, 727] on link "Start a Return" at bounding box center [1167, 739] width 161 height 23
click at [285, 261] on img at bounding box center [271, 259] width 30 height 30
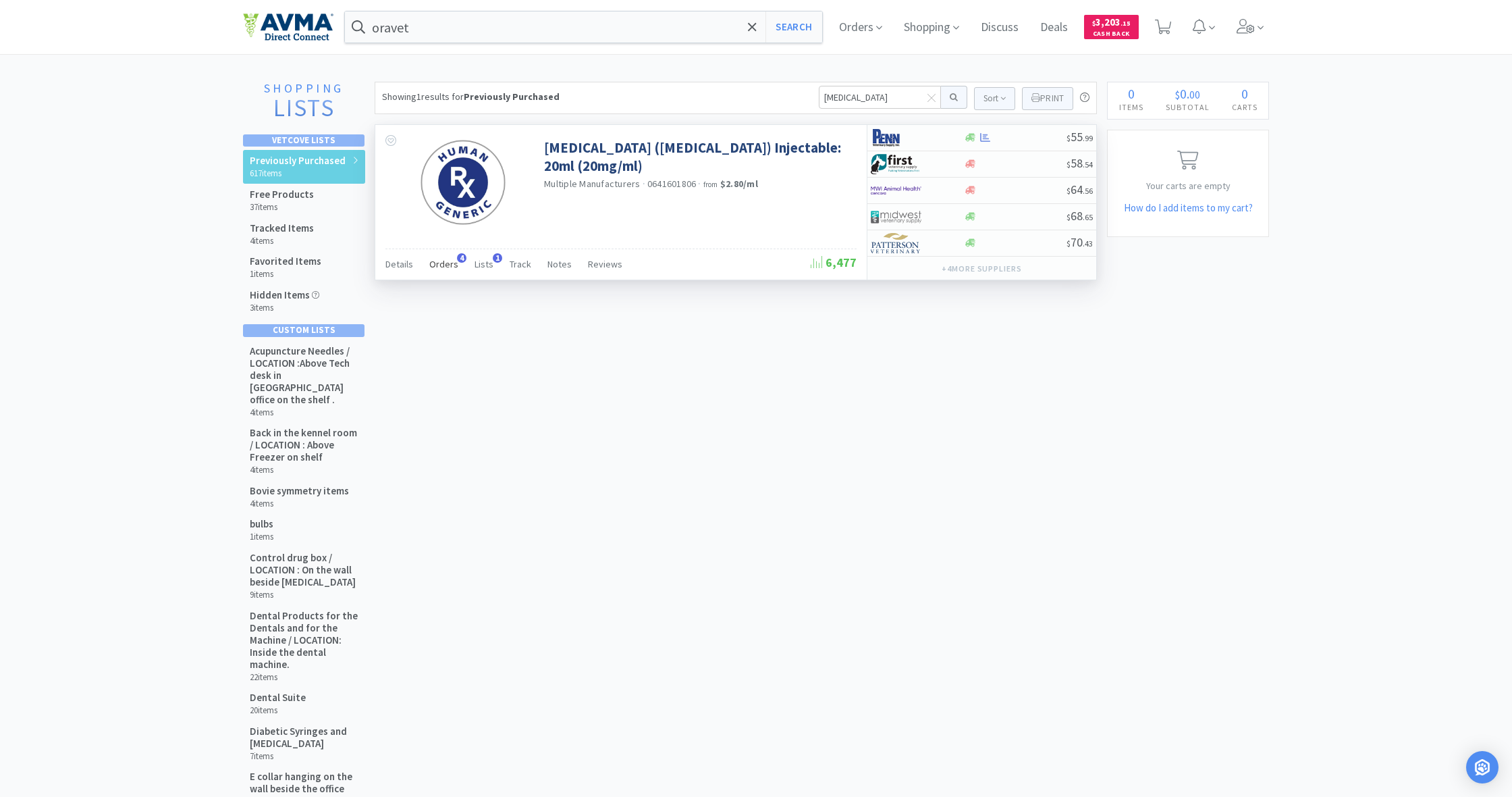
click at [440, 265] on span "Orders" at bounding box center [444, 264] width 29 height 12
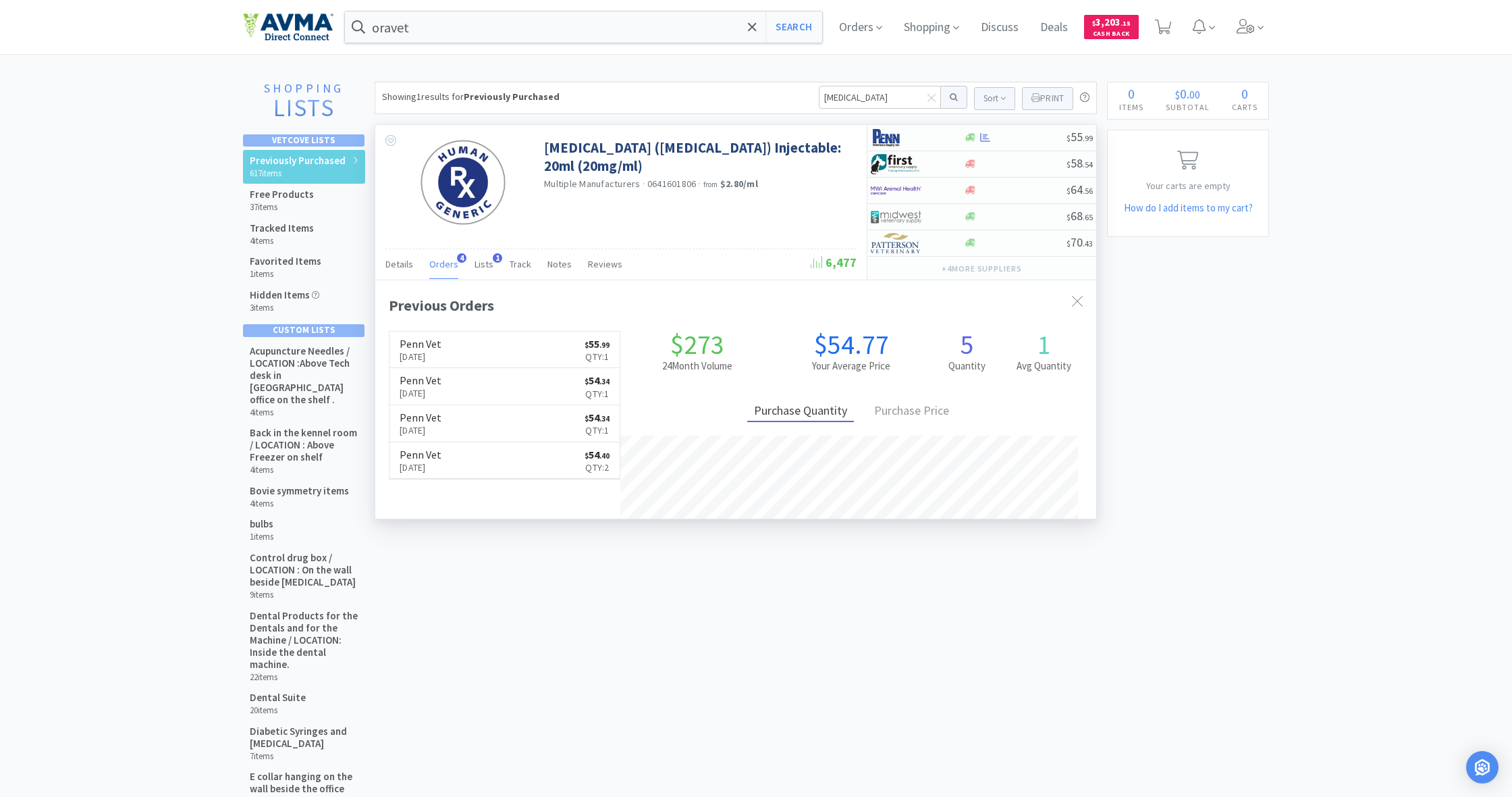
scroll to position [351, 721]
click at [442, 351] on p "[DATE]" at bounding box center [421, 357] width 42 height 15
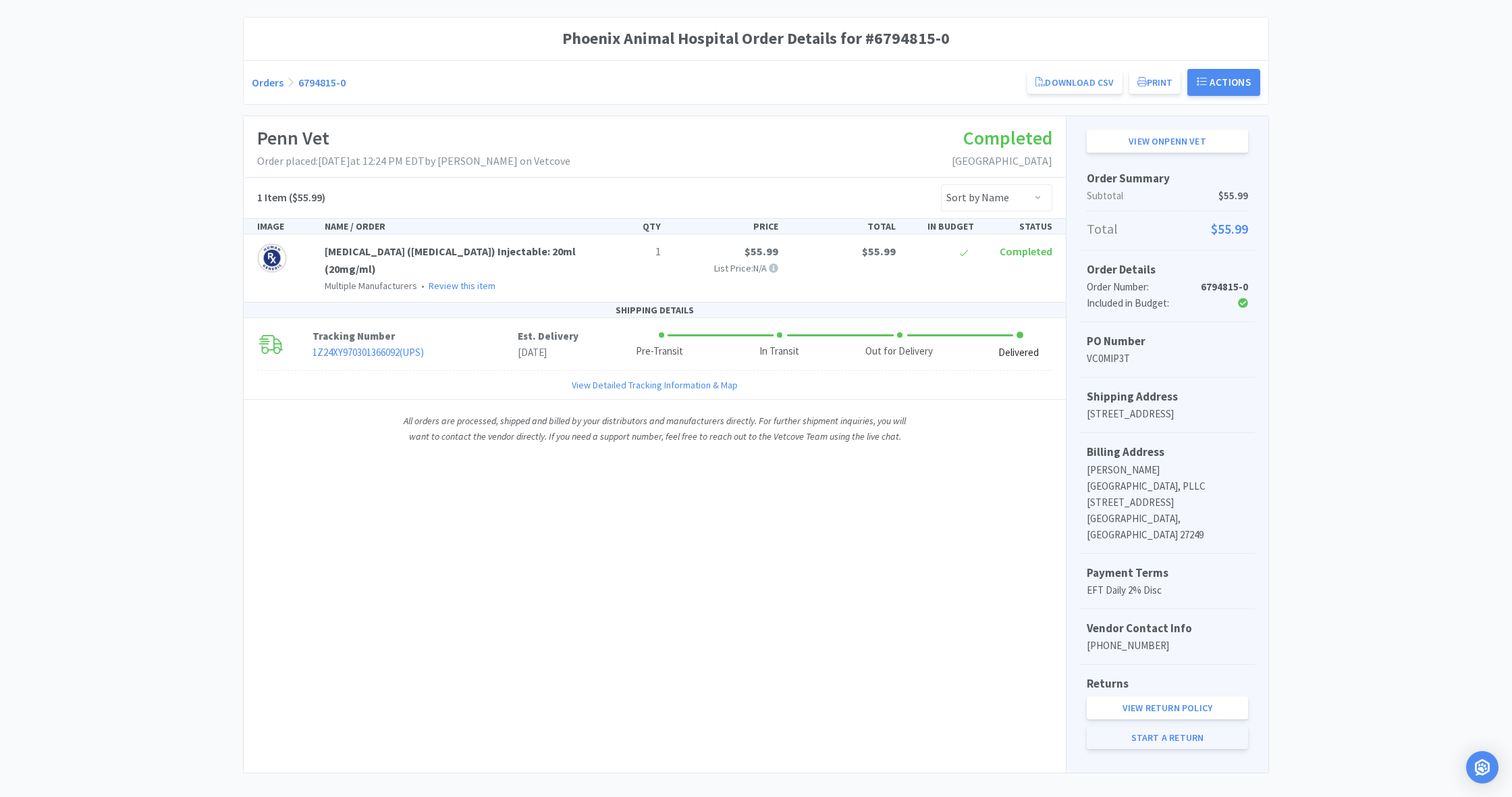
scroll to position [106, 0]
click at [1151, 727] on link "Start a Return" at bounding box center [1167, 738] width 161 height 23
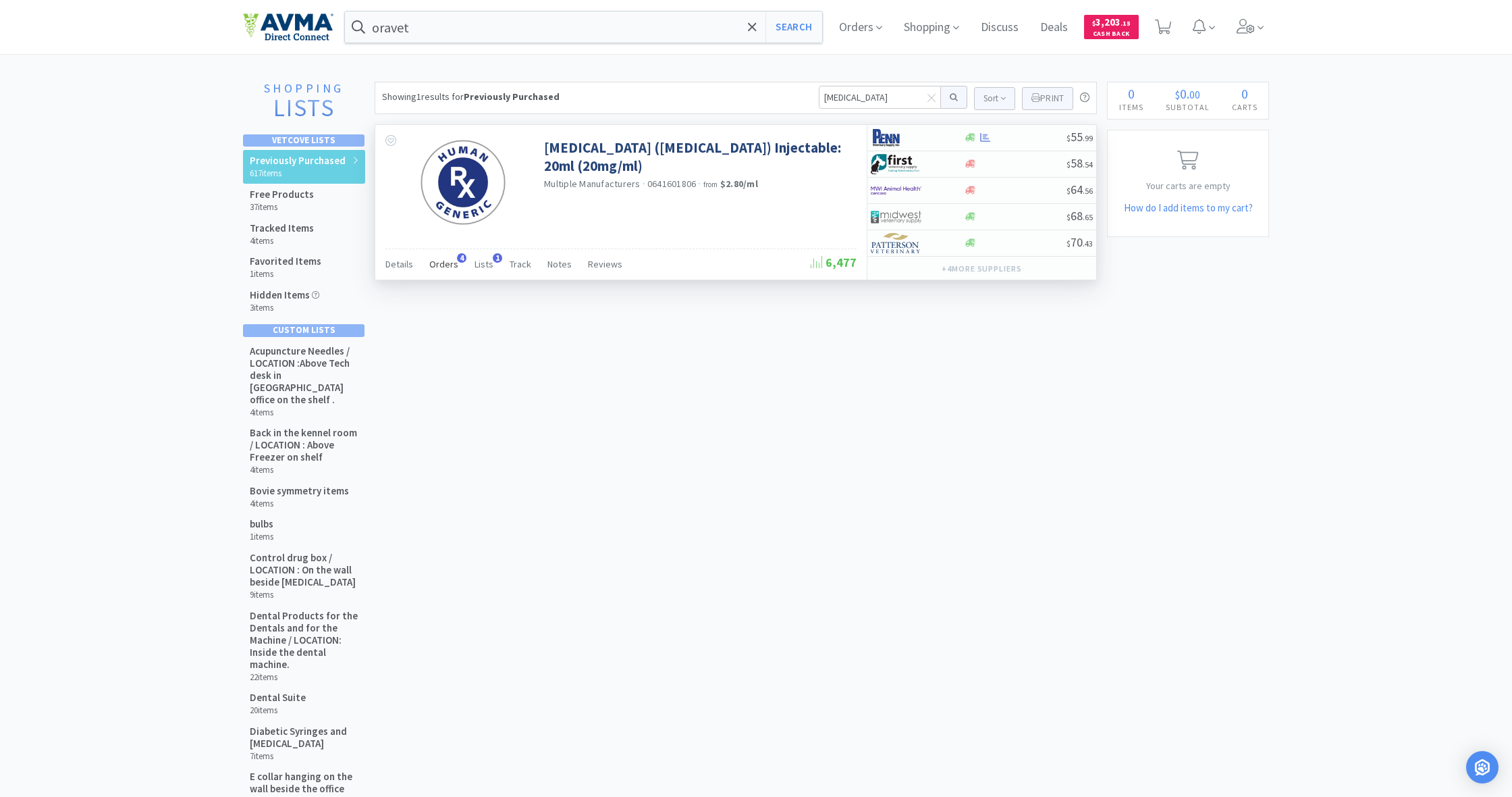
click at [445, 267] on span "Orders" at bounding box center [444, 264] width 29 height 12
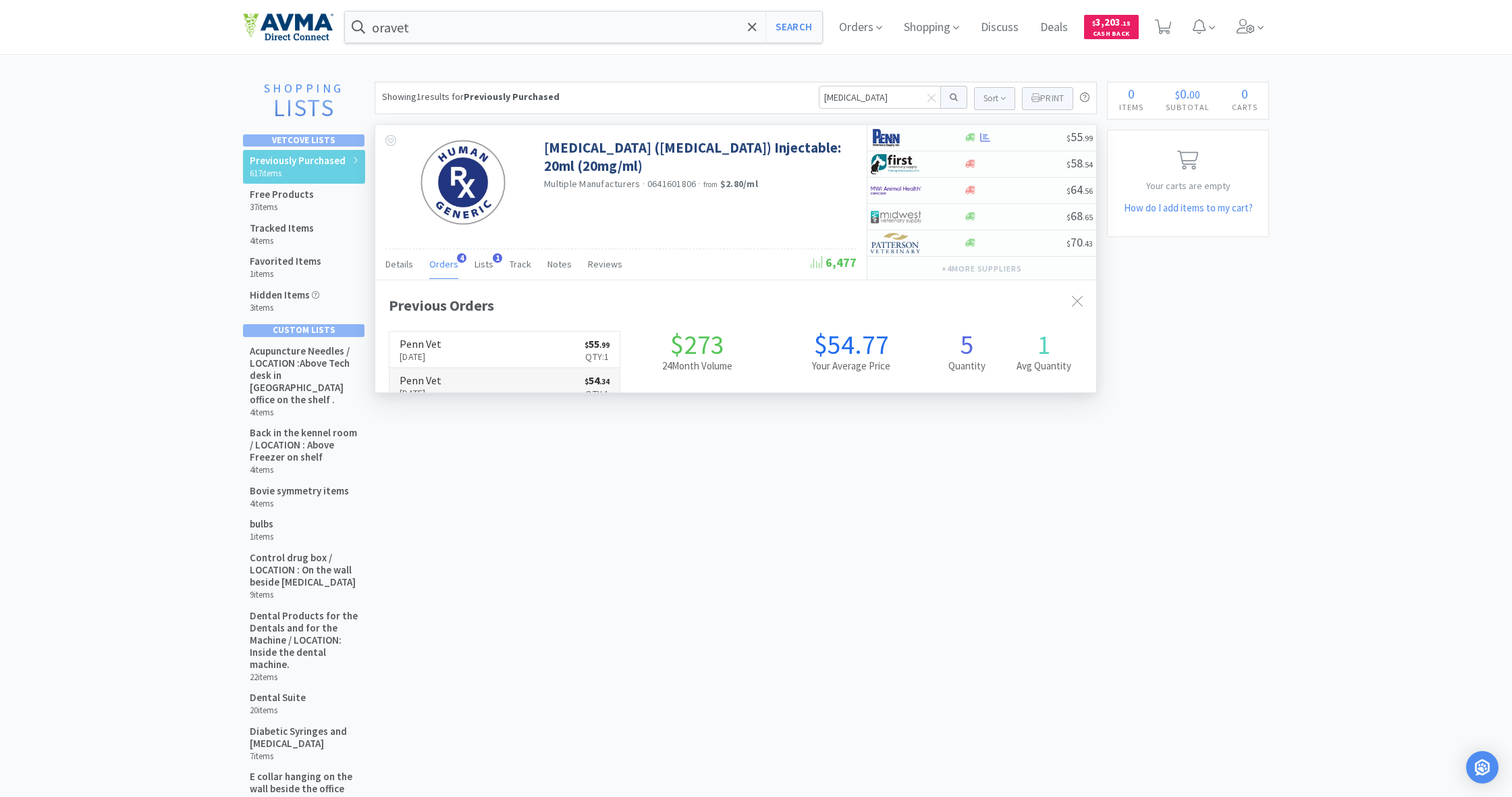
scroll to position [351, 721]
